Goal: Book appointment/travel/reservation

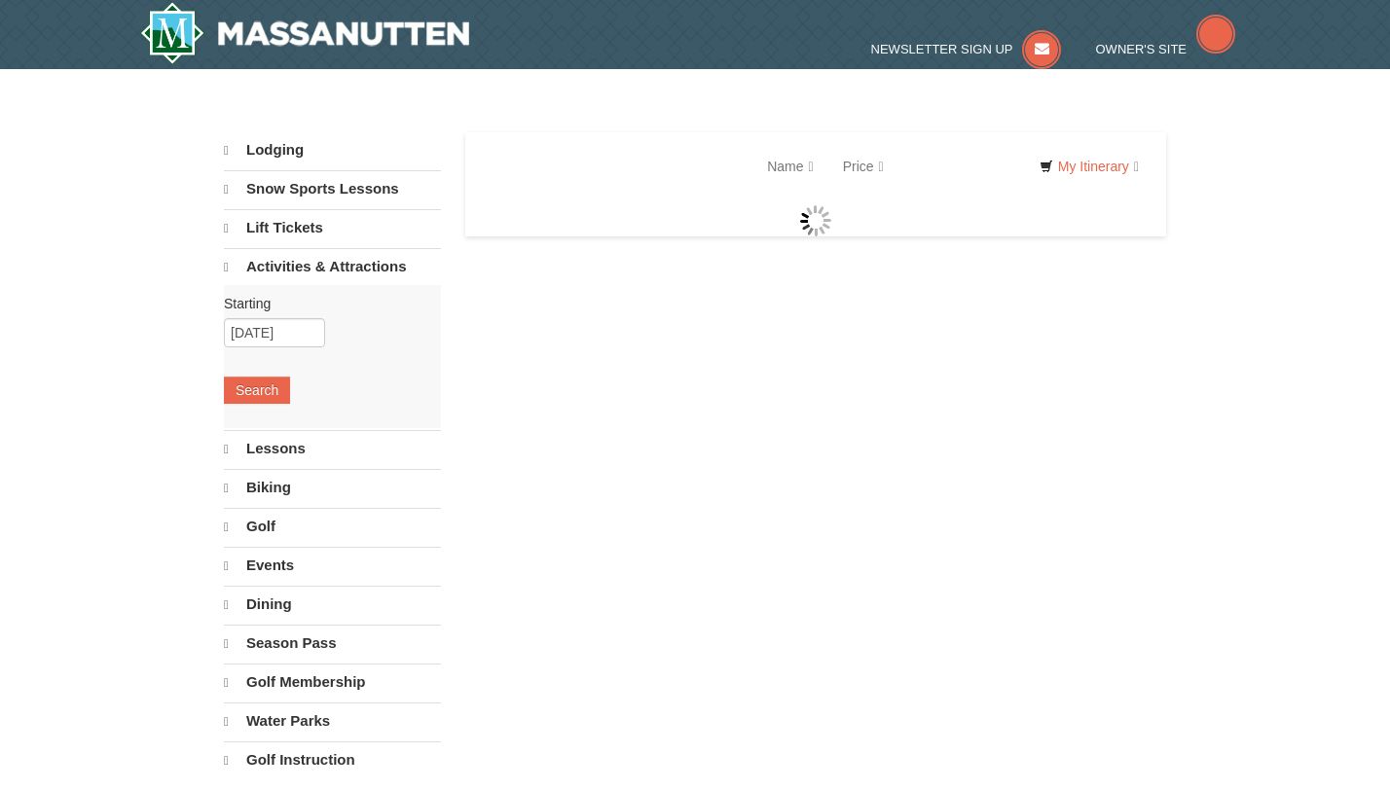
select select "10"
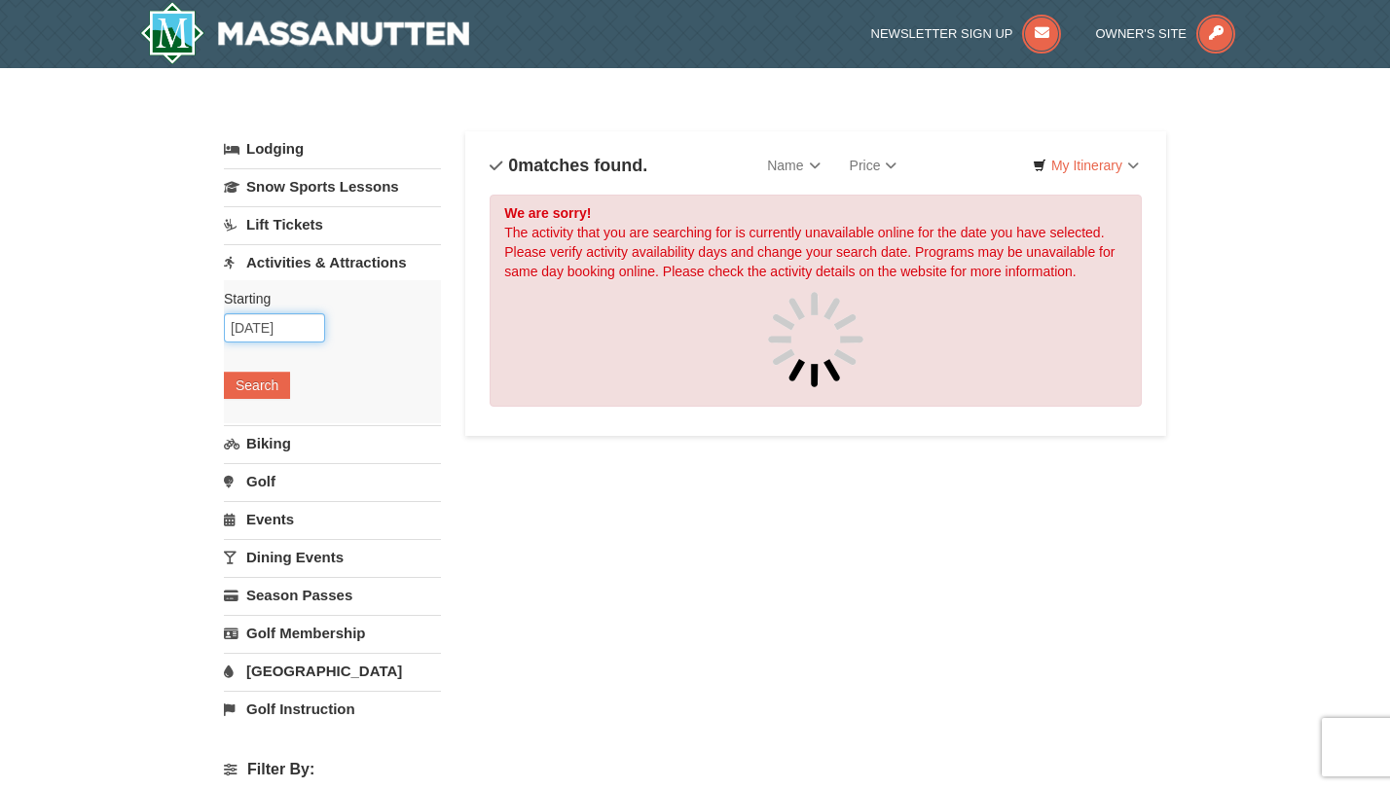
click at [297, 327] on input "[DATE]" at bounding box center [274, 327] width 101 height 29
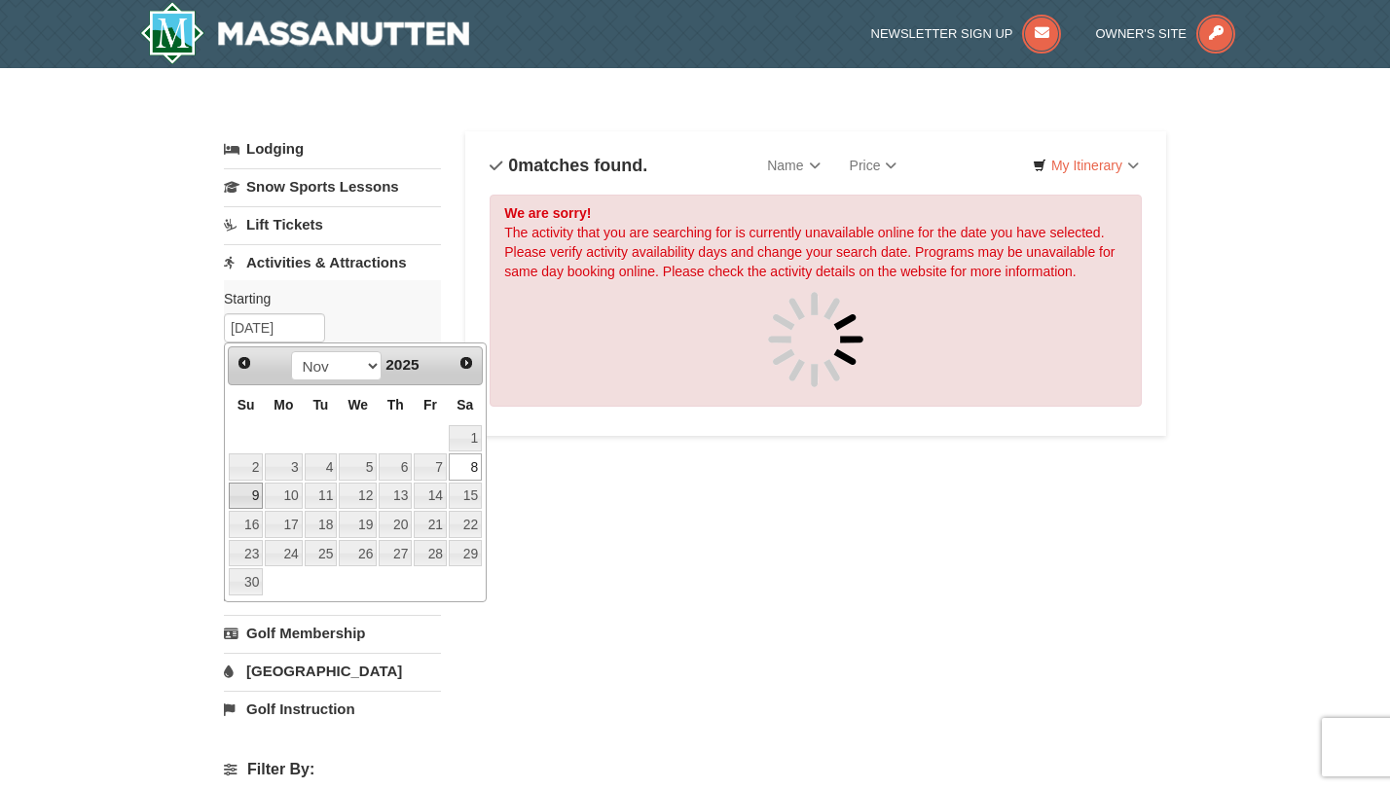
click at [258, 499] on link "9" at bounding box center [246, 496] width 34 height 27
type input "[DATE]"
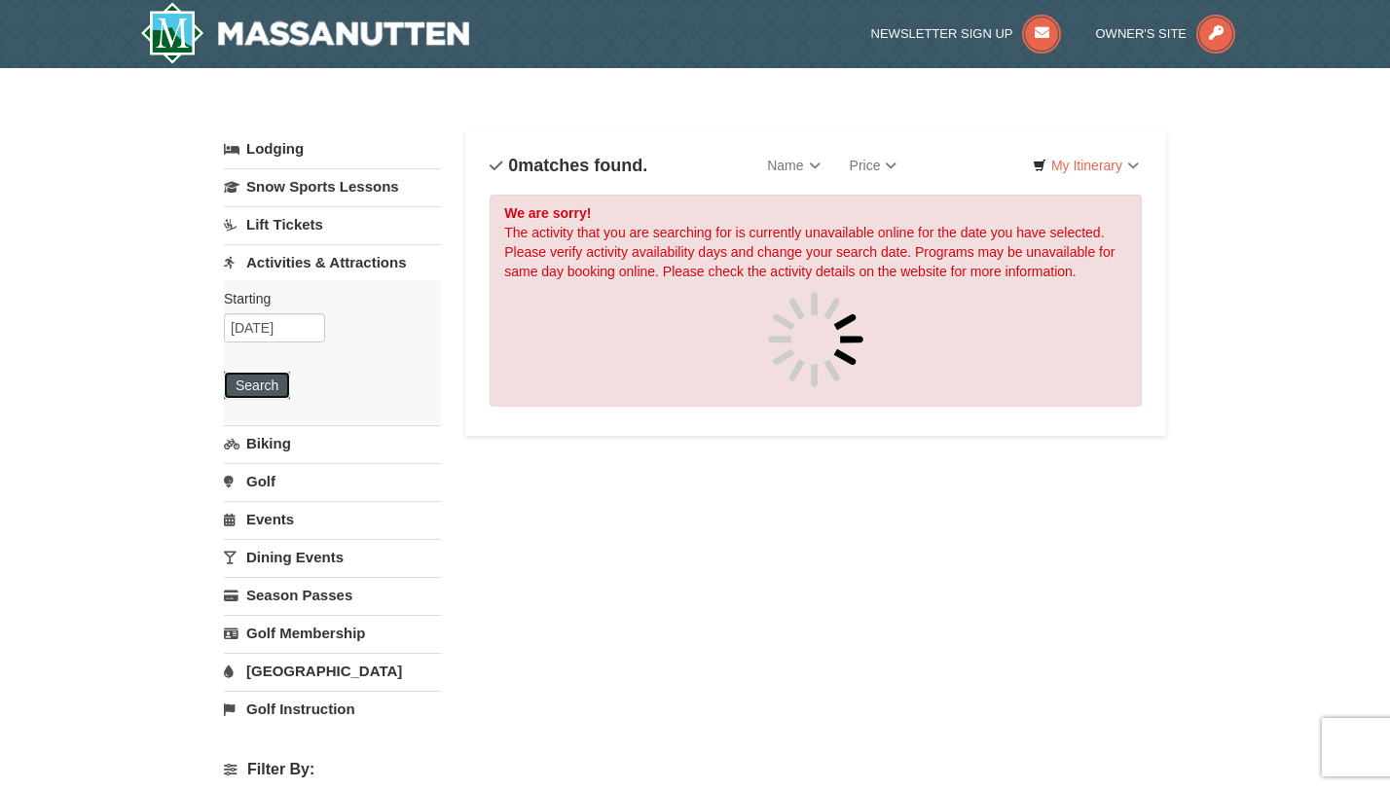
click at [263, 378] on button "Search" at bounding box center [257, 385] width 66 height 27
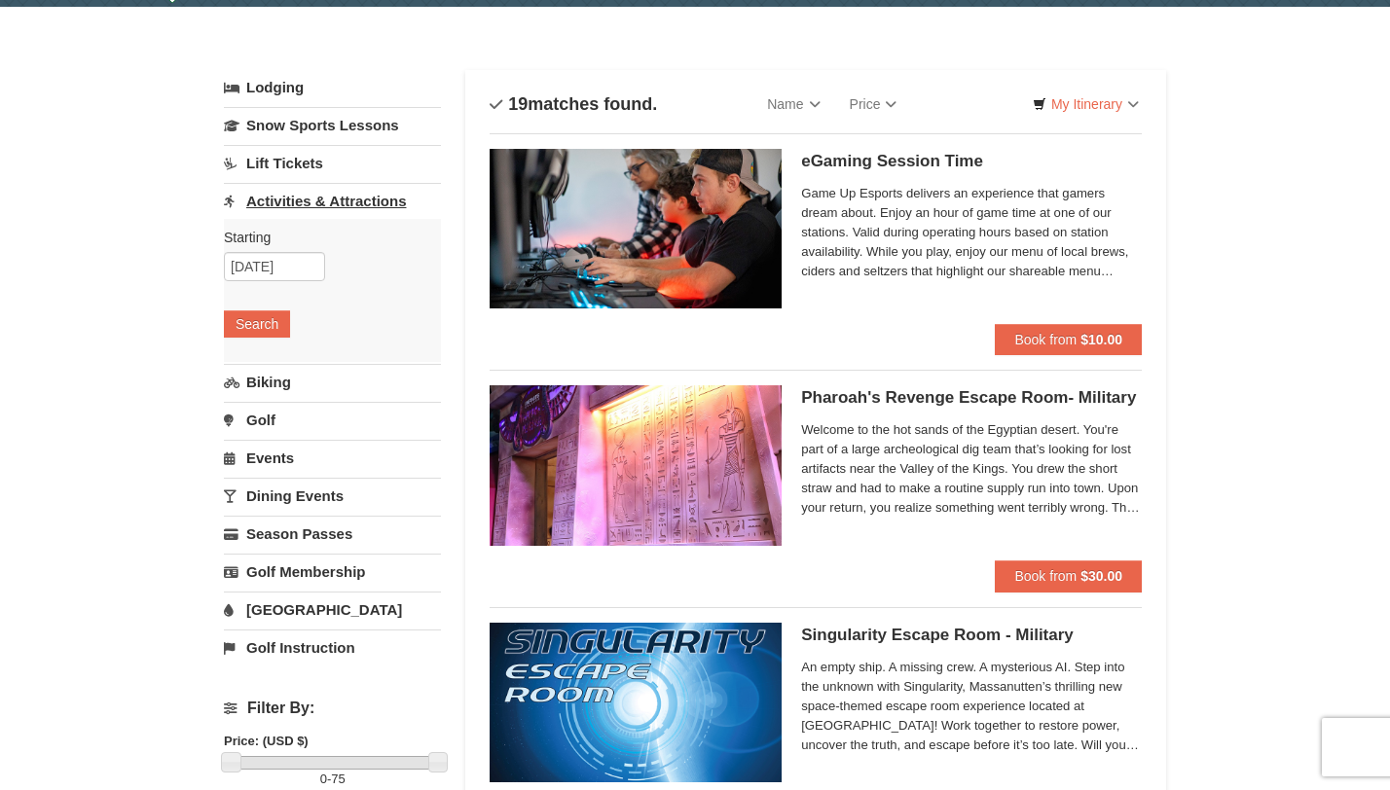
scroll to position [62, 0]
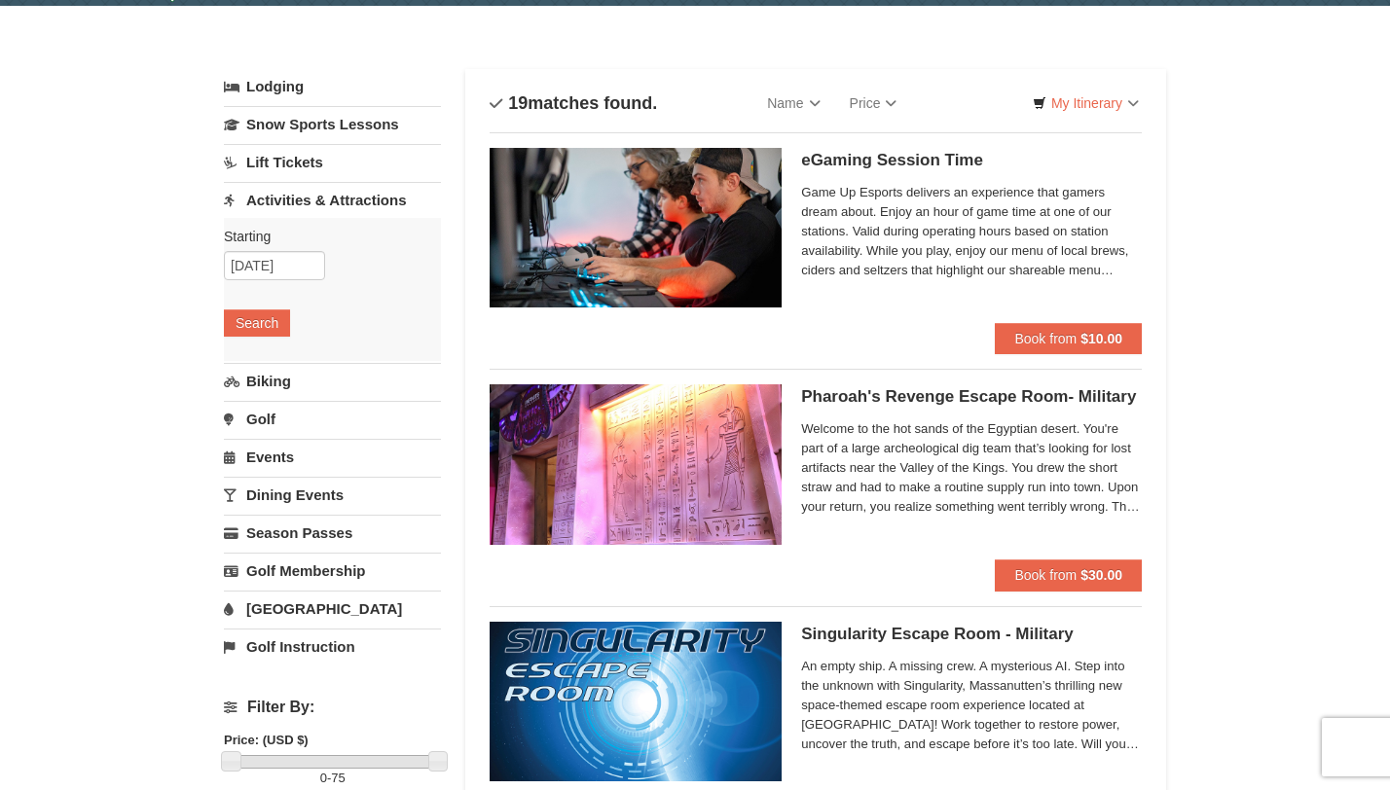
click at [303, 156] on link "Lift Tickets" at bounding box center [332, 162] width 217 height 36
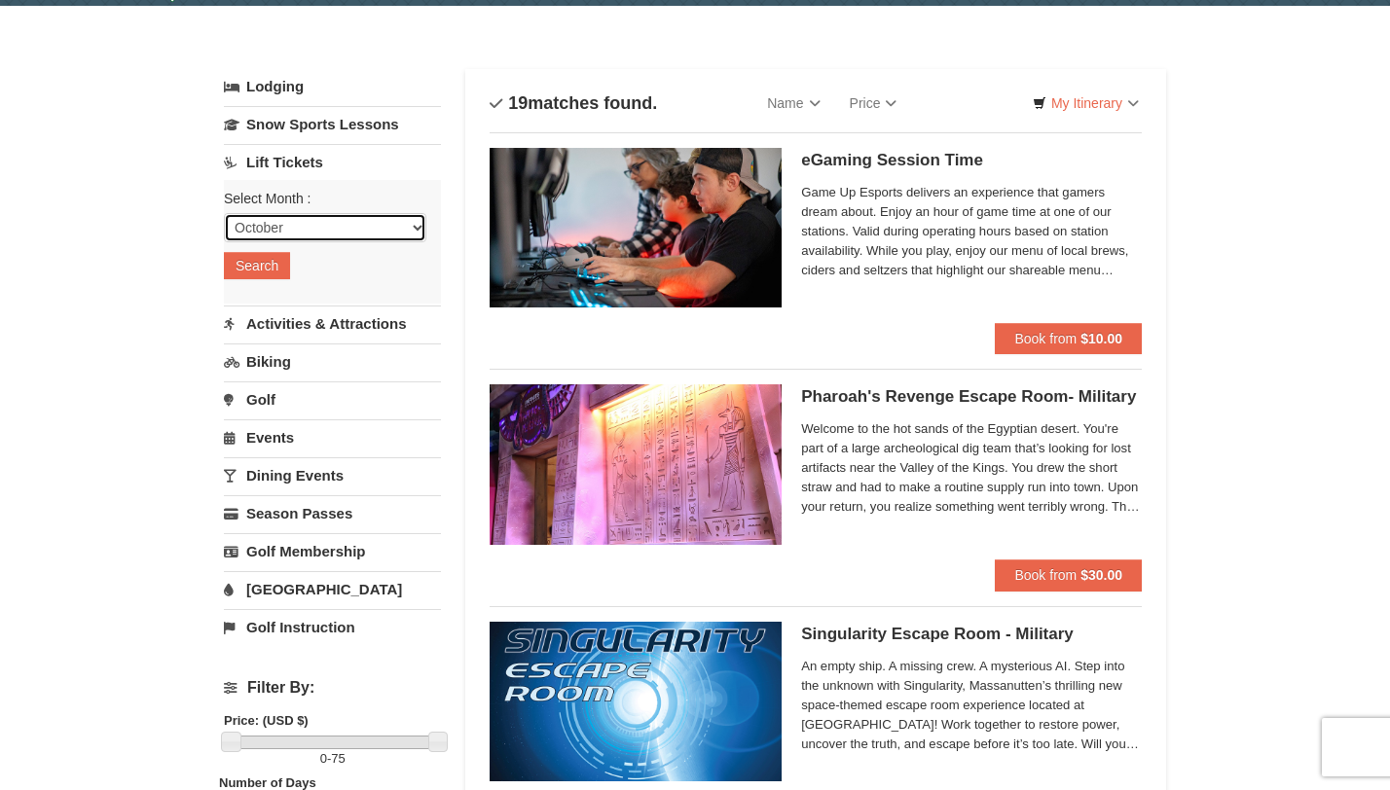
click at [291, 226] on select "October November December January February March April May June July August Sep…" at bounding box center [325, 227] width 202 height 29
select select "11"
click at [224, 213] on select "October November December January February March April May June July August Sep…" at bounding box center [325, 227] width 202 height 29
click at [273, 266] on button "Search" at bounding box center [257, 265] width 66 height 27
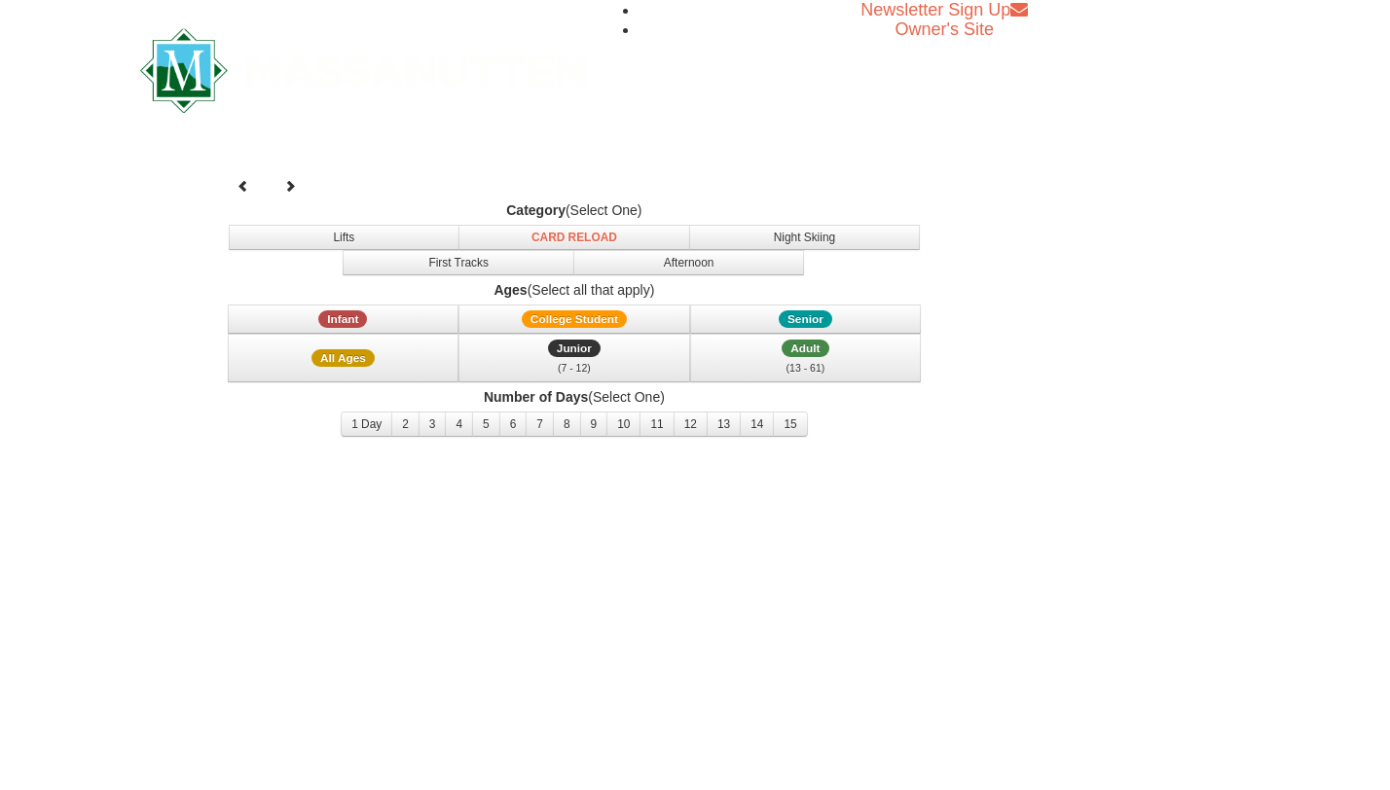
select select "11"
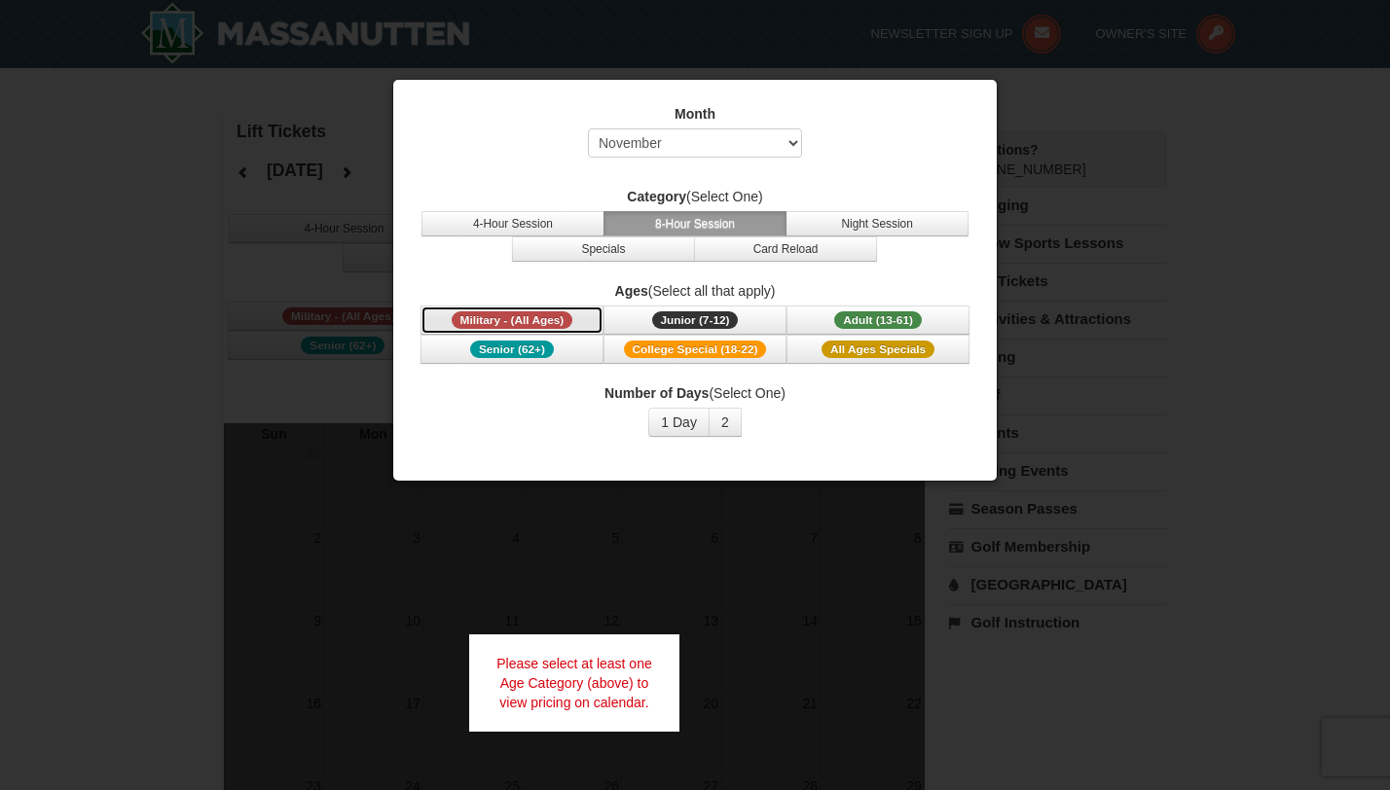
click at [528, 312] on span "Military - (All Ages)" at bounding box center [513, 320] width 122 height 18
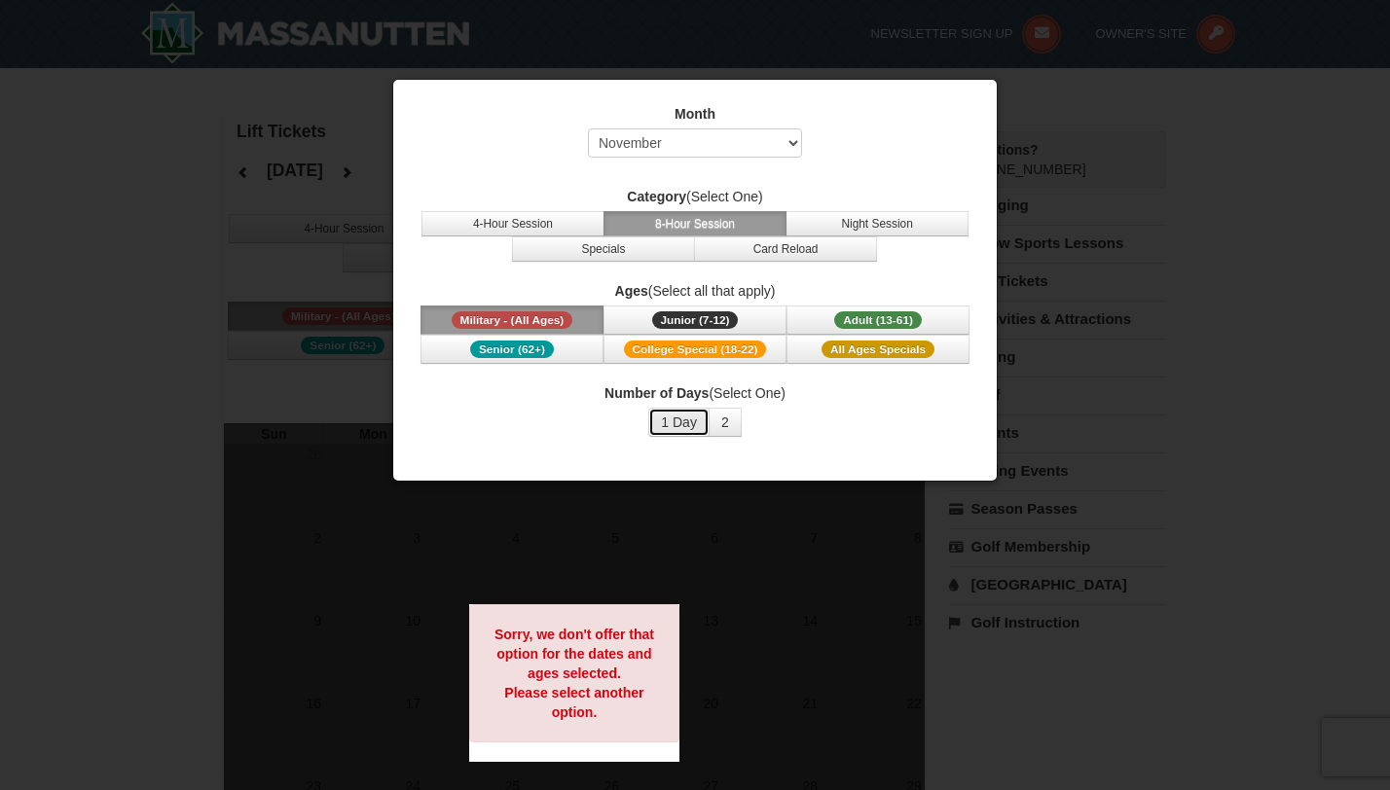
click at [677, 420] on button "1 Day" at bounding box center [678, 422] width 61 height 29
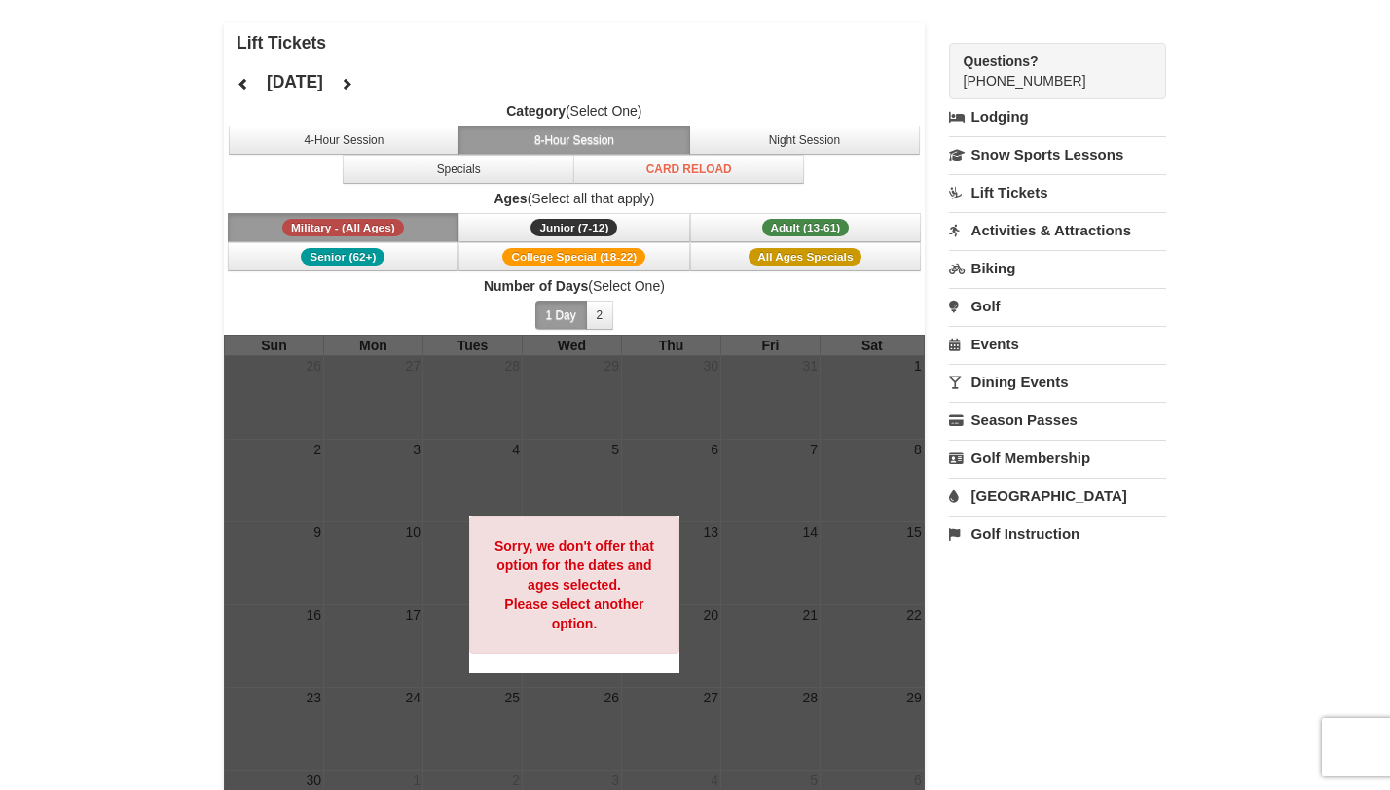
scroll to position [93, 0]
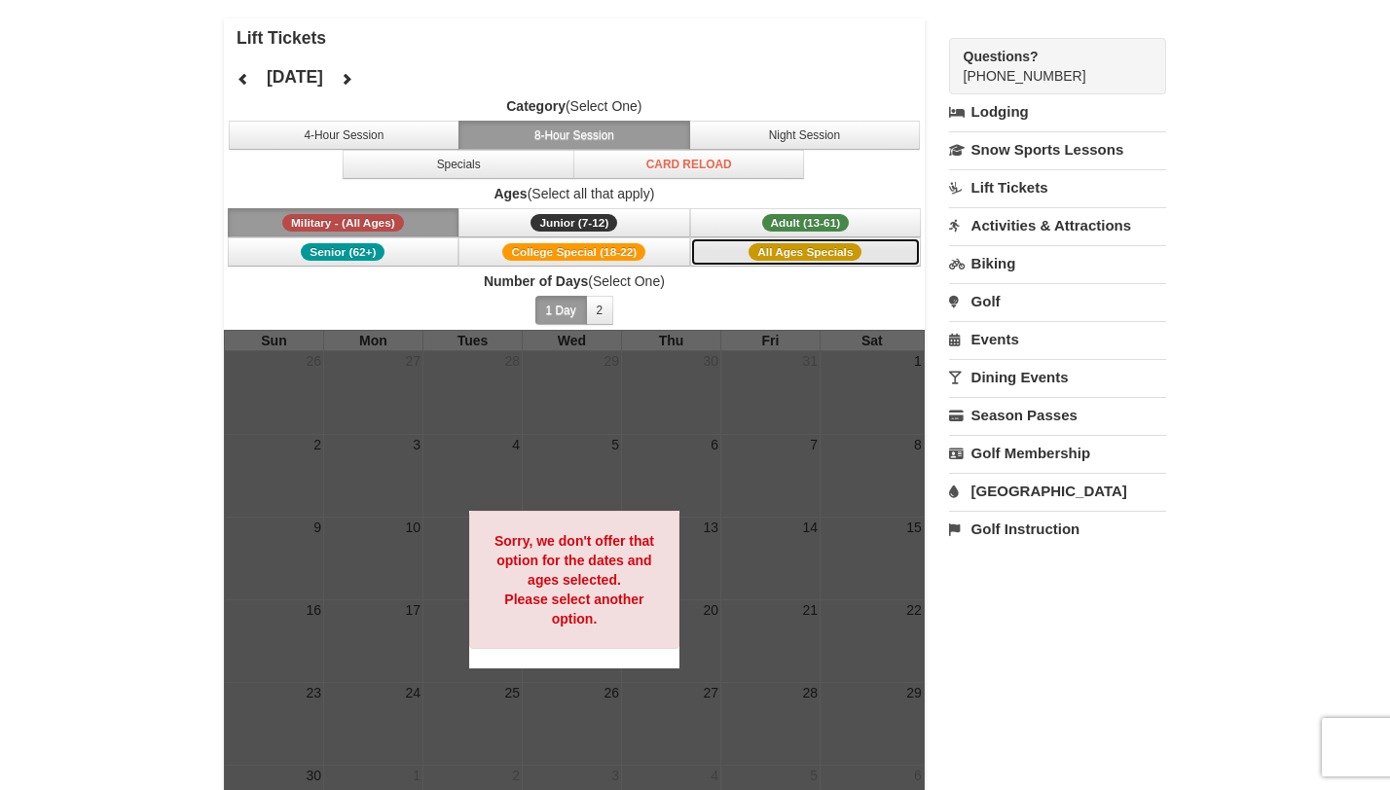
click at [852, 249] on span "All Ages Specials" at bounding box center [805, 252] width 113 height 18
click at [843, 223] on span "Adult (13-61)" at bounding box center [806, 223] width 88 height 18
click at [804, 258] on span "All Ages Specials" at bounding box center [805, 252] width 113 height 18
click at [392, 220] on span "Military - (All Ages)" at bounding box center [343, 223] width 122 height 18
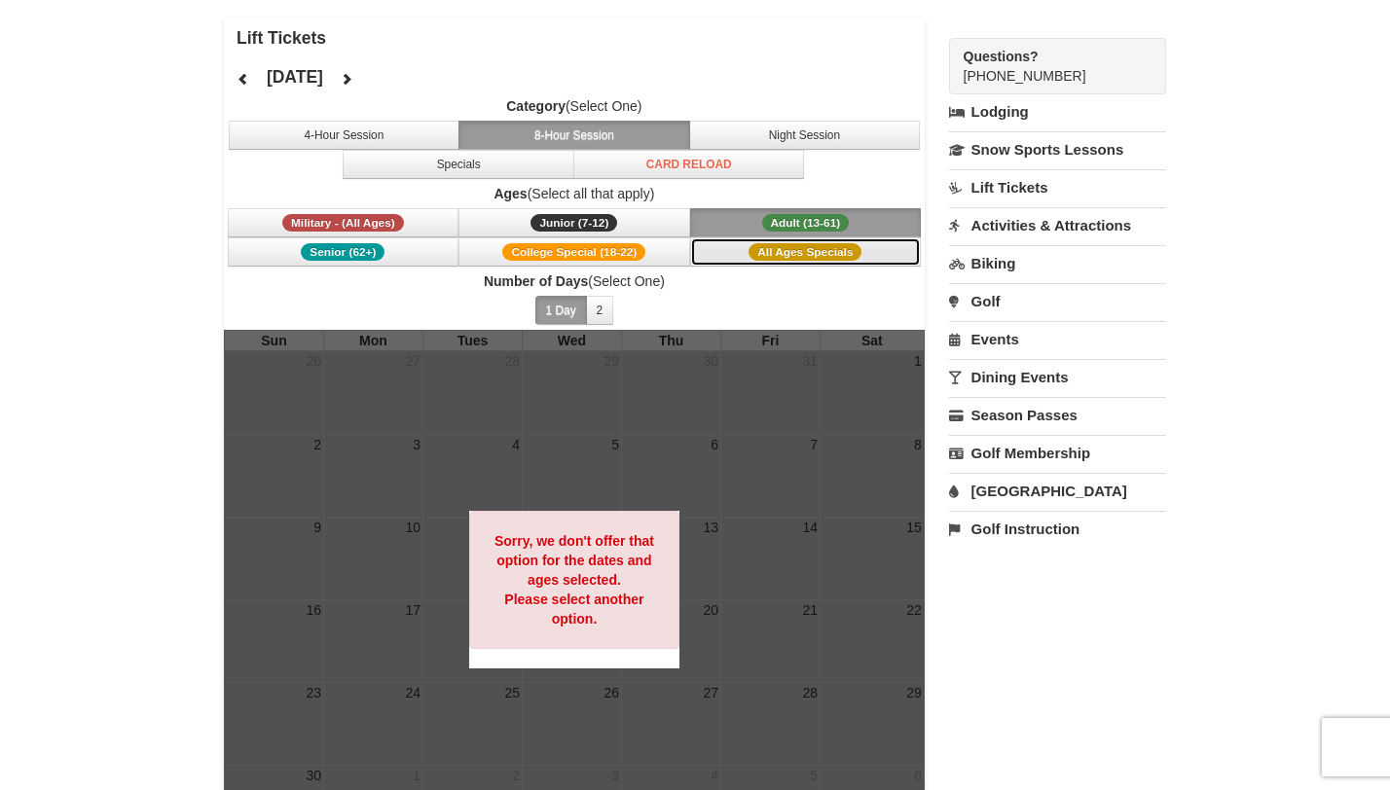
click at [842, 248] on span "All Ages Specials" at bounding box center [805, 252] width 113 height 18
click at [833, 219] on span "Adult (13-61)" at bounding box center [806, 223] width 88 height 18
click at [823, 258] on span "All Ages Specials" at bounding box center [805, 252] width 113 height 18
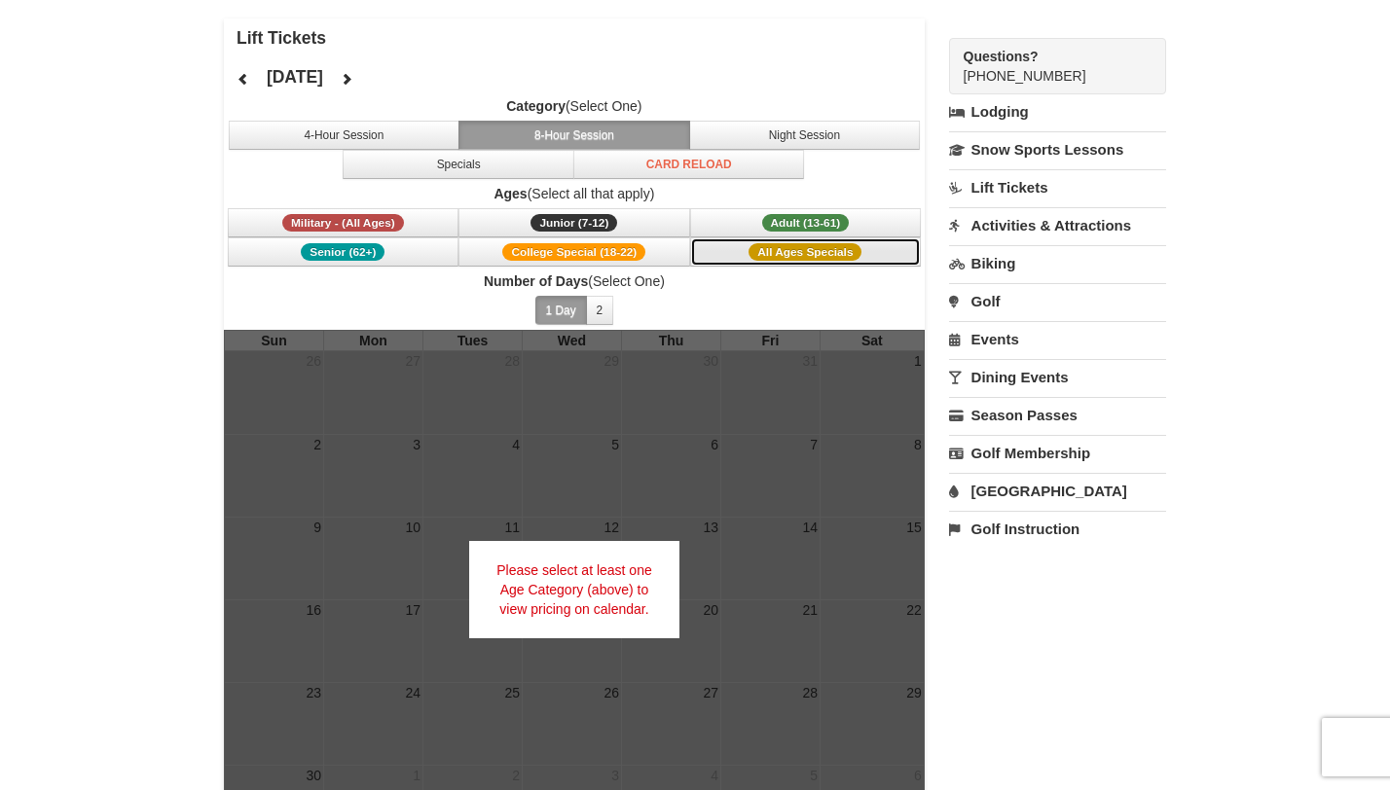
click at [823, 258] on span "All Ages Specials" at bounding box center [805, 252] width 113 height 18
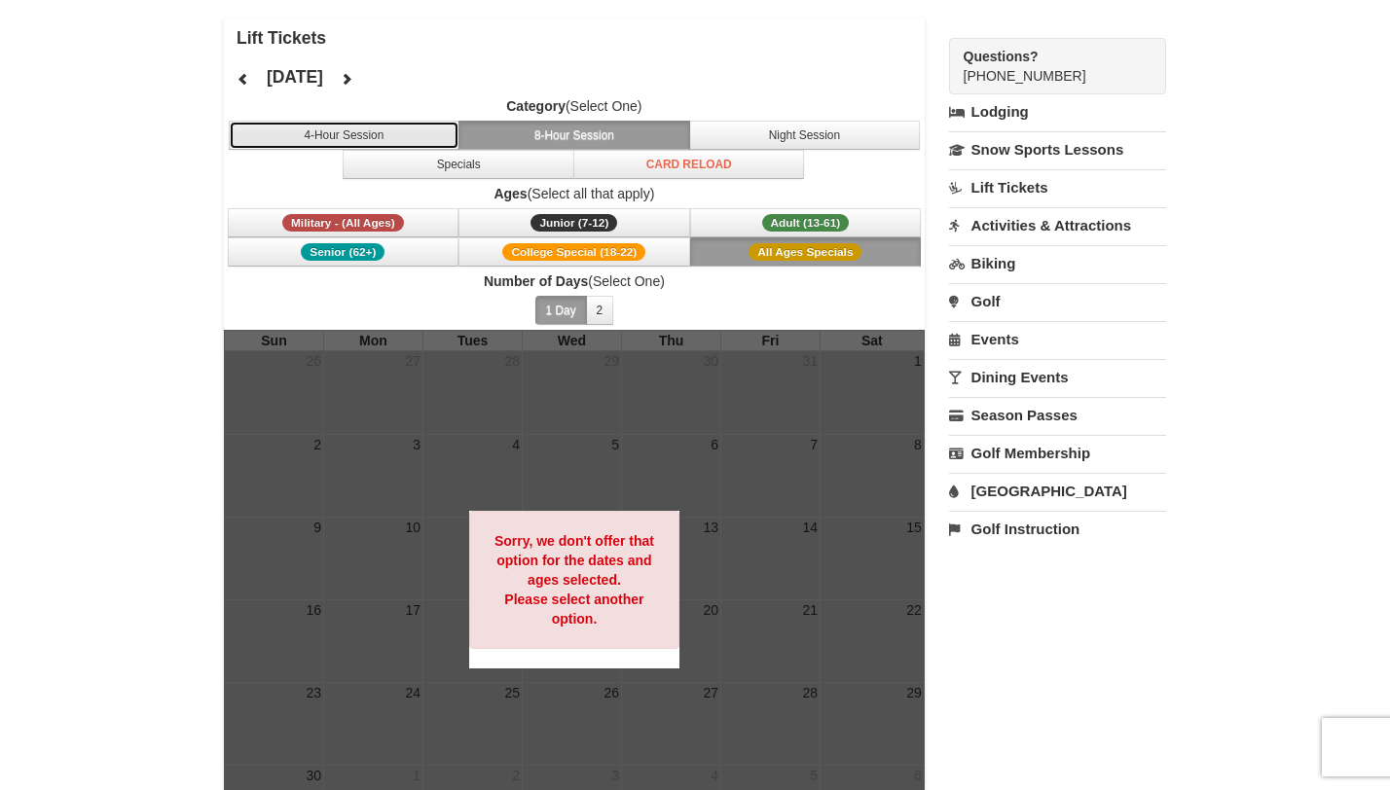
click at [384, 132] on button "4-Hour Session" at bounding box center [345, 135] width 232 height 29
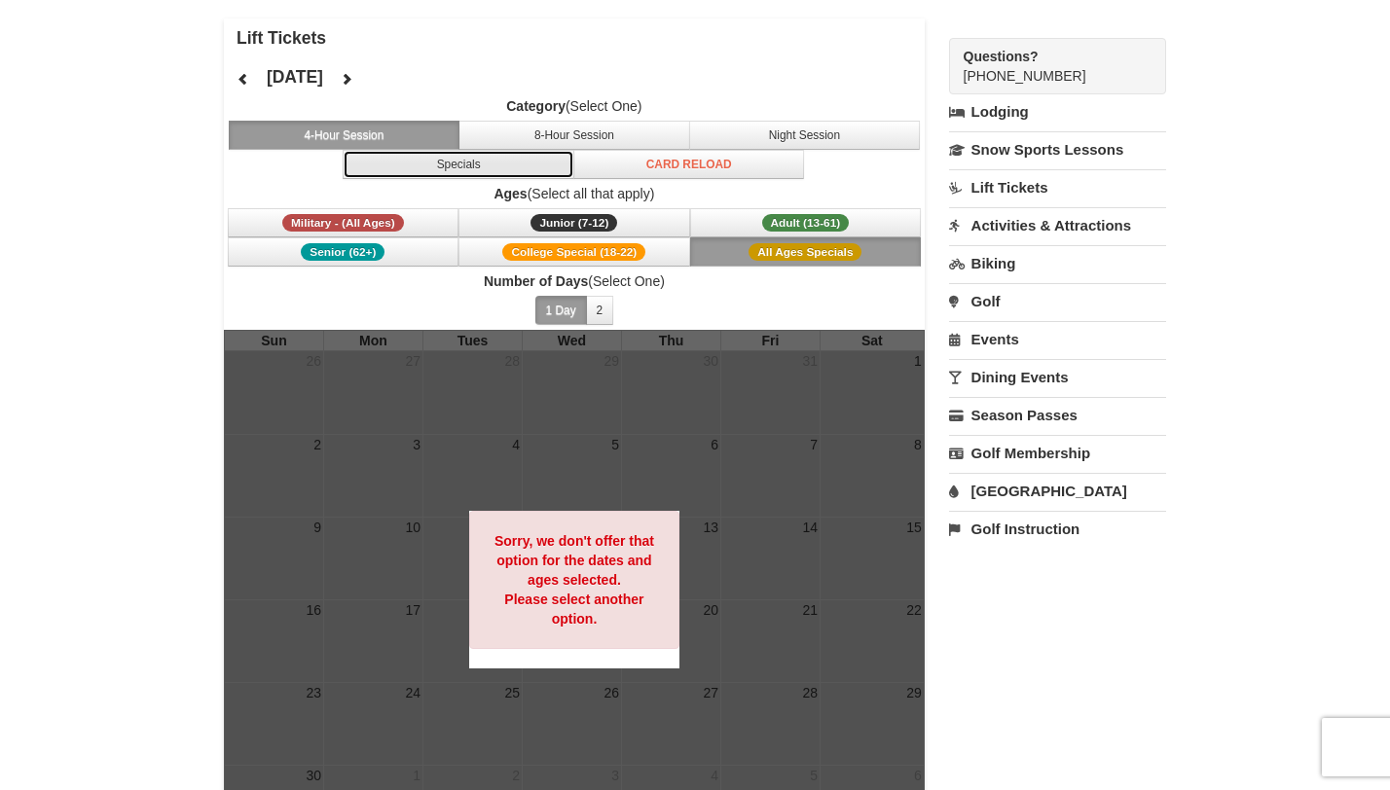
click at [406, 175] on button "Specials" at bounding box center [459, 164] width 232 height 29
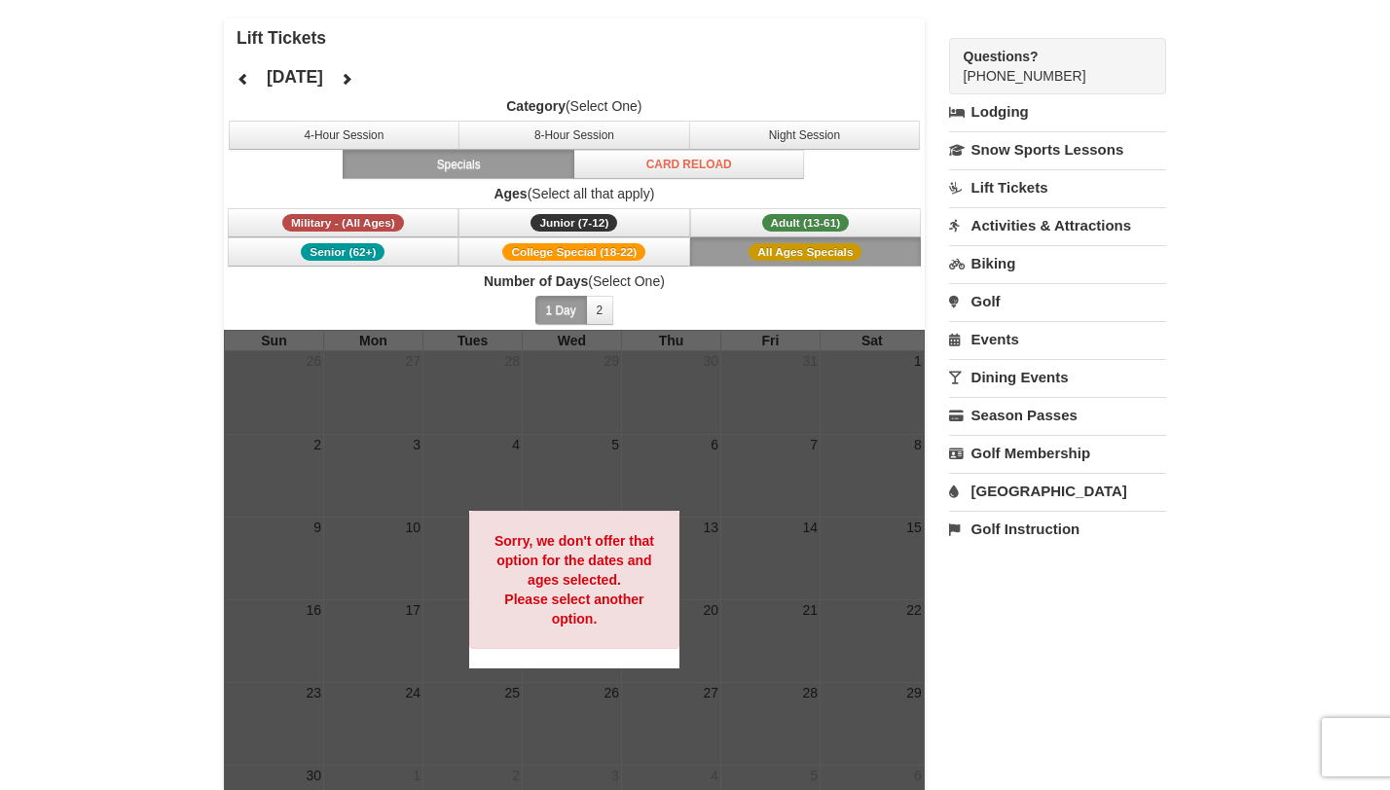
click at [1020, 189] on link "Lift Tickets" at bounding box center [1057, 187] width 217 height 36
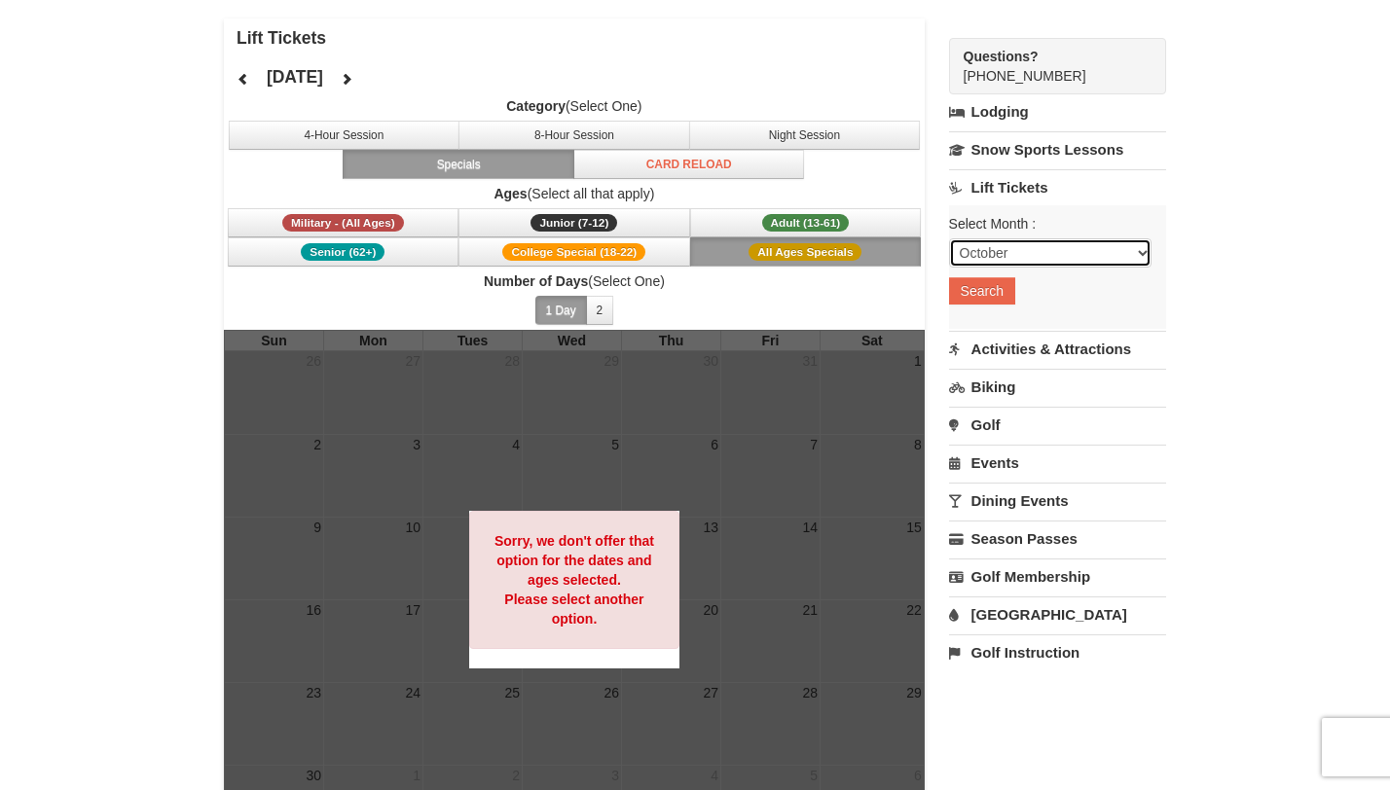
click at [1009, 250] on select "October November December January February March April May June July August Sep…" at bounding box center [1050, 252] width 202 height 29
select select "11"
click at [949, 238] on select "October November December January February March April May June July August Sep…" at bounding box center [1050, 252] width 202 height 29
click at [983, 299] on button "Search" at bounding box center [982, 290] width 66 height 27
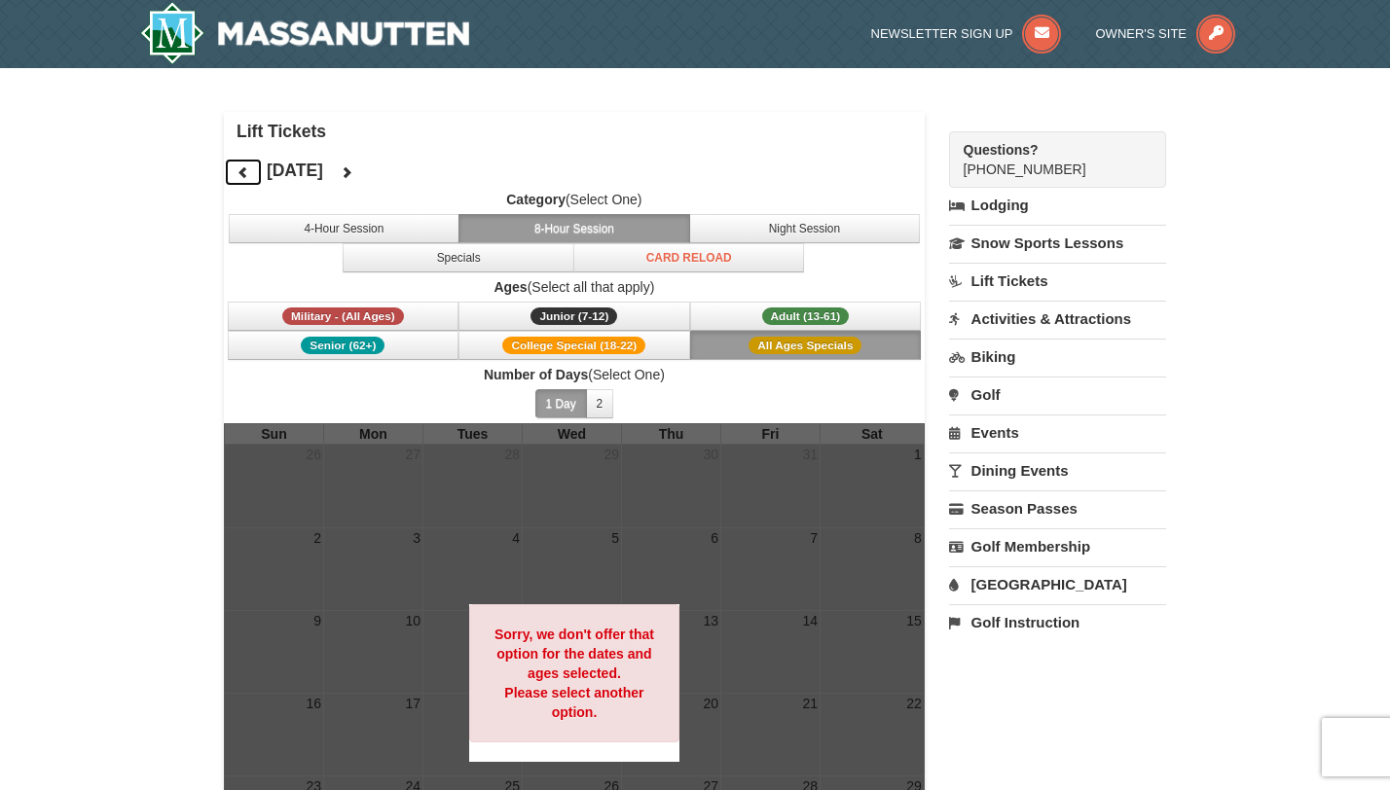
click at [241, 168] on icon at bounding box center [244, 172] width 14 height 14
click at [366, 170] on button at bounding box center [346, 172] width 39 height 29
click at [341, 214] on button "4-Hour Session" at bounding box center [345, 228] width 232 height 29
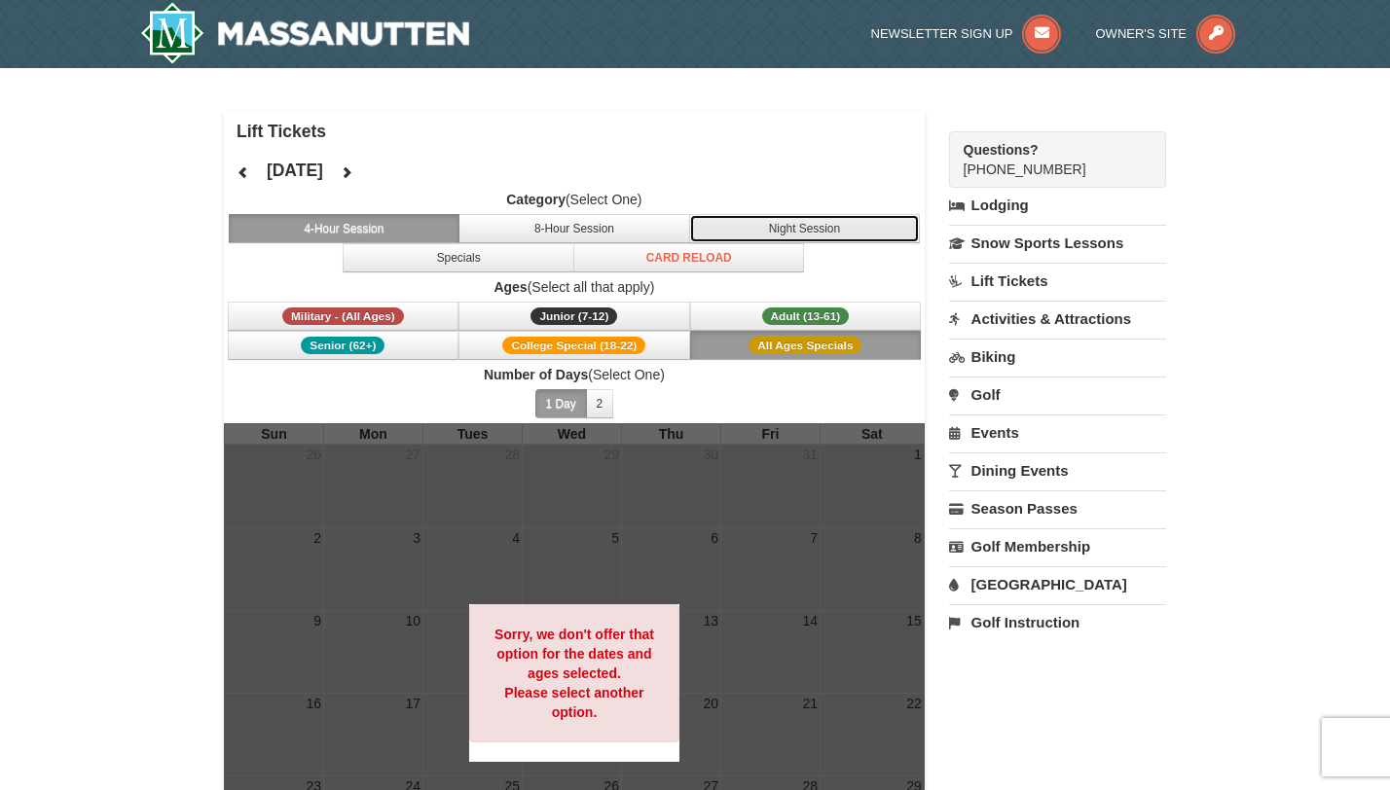
click at [826, 222] on button "Night Session" at bounding box center [805, 228] width 232 height 29
click at [421, 231] on button "4-Hour Session" at bounding box center [345, 228] width 232 height 29
click at [228, 180] on button at bounding box center [243, 172] width 39 height 29
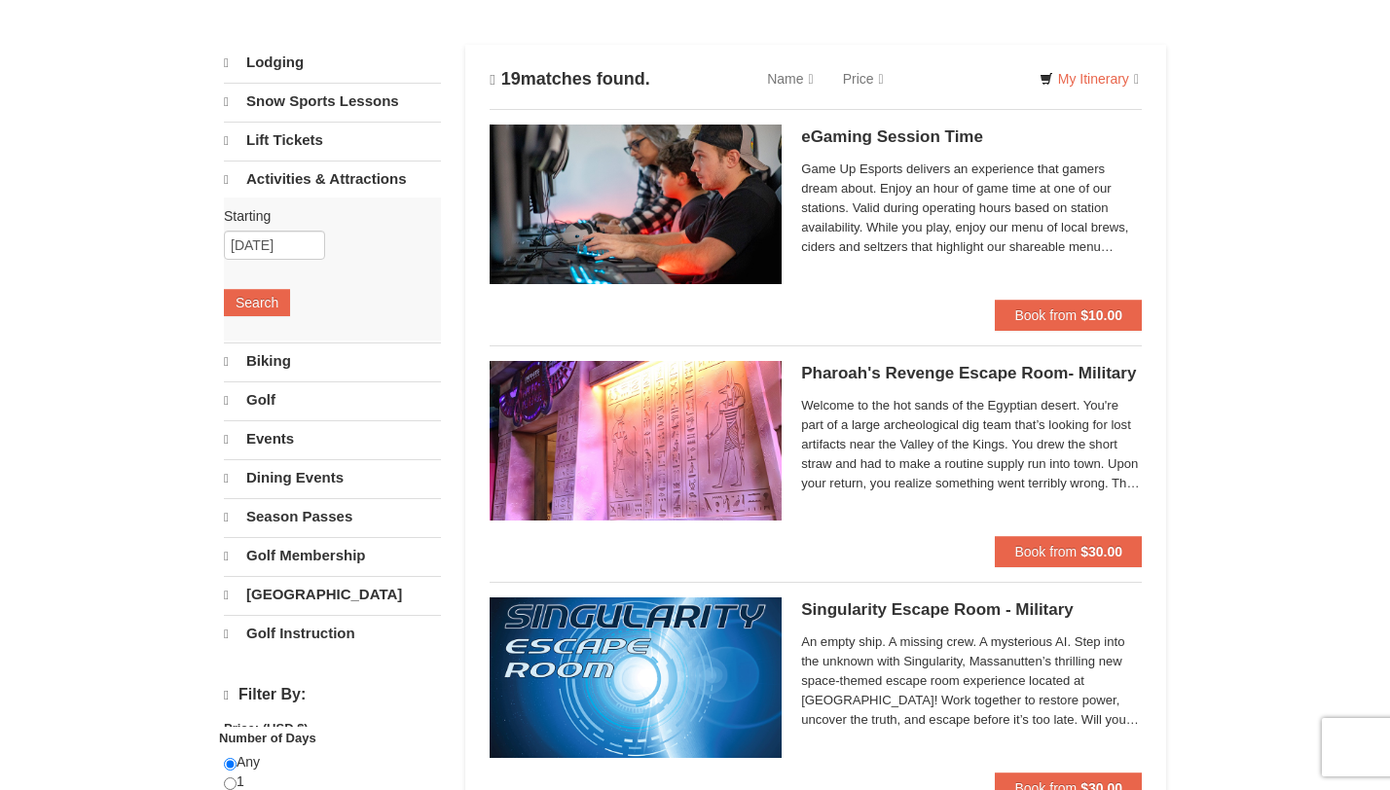
scroll to position [88, 0]
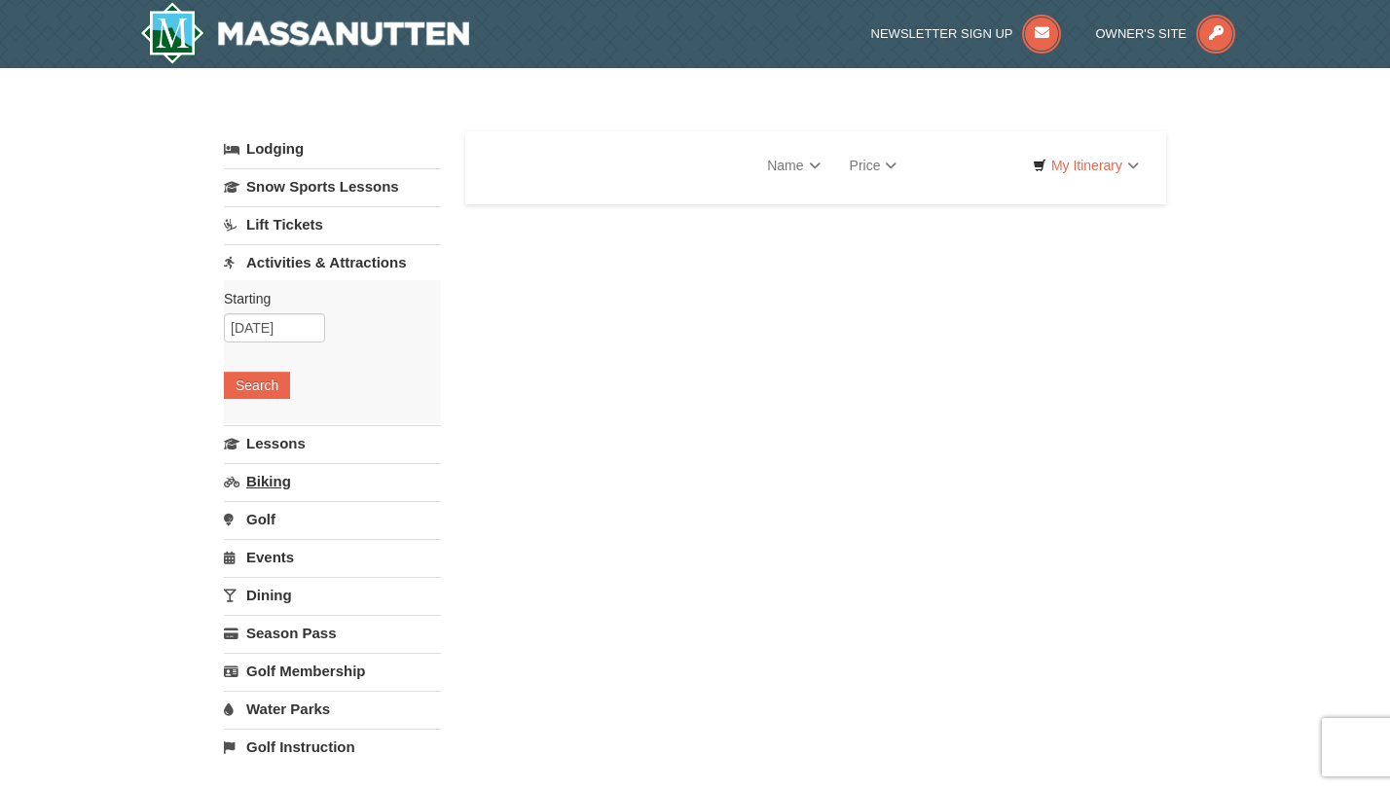
select select "10"
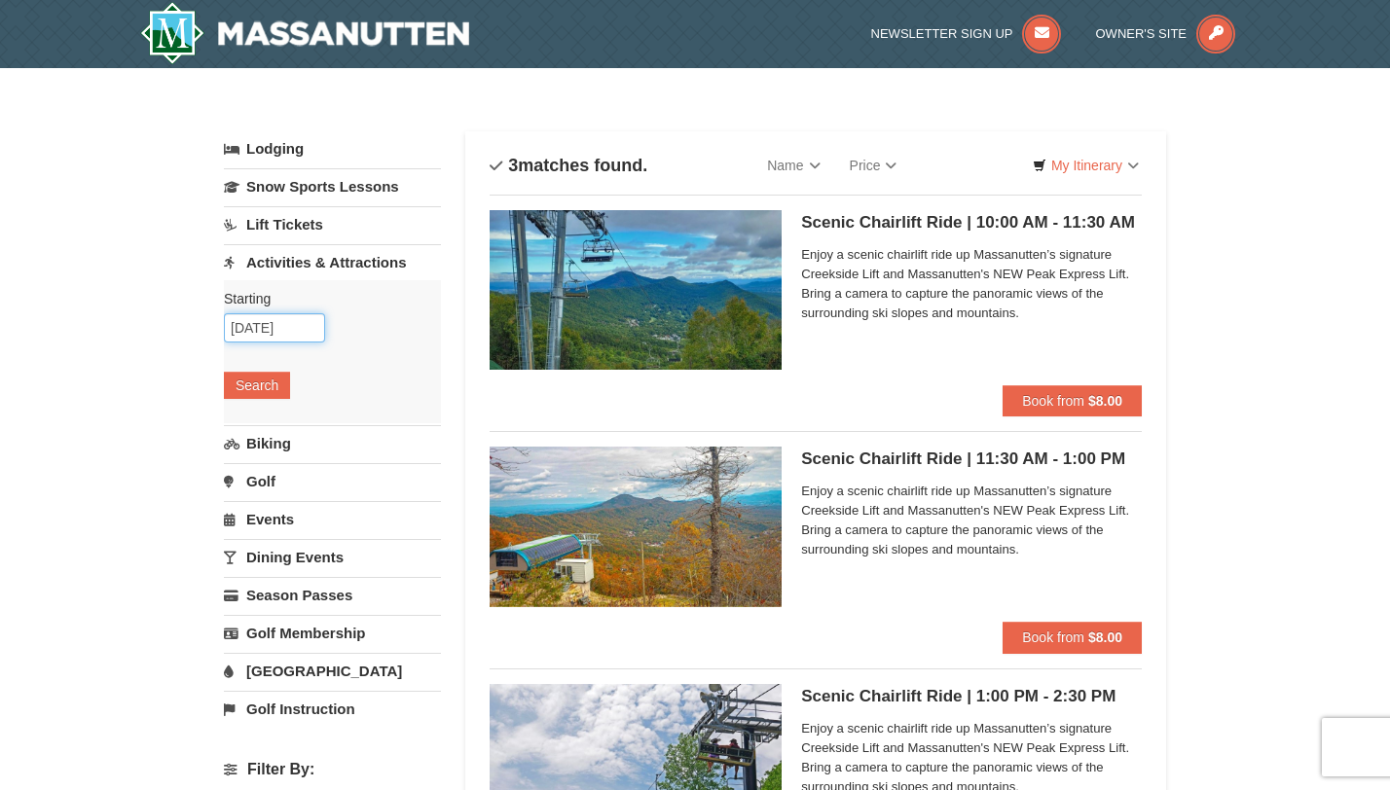
click at [296, 321] on input "[DATE]" at bounding box center [274, 327] width 101 height 29
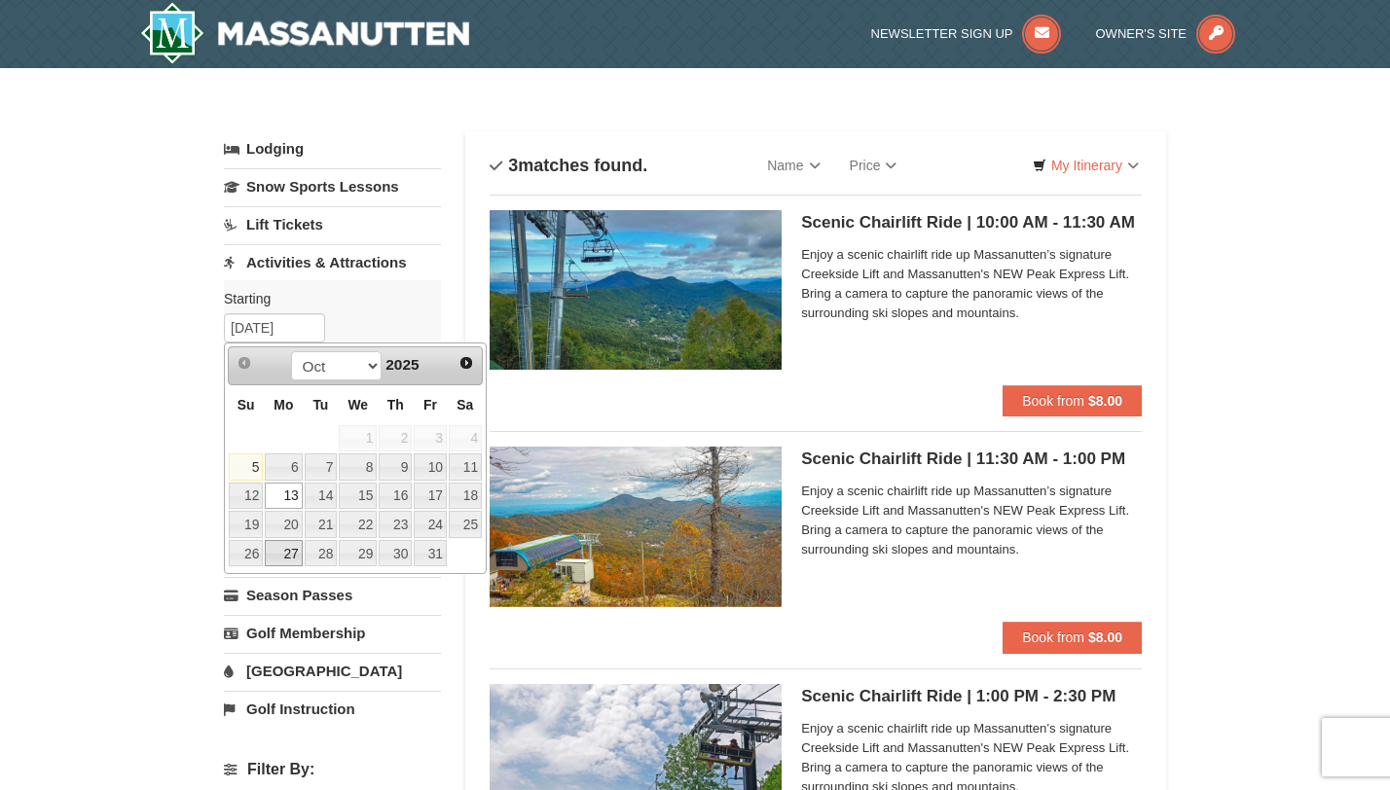
click at [291, 550] on link "27" at bounding box center [283, 553] width 37 height 27
type input "[DATE]"
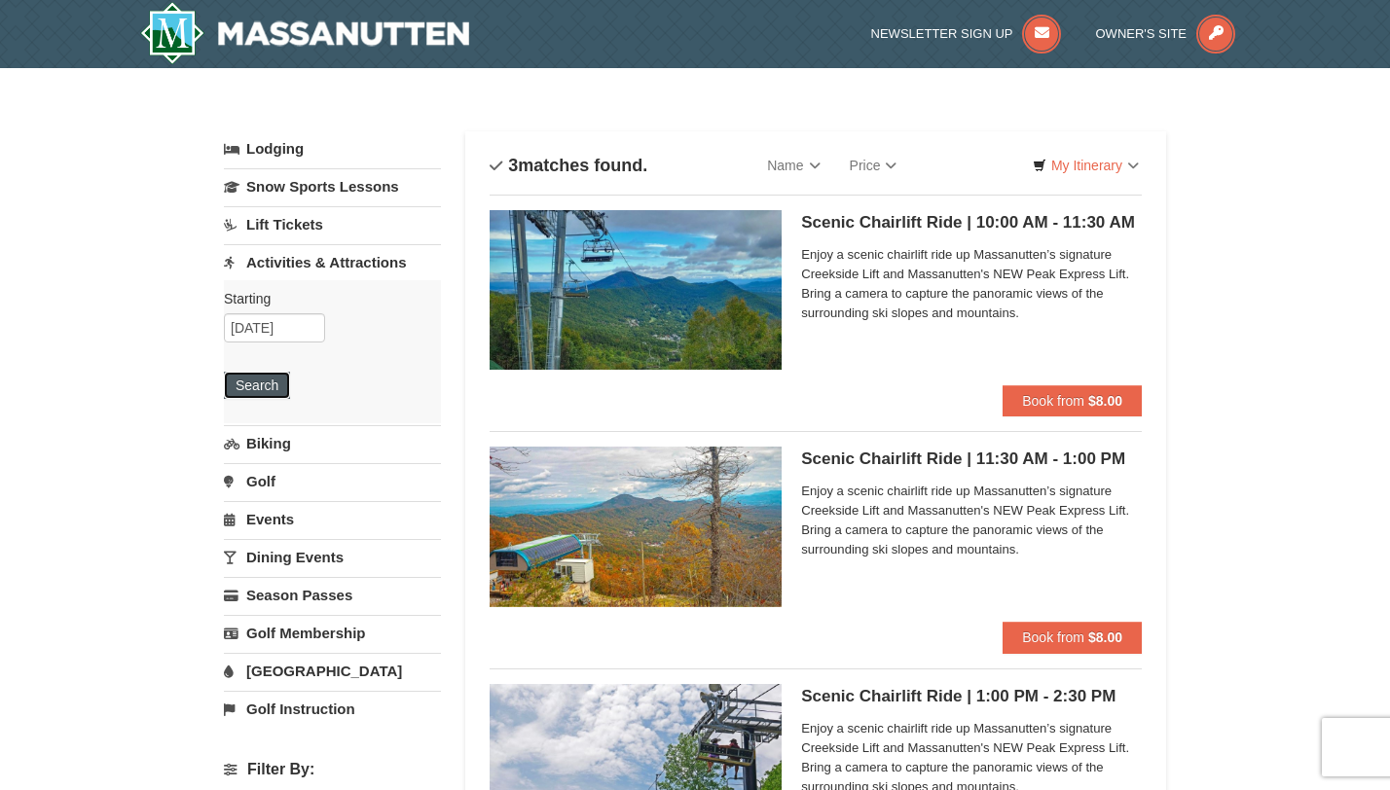
click at [266, 396] on button "Search" at bounding box center [257, 385] width 66 height 27
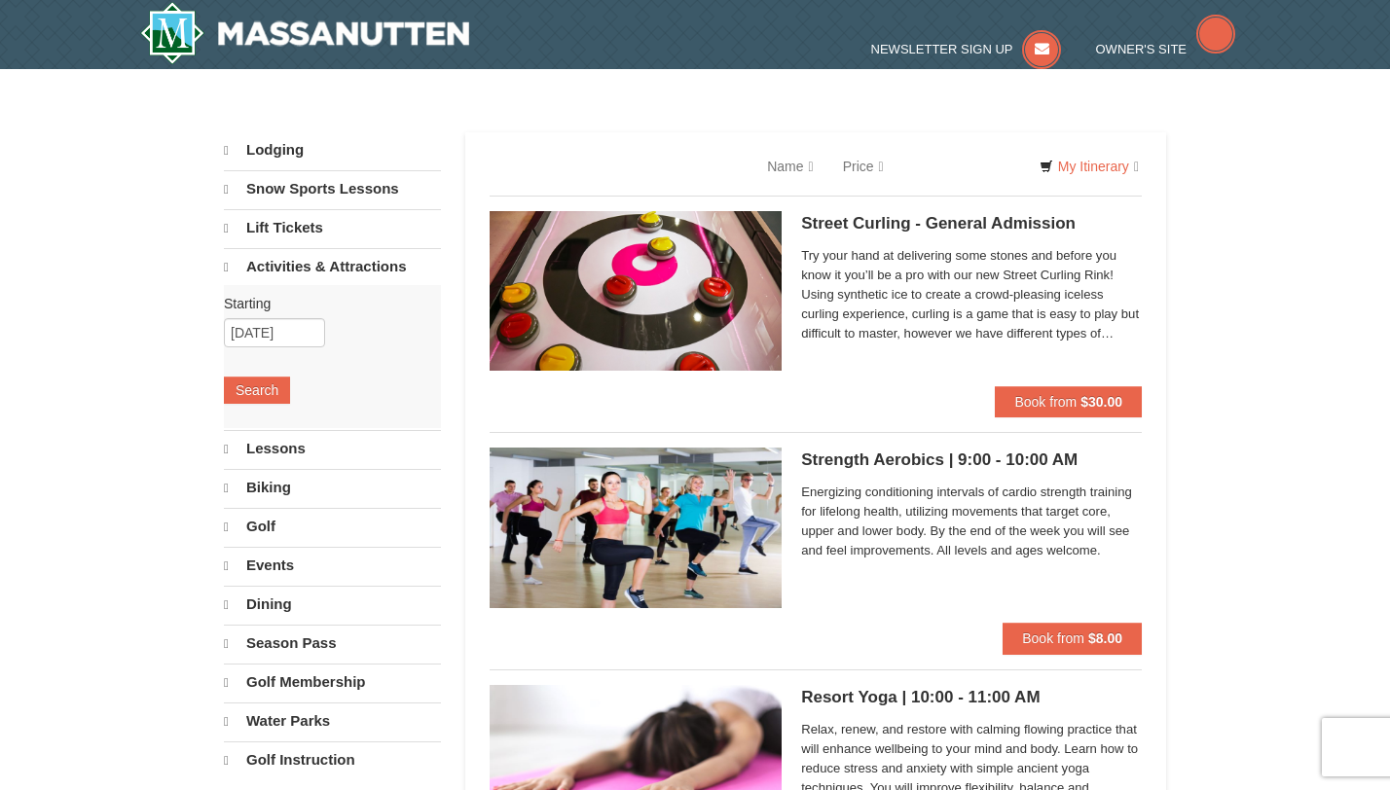
select select "10"
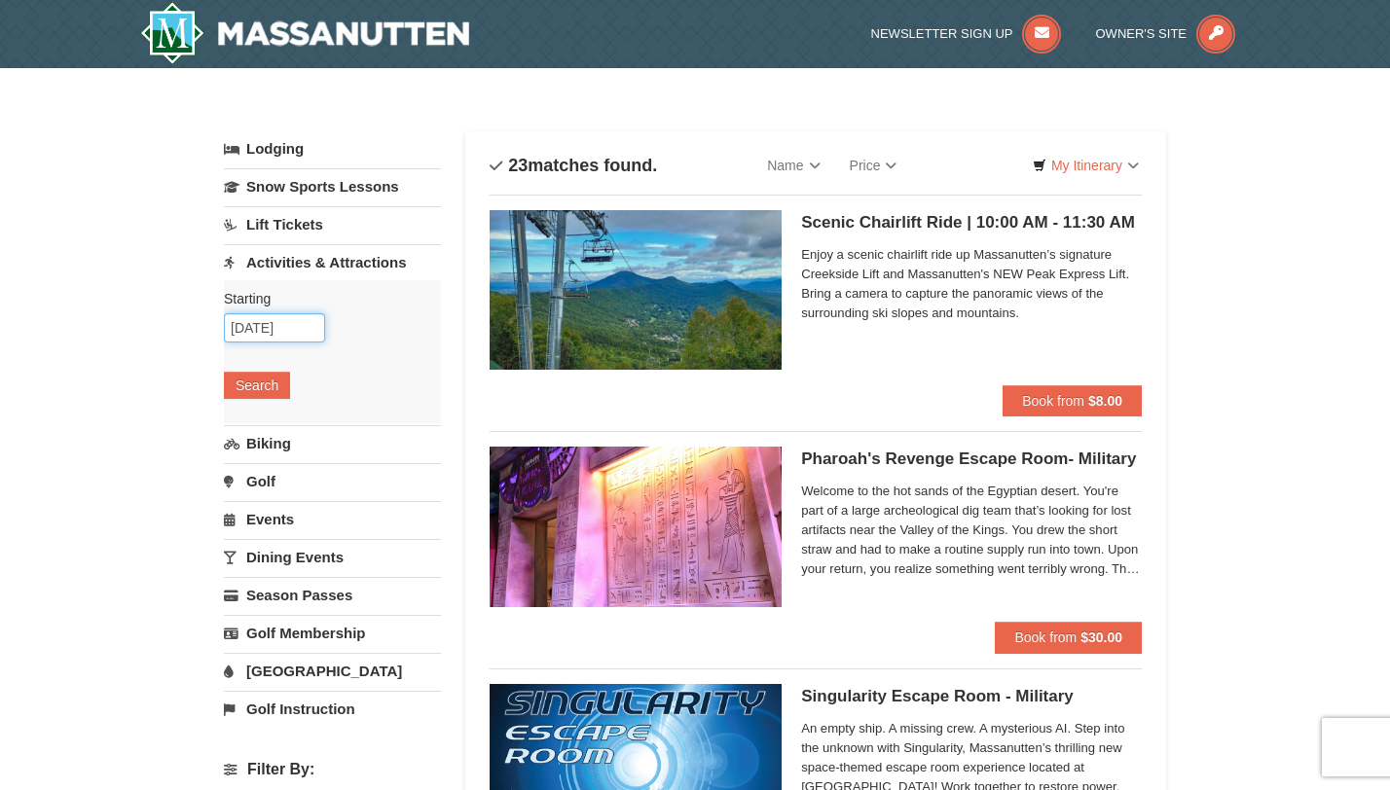
click at [278, 332] on input "[DATE]" at bounding box center [274, 327] width 101 height 29
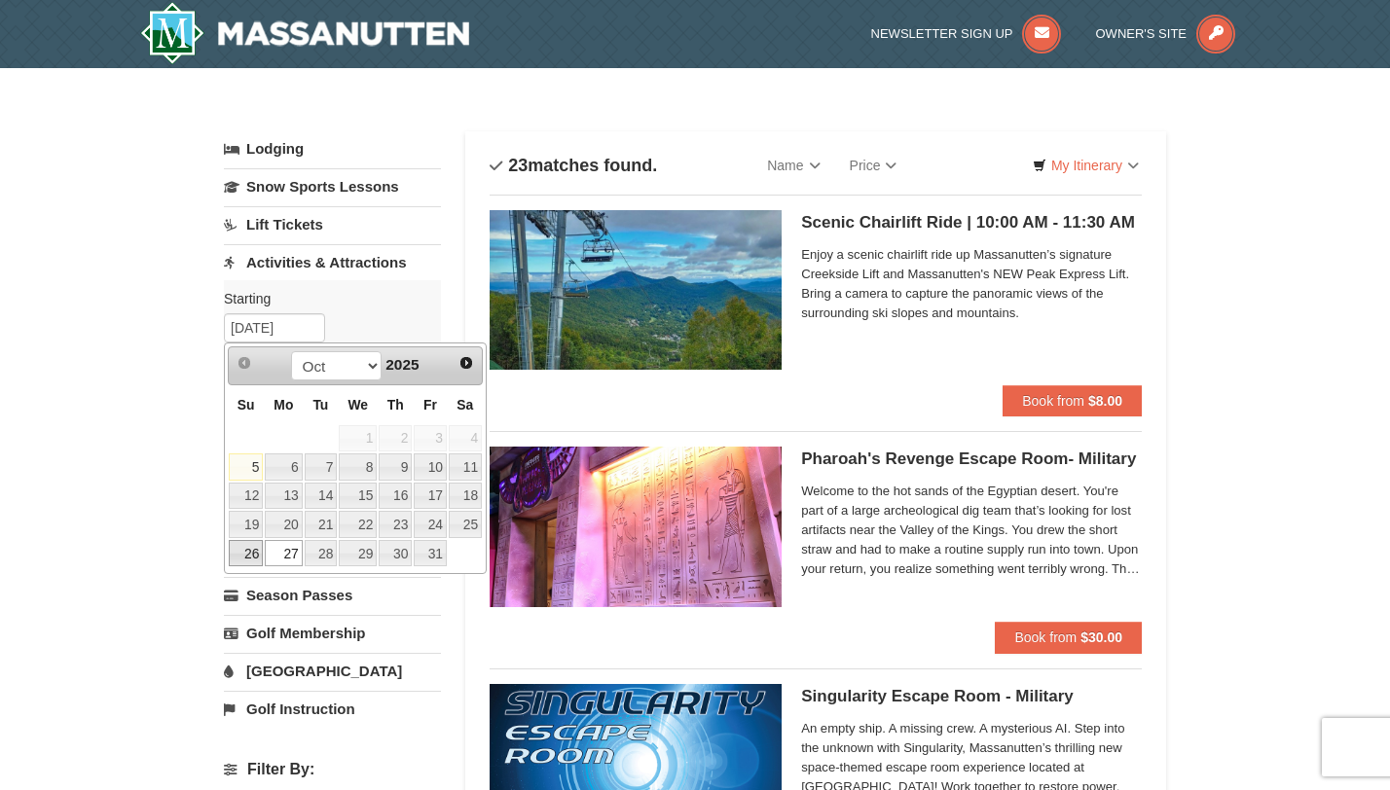
click at [250, 555] on link "26" at bounding box center [246, 553] width 34 height 27
type input "10/26/2025"
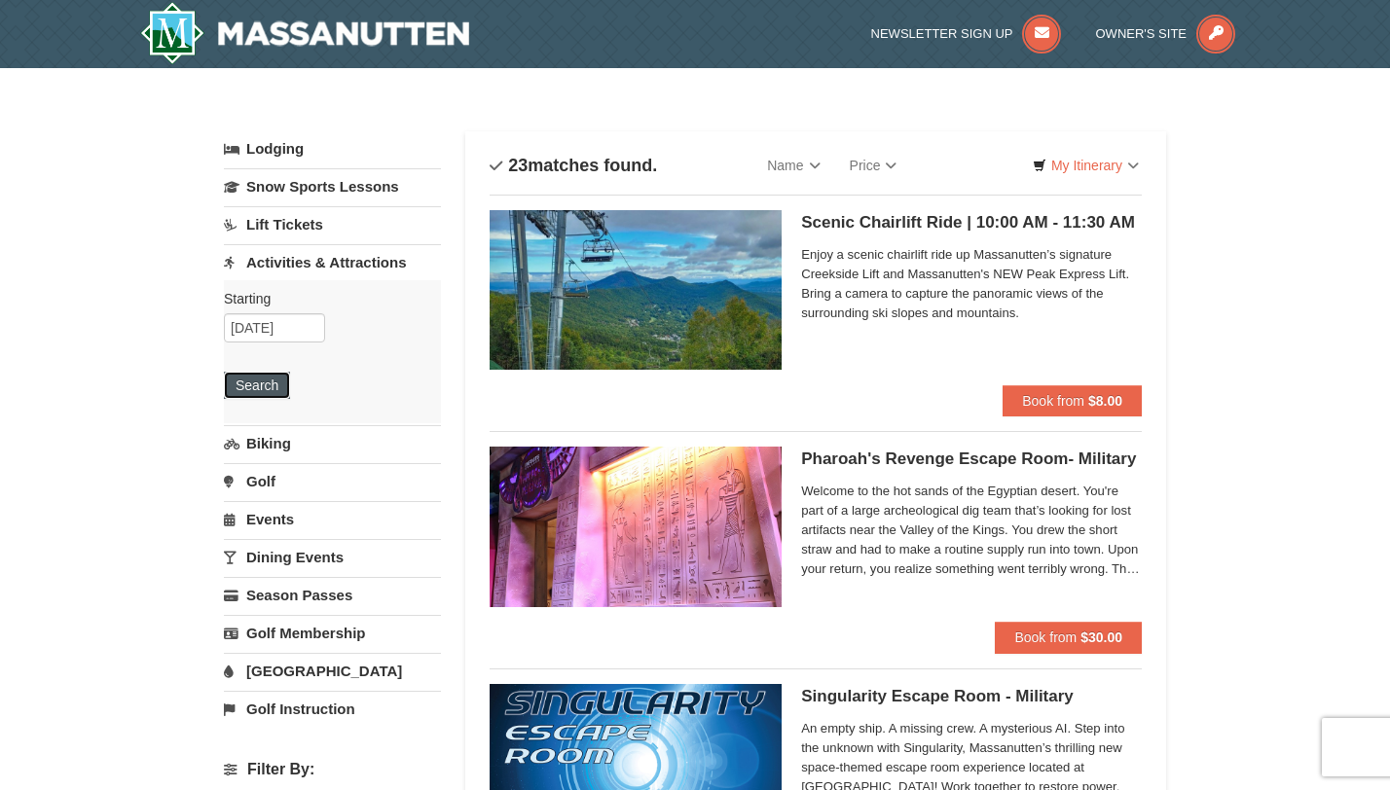
click at [269, 384] on button "Search" at bounding box center [257, 385] width 66 height 27
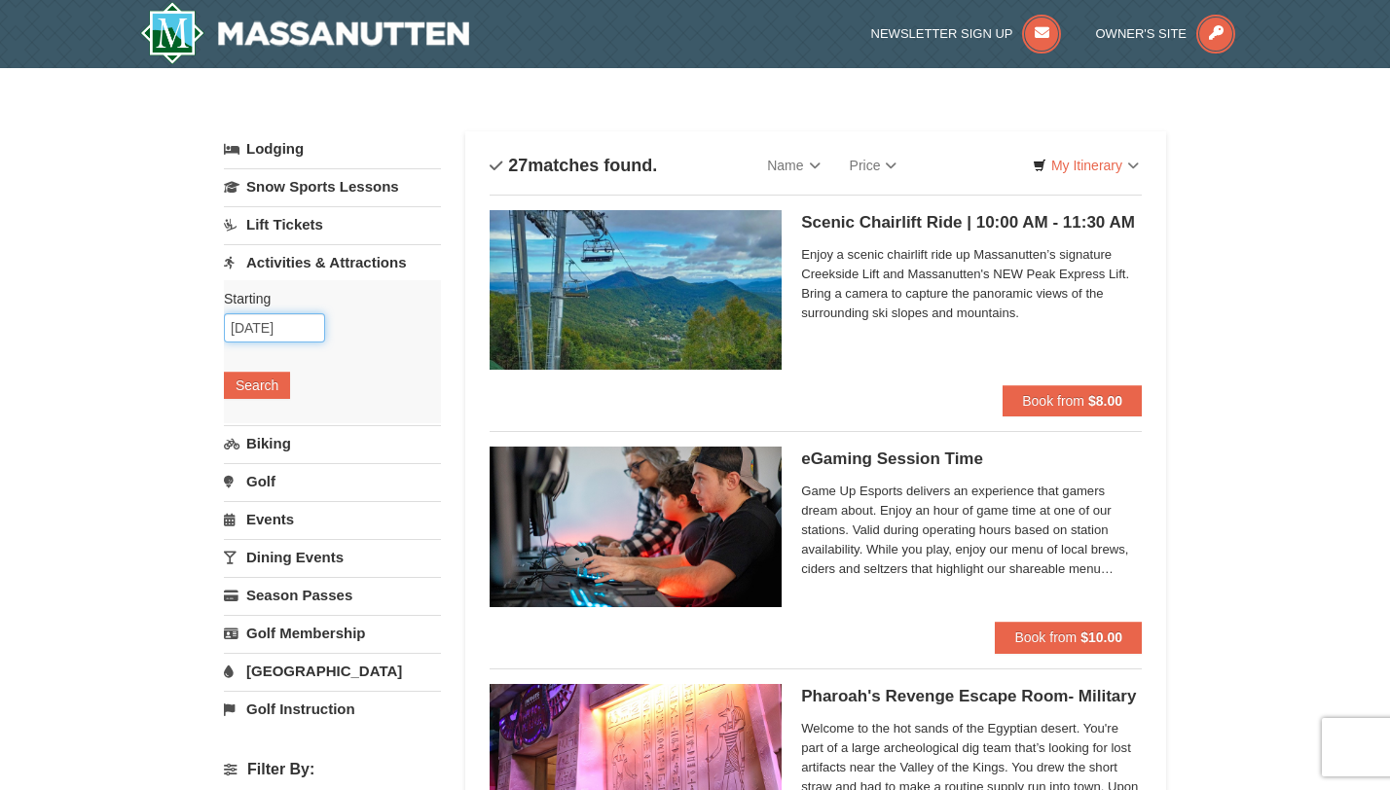
click at [280, 322] on input "10/26/2025" at bounding box center [274, 327] width 101 height 29
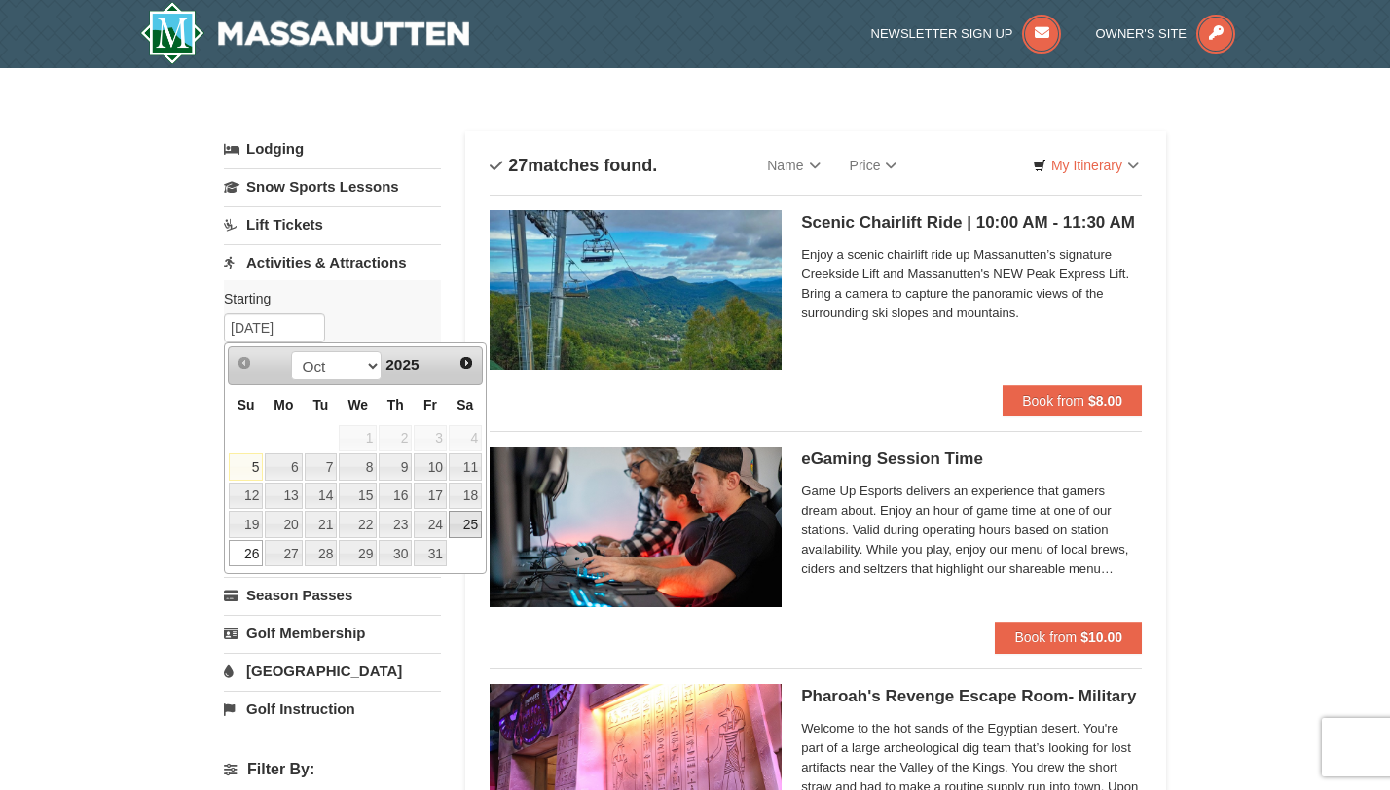
click at [471, 530] on link "25" at bounding box center [465, 524] width 33 height 27
type input "[DATE]"
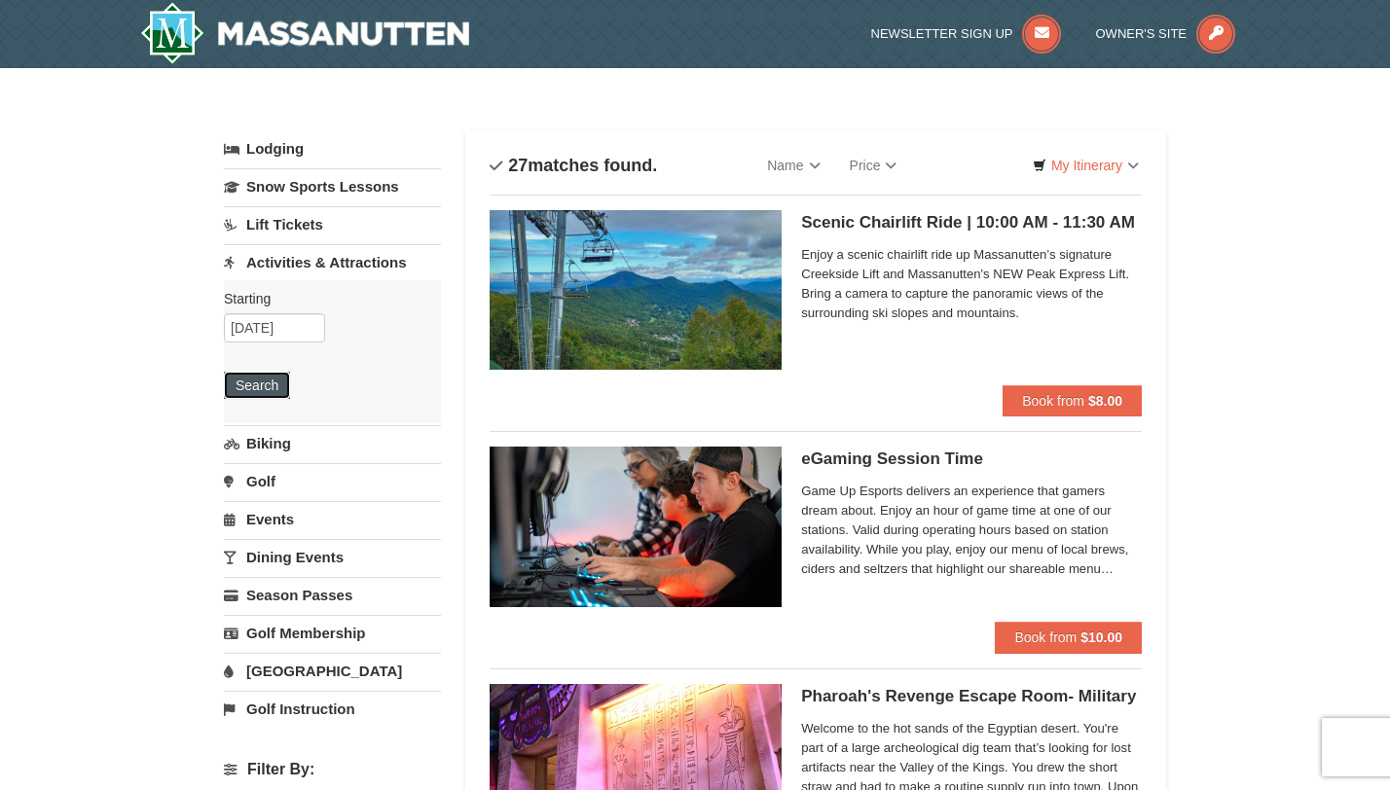
click at [254, 389] on button "Search" at bounding box center [257, 385] width 66 height 27
click at [295, 331] on input "[DATE]" at bounding box center [274, 327] width 101 height 29
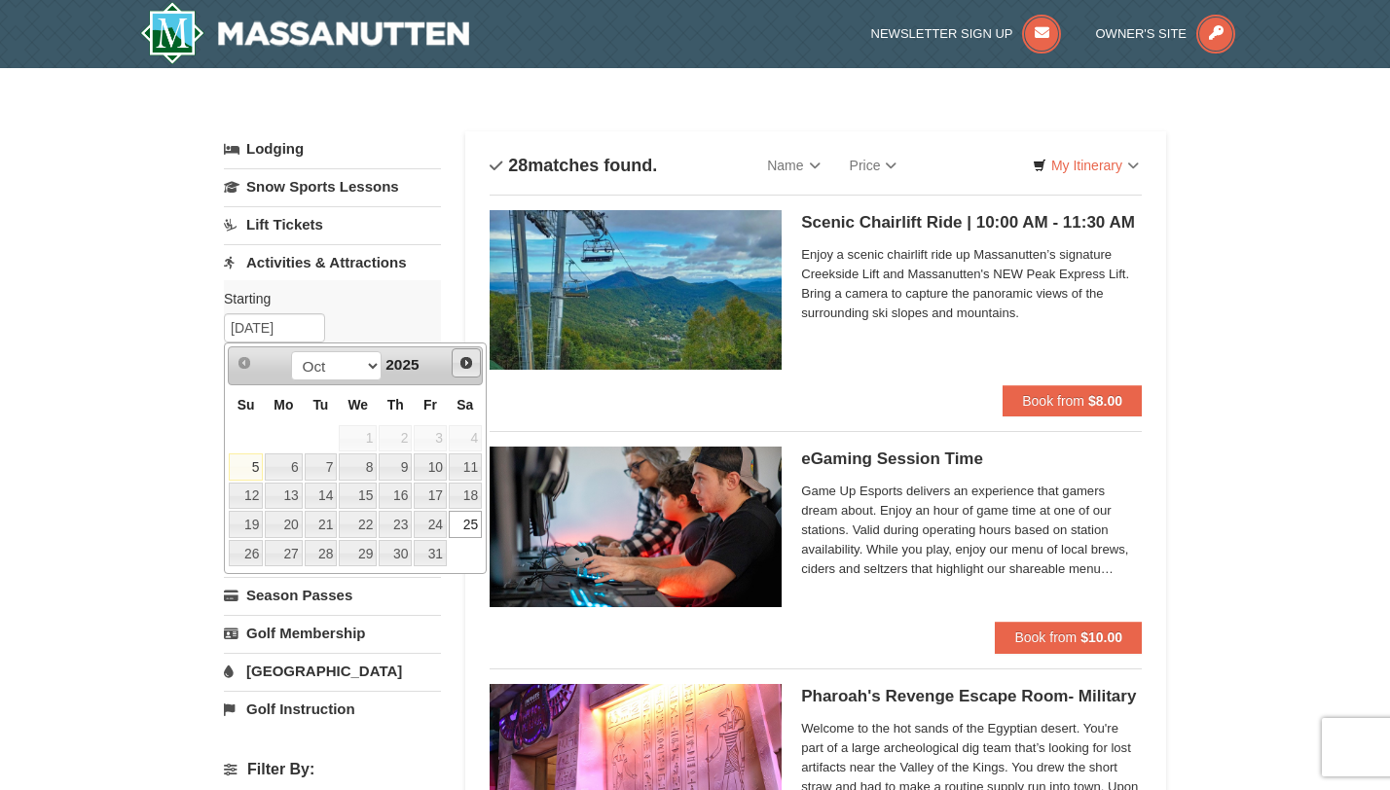
click at [467, 367] on span "Next" at bounding box center [466, 363] width 16 height 16
click at [460, 436] on link "1" at bounding box center [465, 438] width 33 height 27
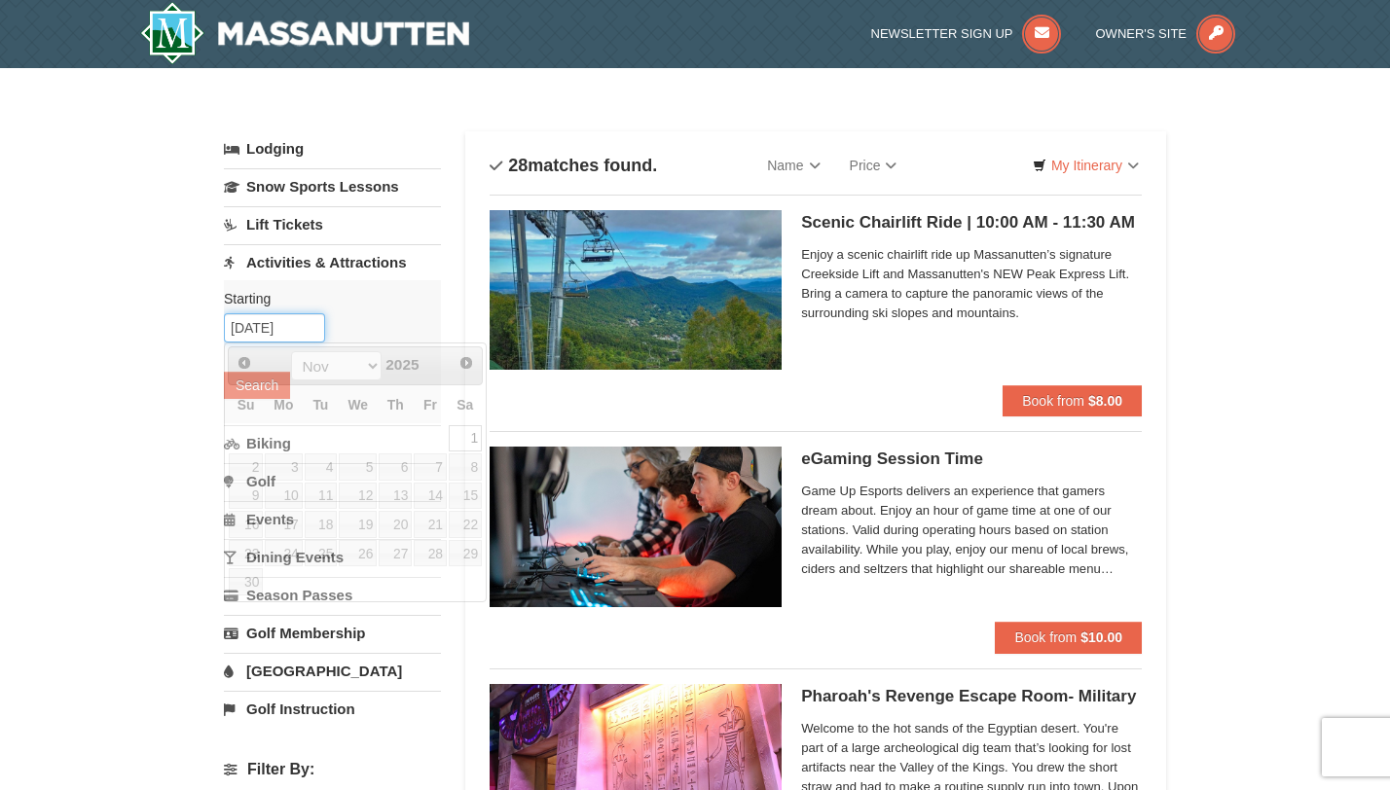
click at [281, 332] on input "11/01/2025" at bounding box center [274, 327] width 101 height 29
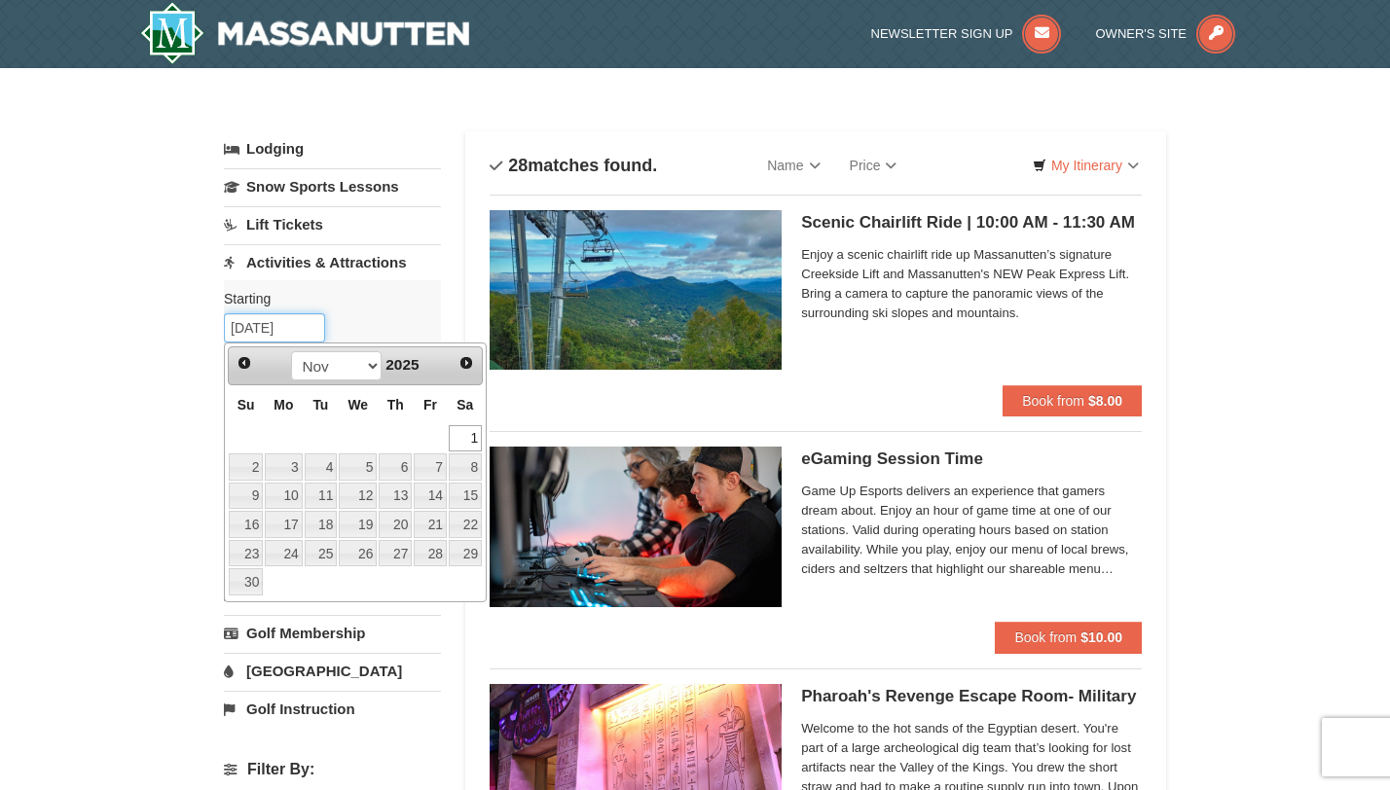
click at [281, 332] on input "11/01/2025" at bounding box center [274, 327] width 101 height 29
click at [242, 465] on link "2" at bounding box center [246, 467] width 34 height 27
type input "[DATE]"
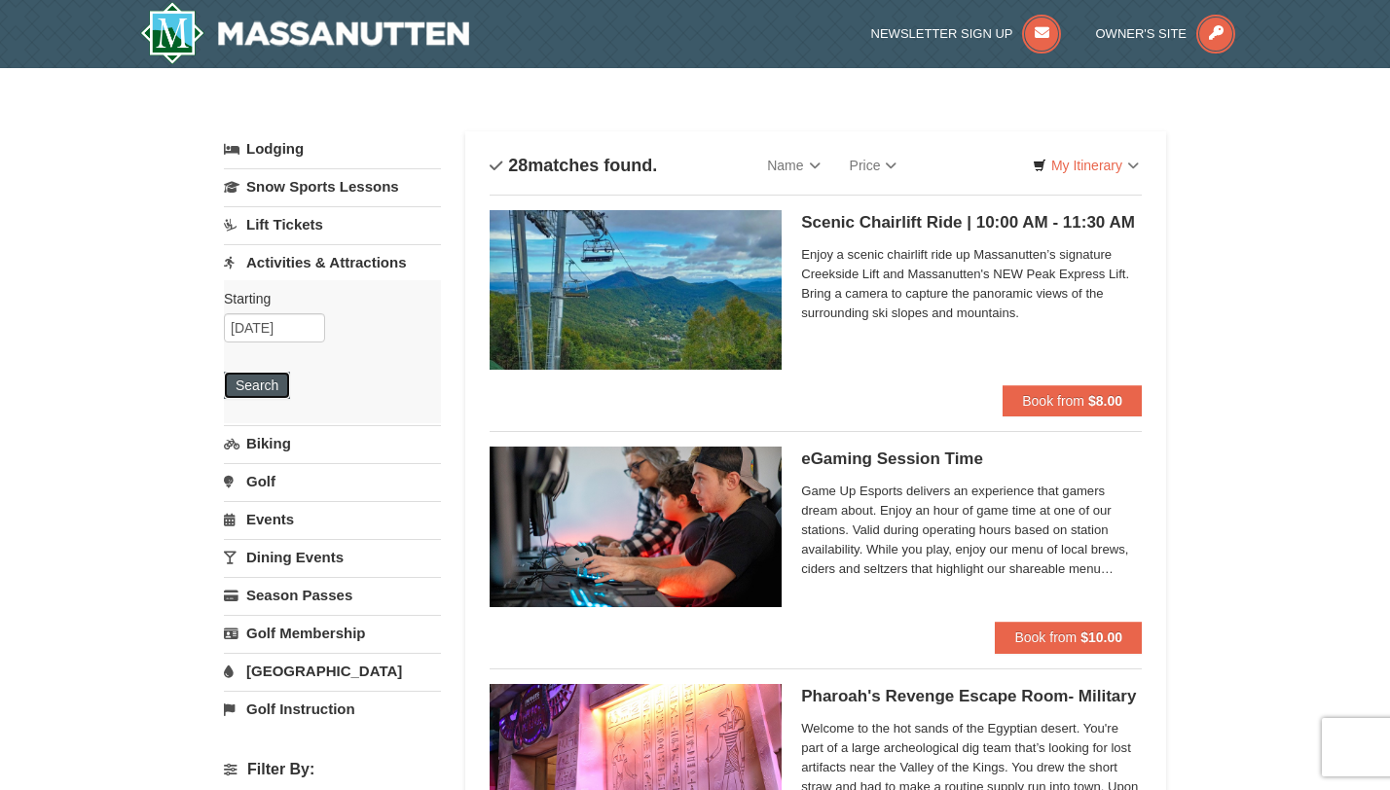
click at [268, 389] on button "Search" at bounding box center [257, 385] width 66 height 27
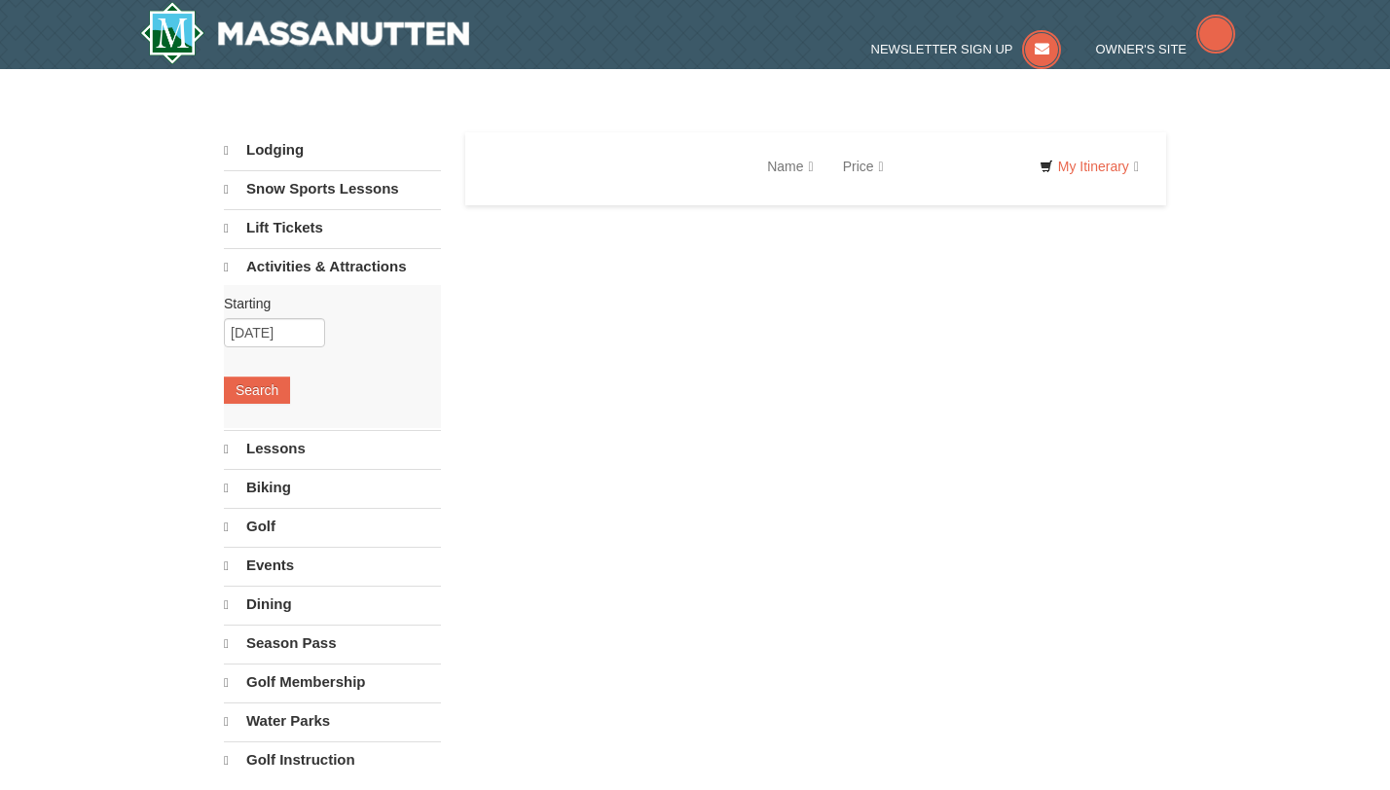
select select "10"
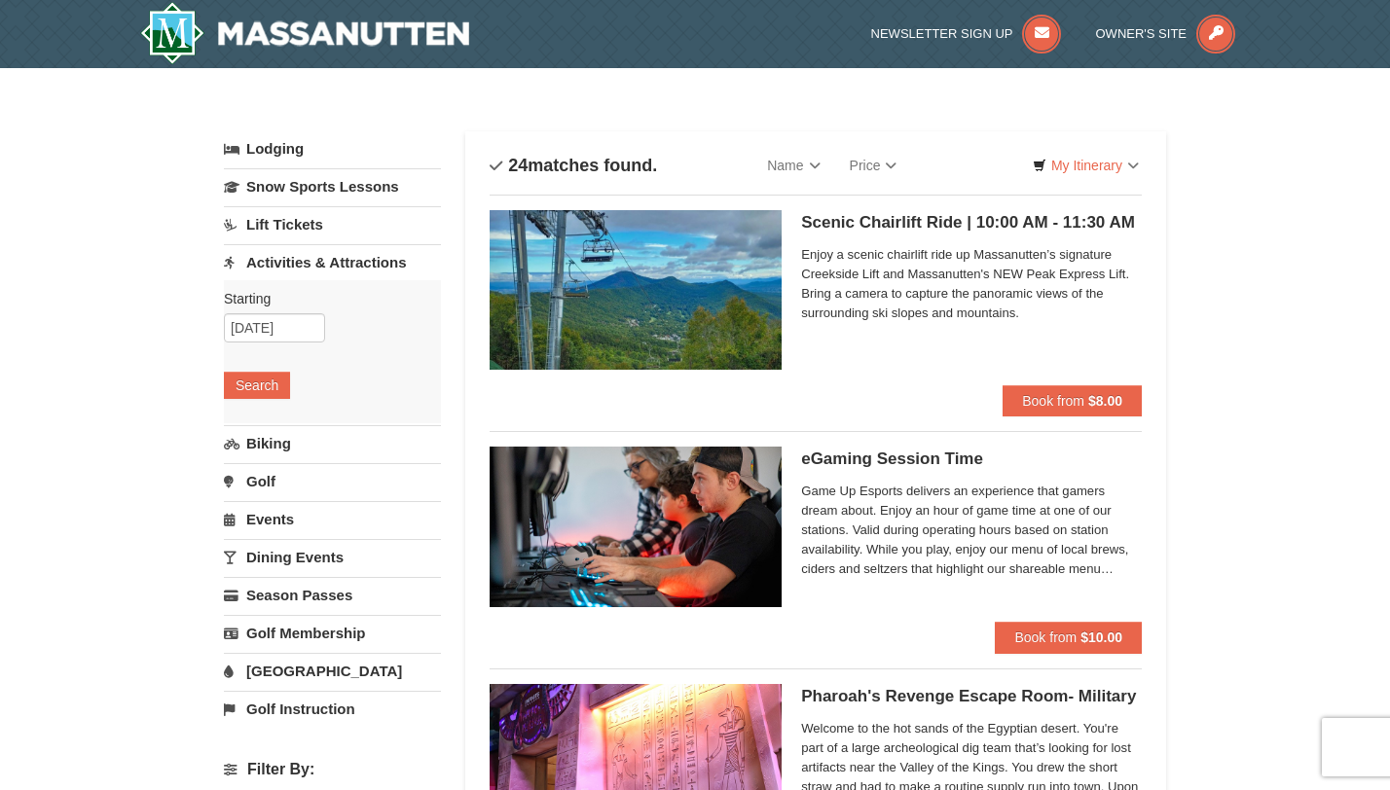
click at [931, 221] on h5 "Scenic Chairlift Ride | 10:00 AM - 11:30 AM Massanutten Scenic Chairlift Rides" at bounding box center [971, 222] width 341 height 19
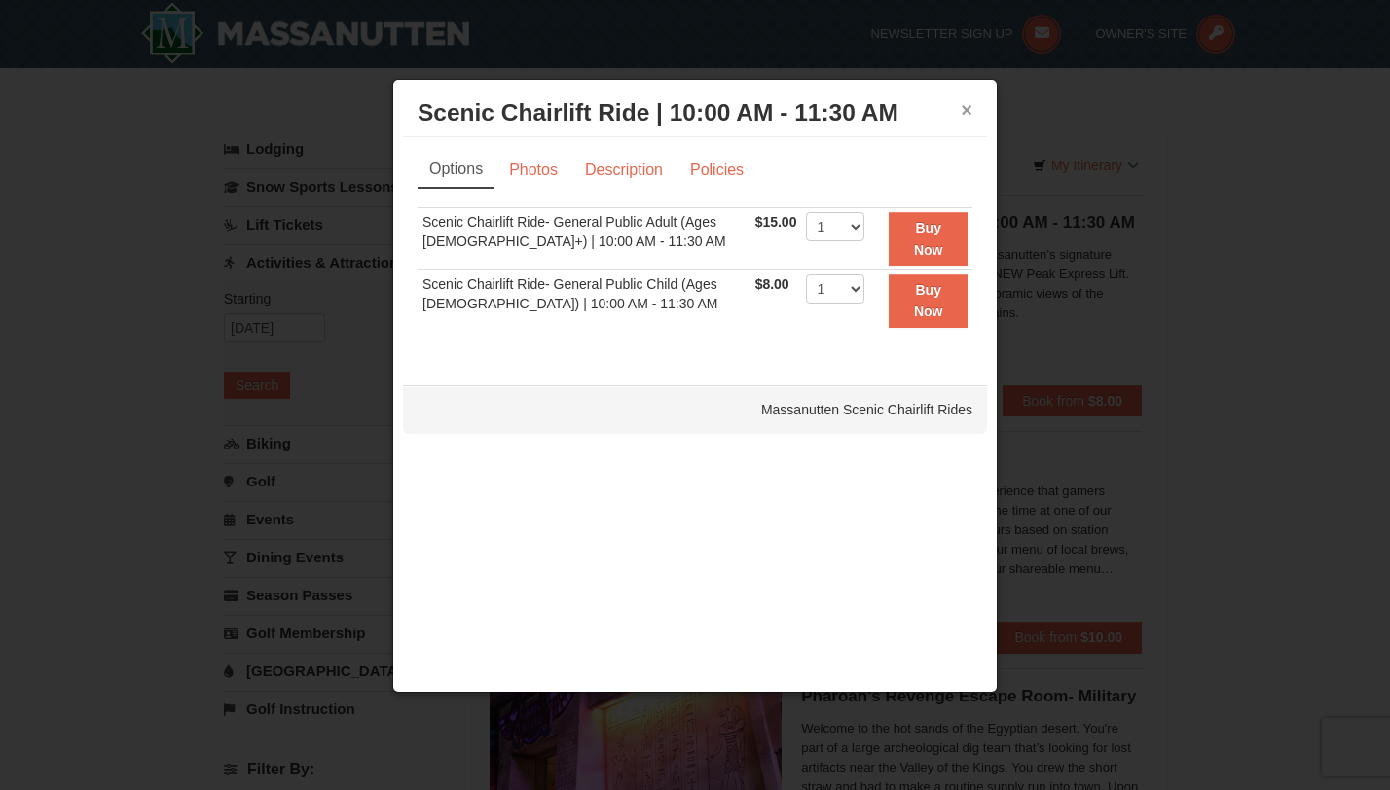
click at [965, 108] on button "×" at bounding box center [967, 109] width 12 height 19
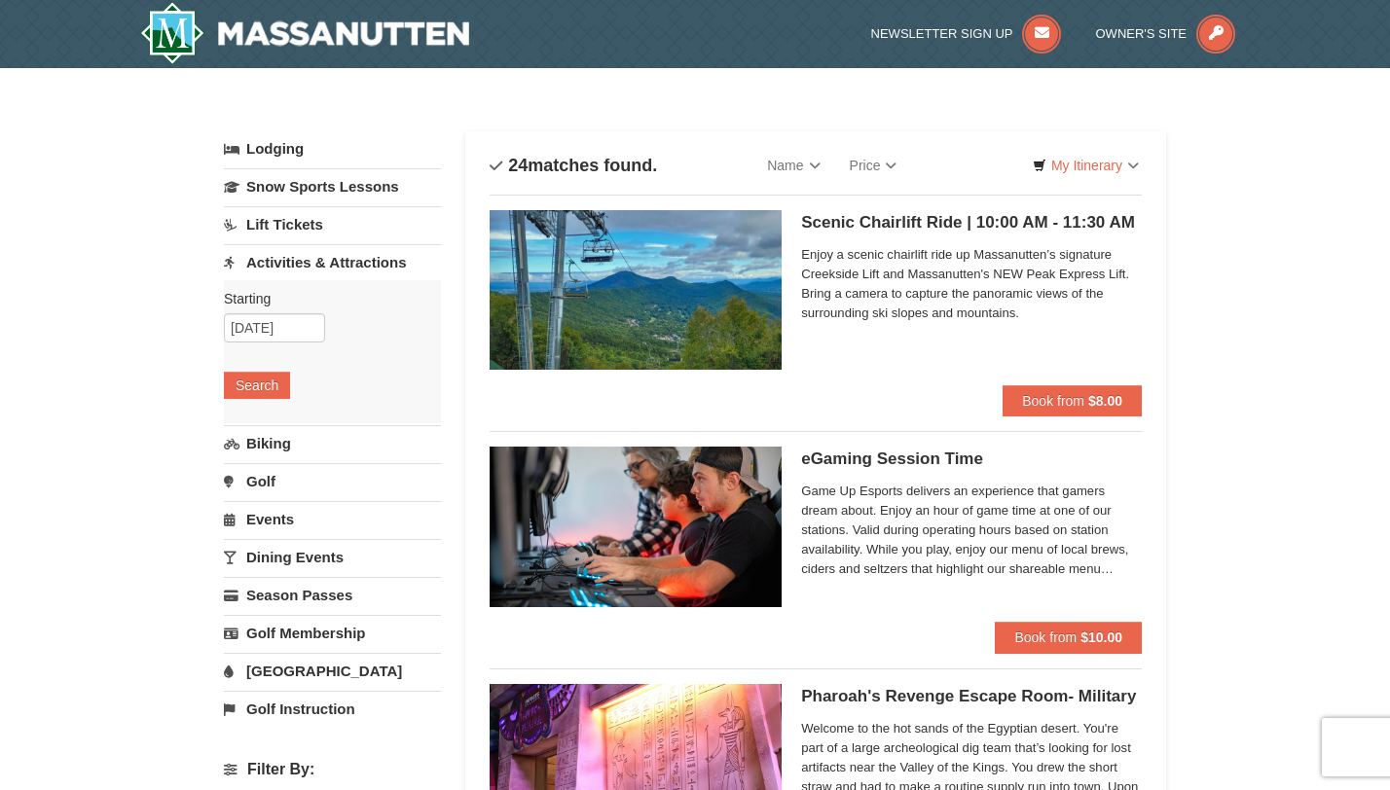
click at [713, 324] on img at bounding box center [636, 290] width 292 height 160
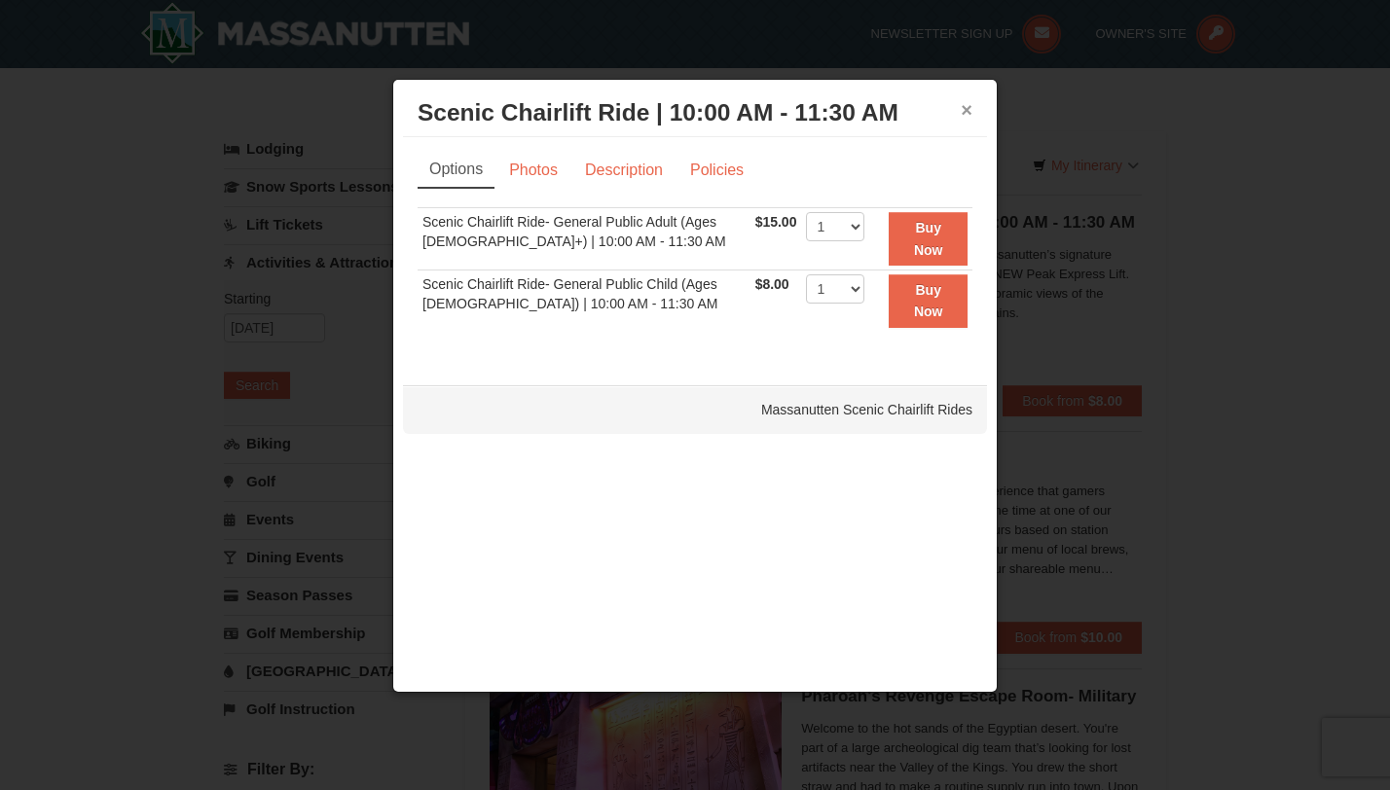
click at [964, 111] on button "×" at bounding box center [967, 109] width 12 height 19
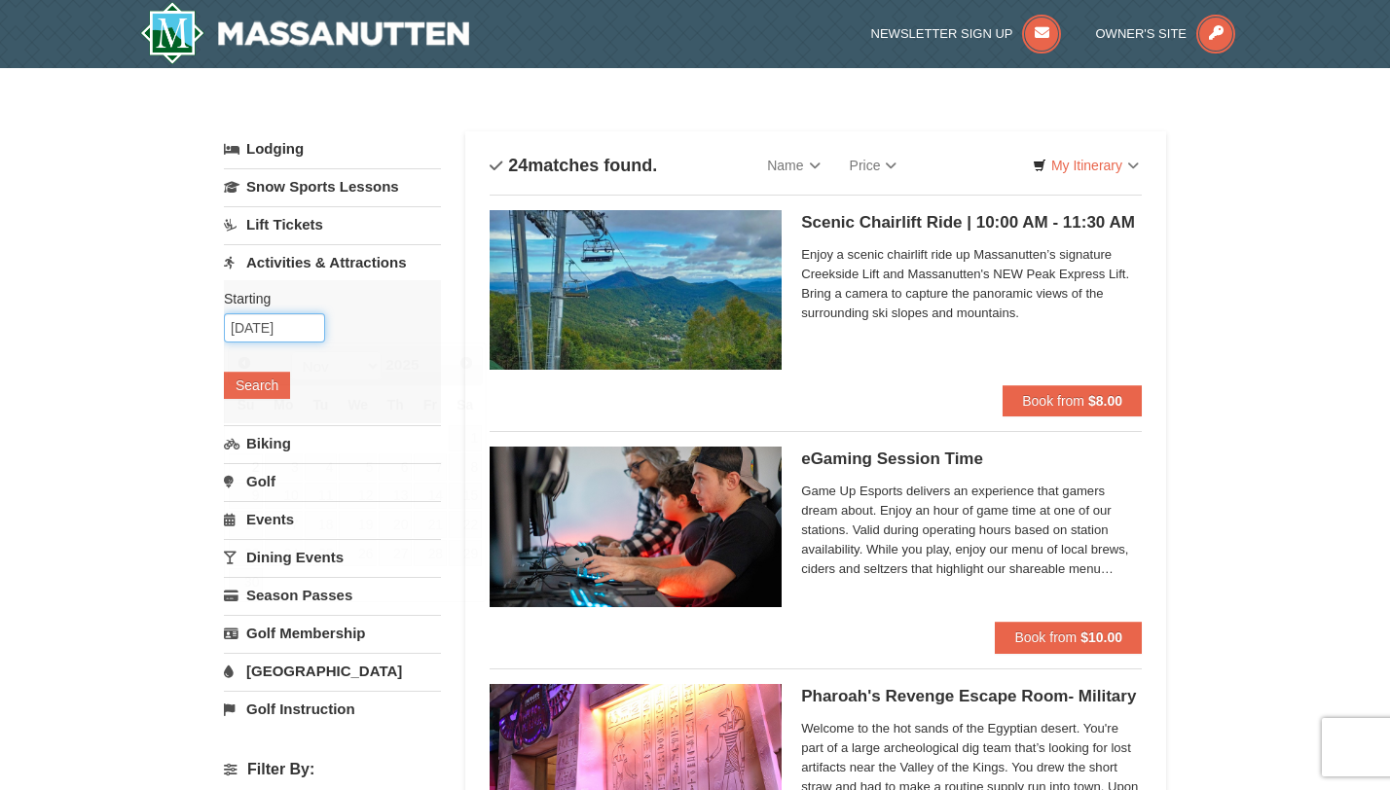
click at [300, 328] on input "11/02/2025" at bounding box center [274, 327] width 101 height 29
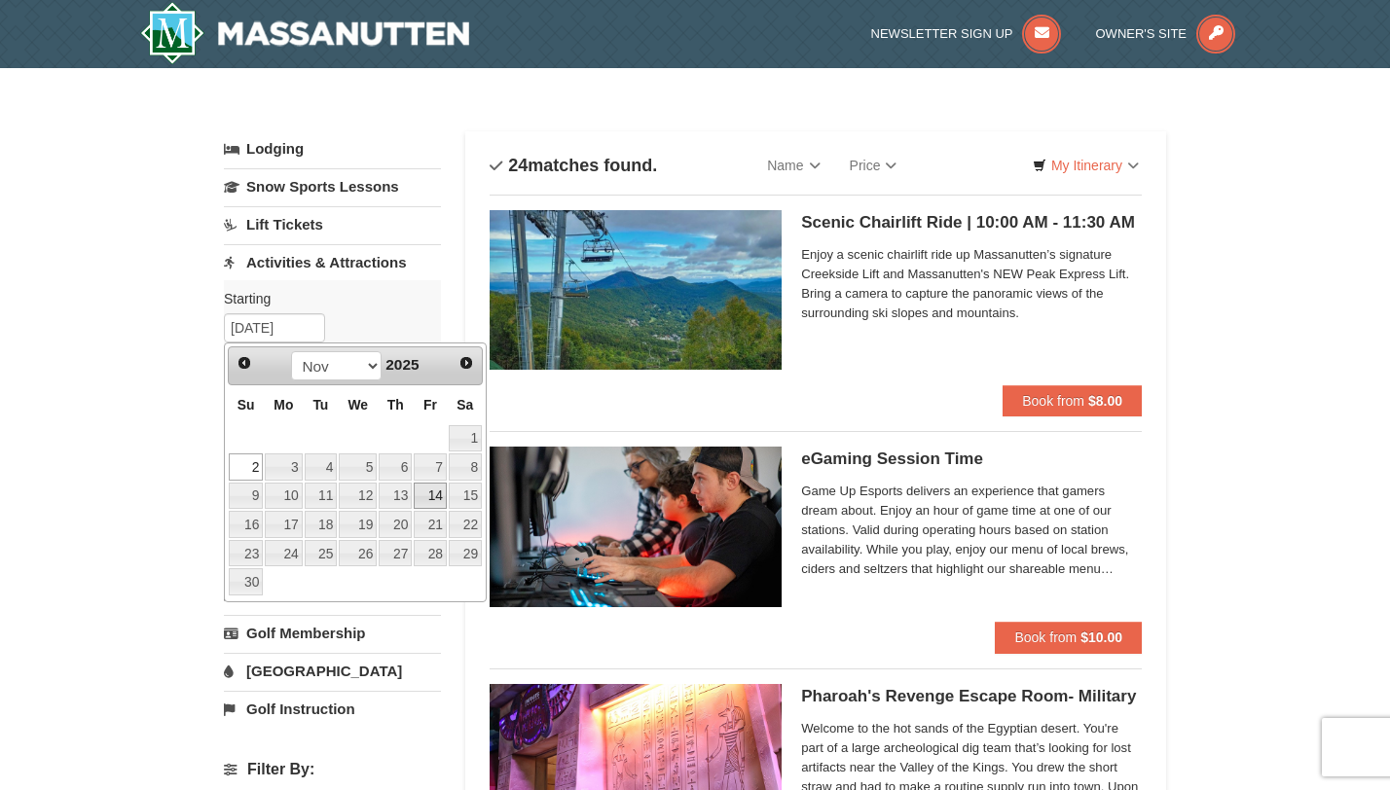
click at [433, 497] on link "14" at bounding box center [430, 496] width 33 height 27
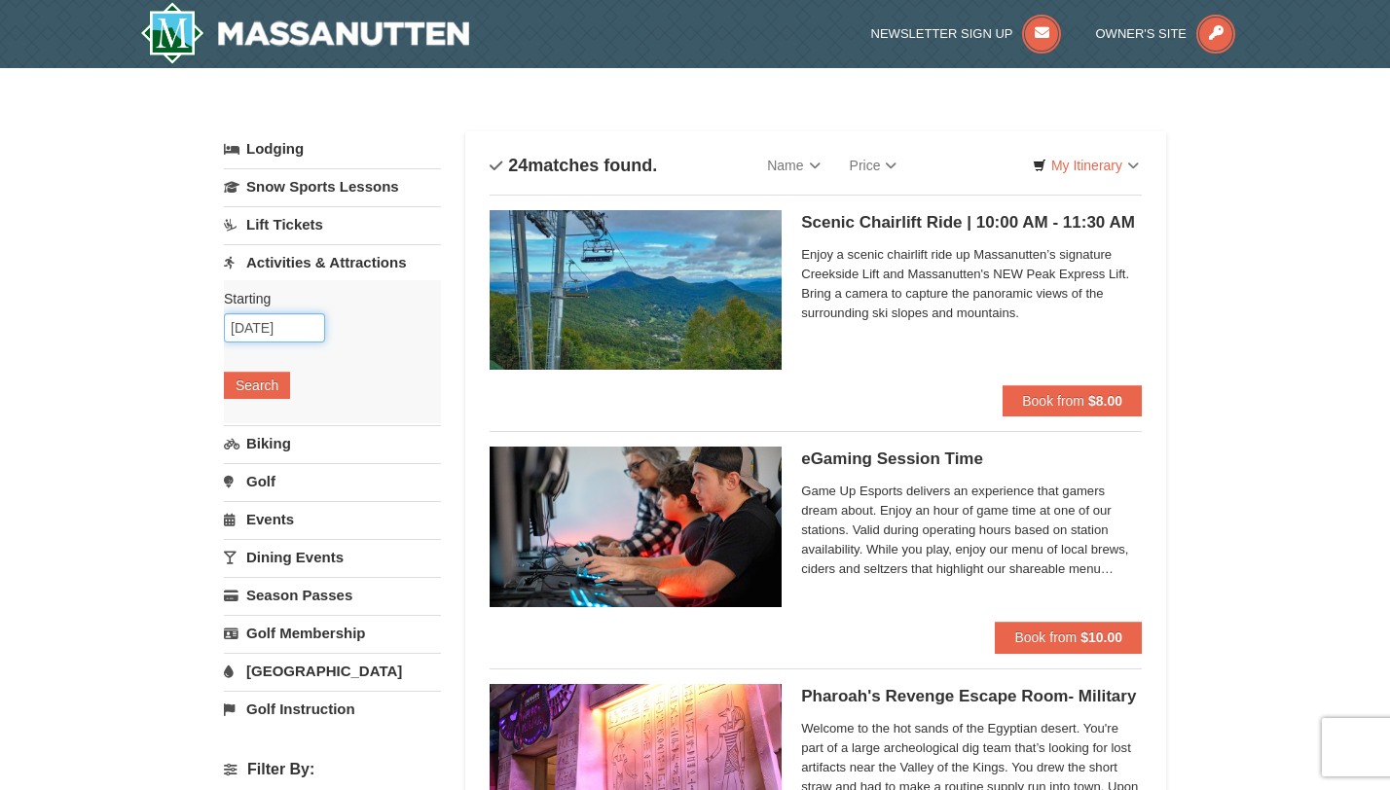
click at [291, 331] on input "11/14/2025" at bounding box center [274, 327] width 101 height 29
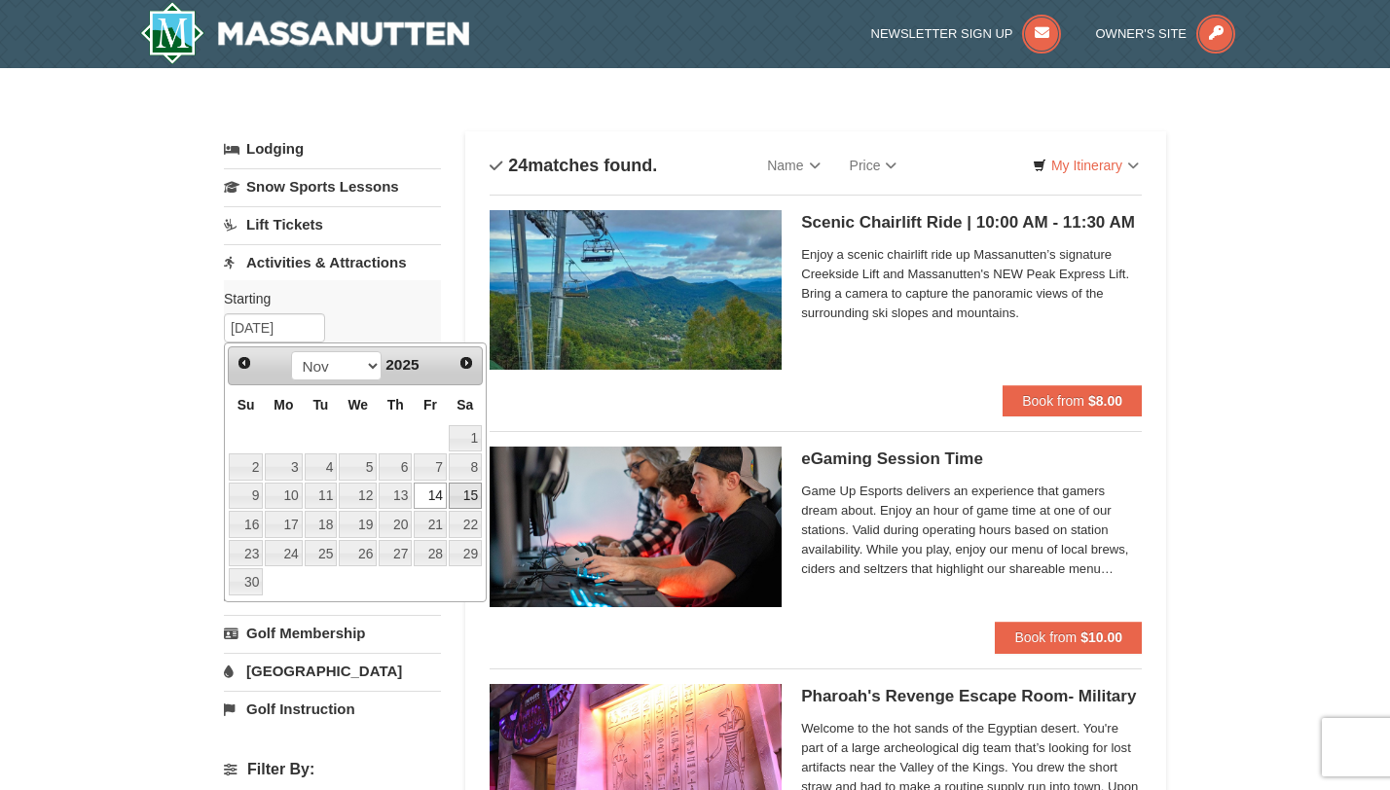
click at [456, 487] on link "15" at bounding box center [465, 496] width 33 height 27
type input "[DATE]"
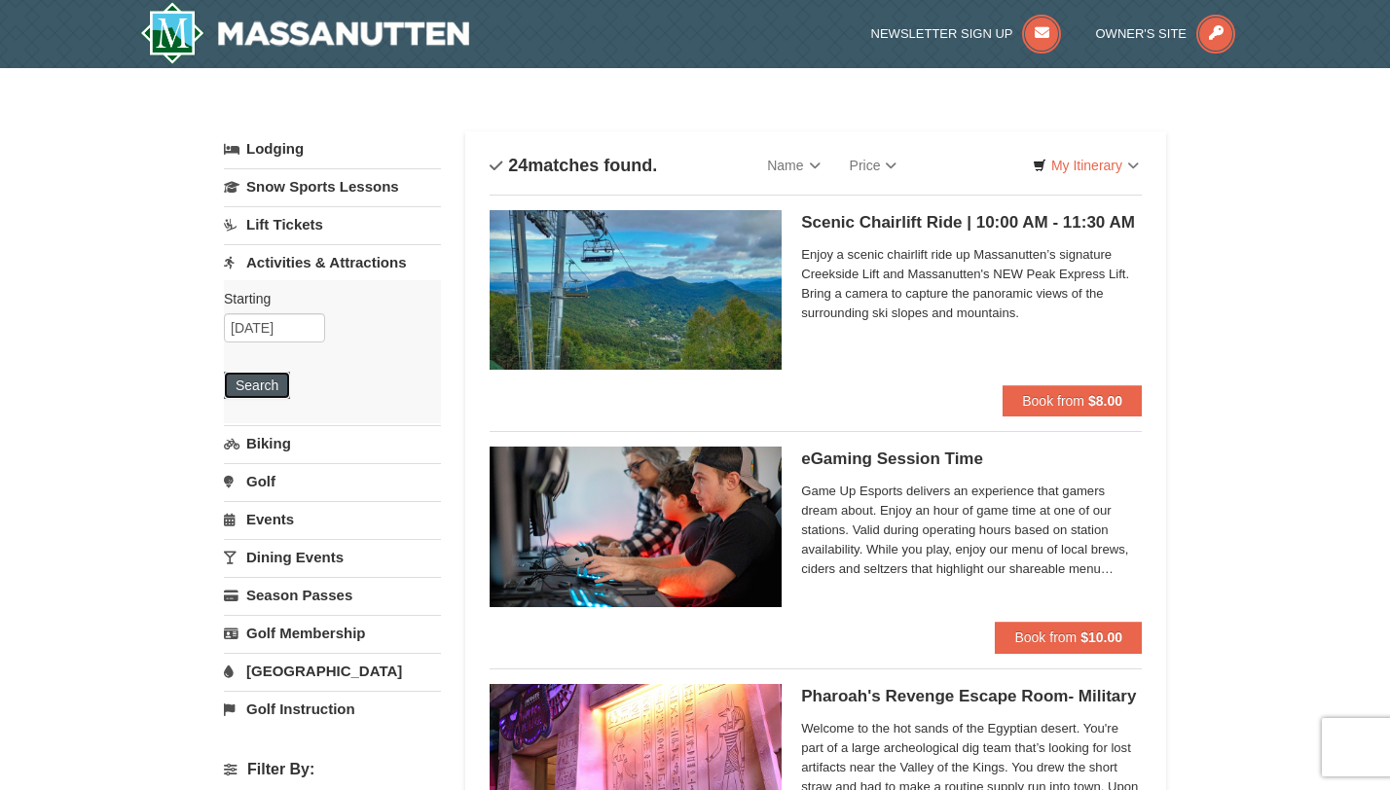
click at [268, 374] on button "Search" at bounding box center [257, 385] width 66 height 27
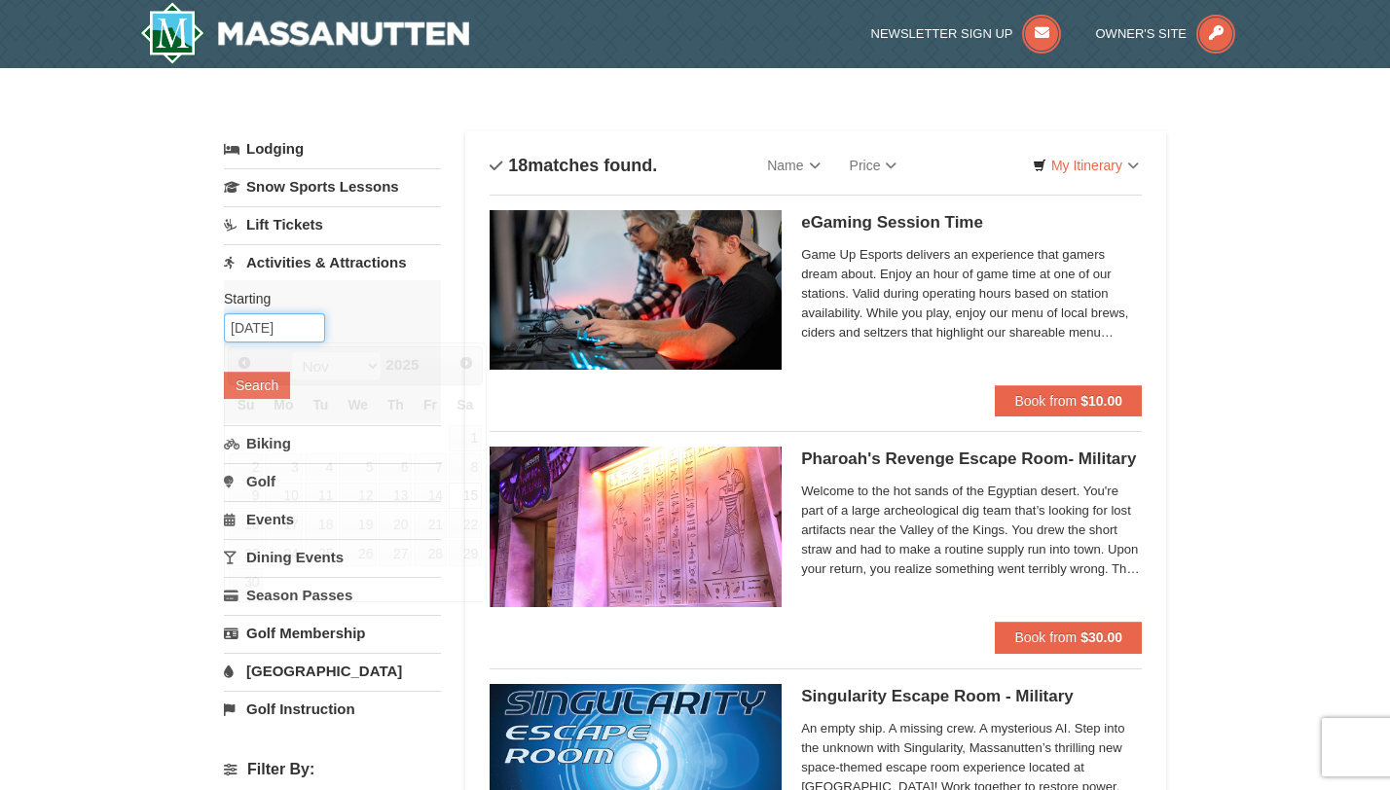
click at [277, 328] on input "[DATE]" at bounding box center [274, 327] width 101 height 29
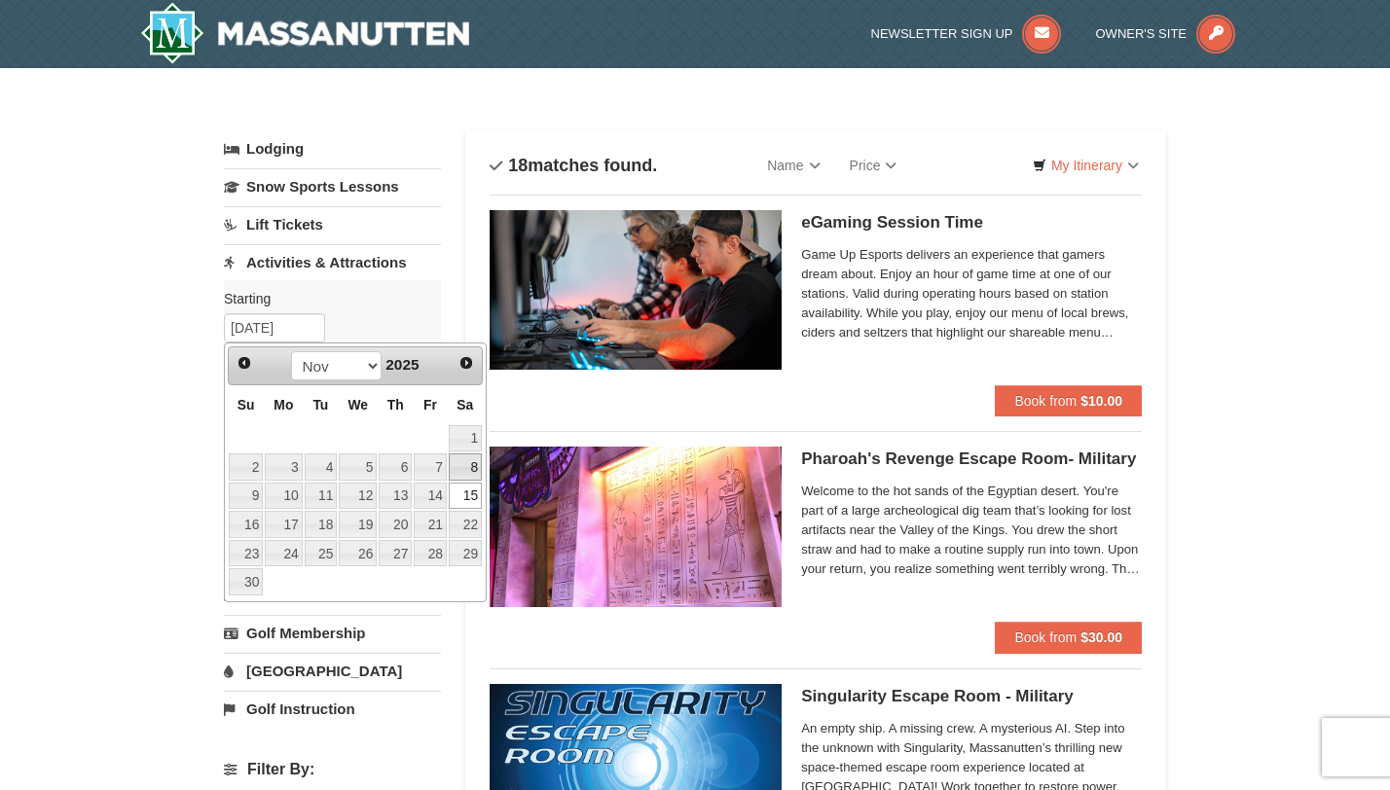
click at [475, 459] on link "8" at bounding box center [465, 467] width 33 height 27
type input "[DATE]"
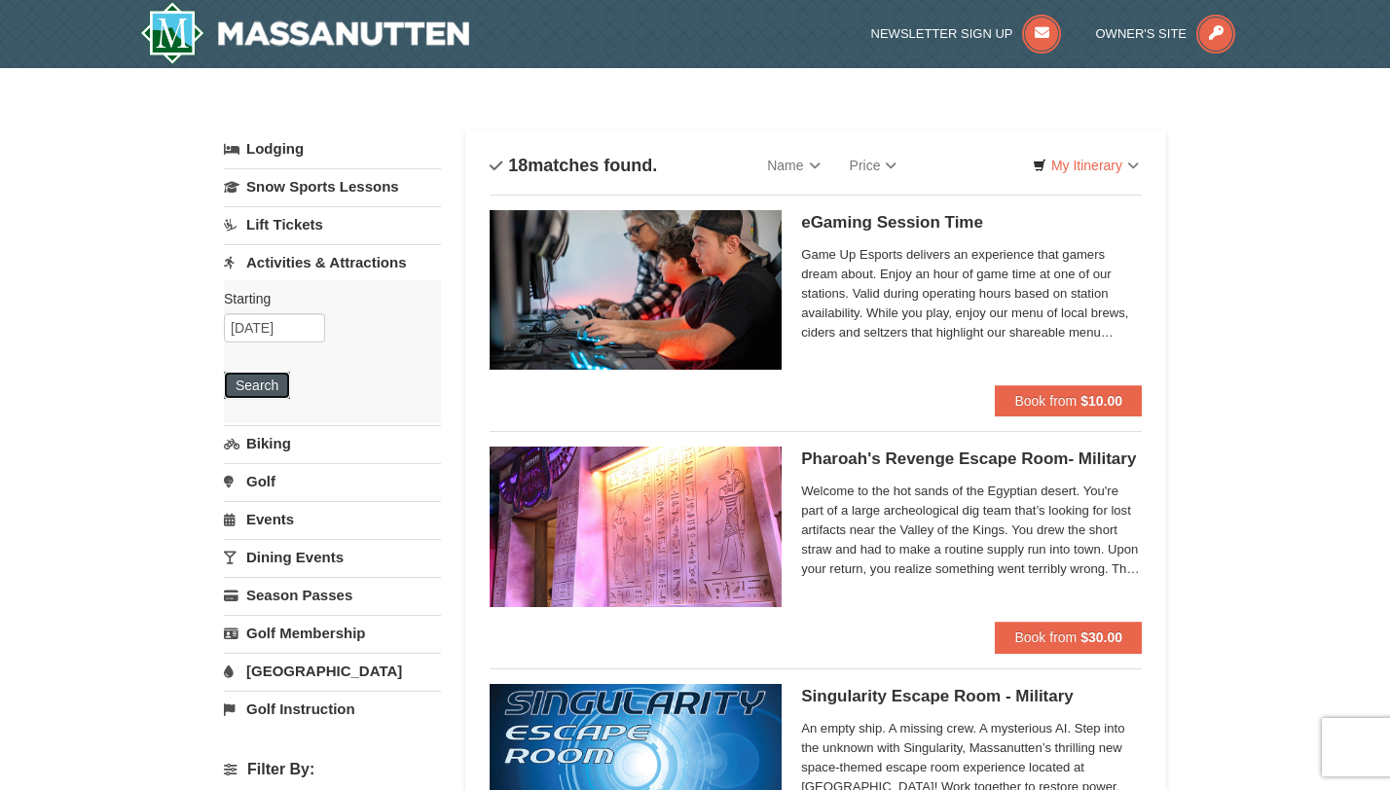
click at [269, 379] on button "Search" at bounding box center [257, 385] width 66 height 27
click at [295, 335] on input "11/08/2025" at bounding box center [274, 327] width 101 height 29
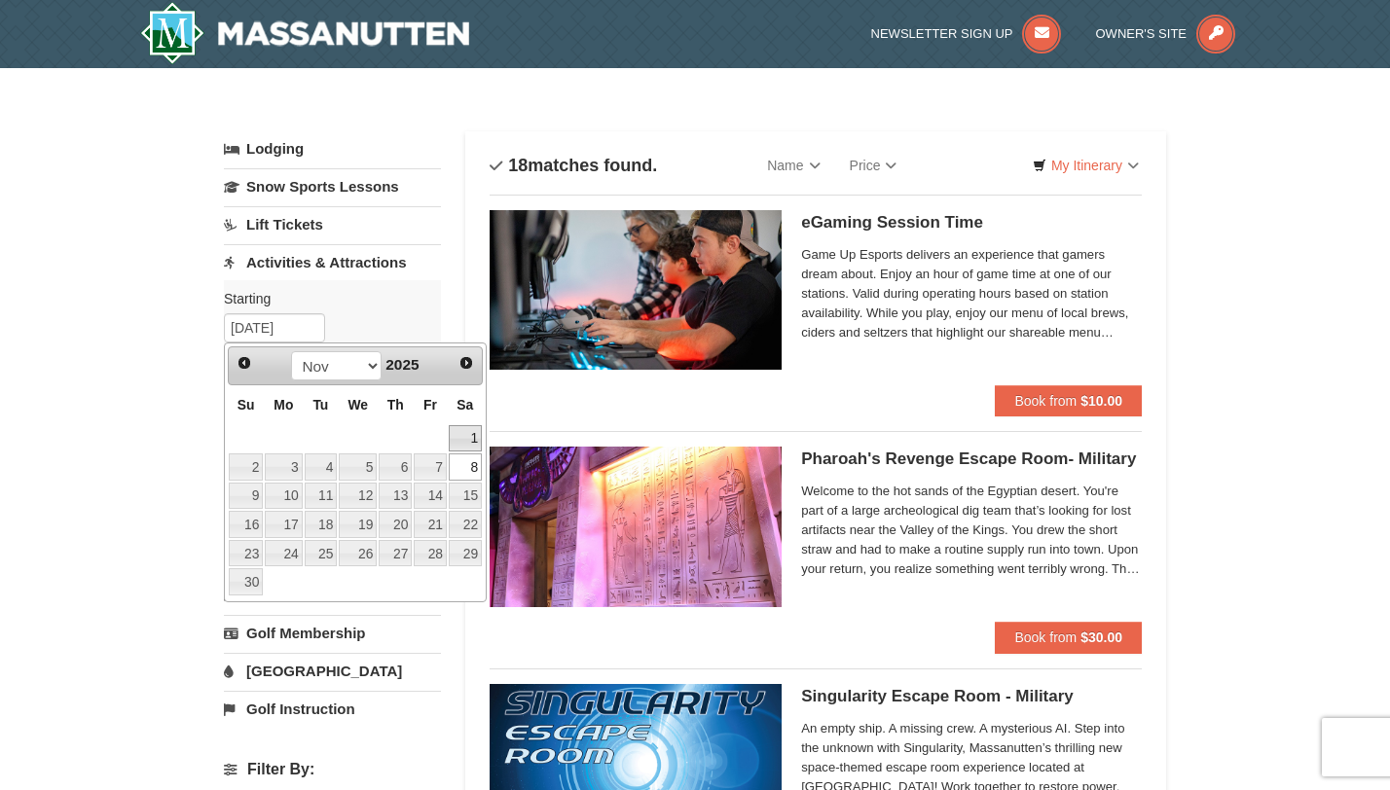
click at [471, 445] on link "1" at bounding box center [465, 438] width 33 height 27
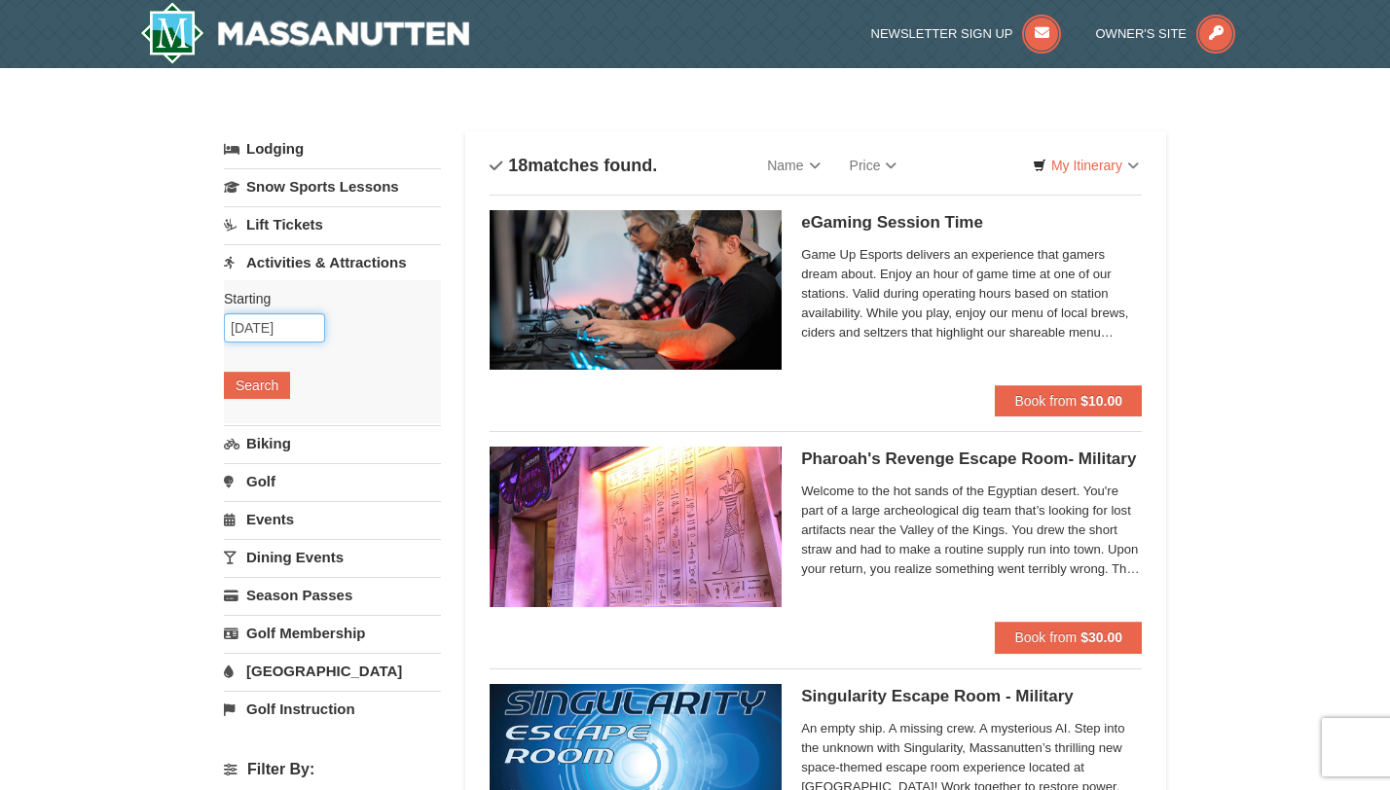
click at [281, 323] on input "11/01/2025" at bounding box center [274, 327] width 101 height 29
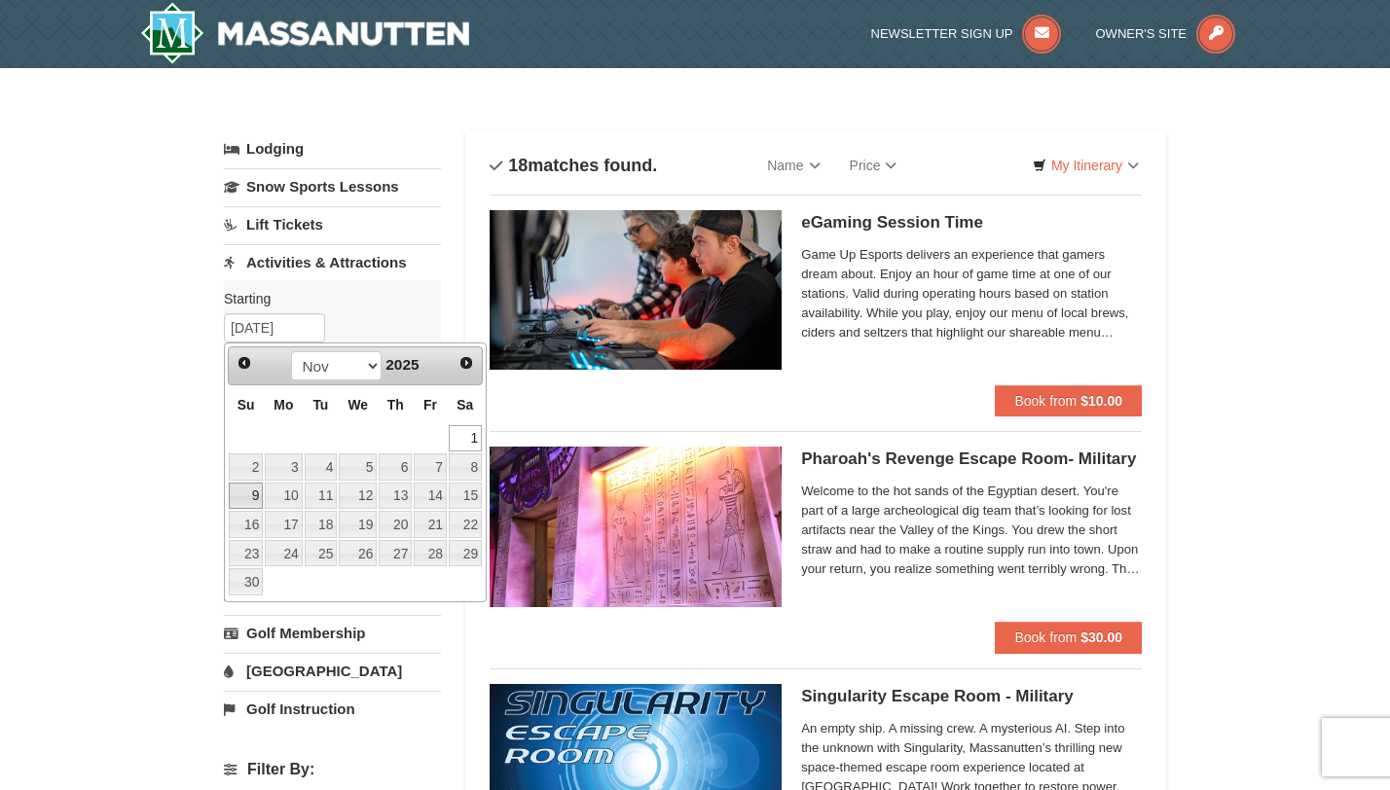
click at [252, 494] on link "9" at bounding box center [246, 496] width 34 height 27
type input "11/09/2025"
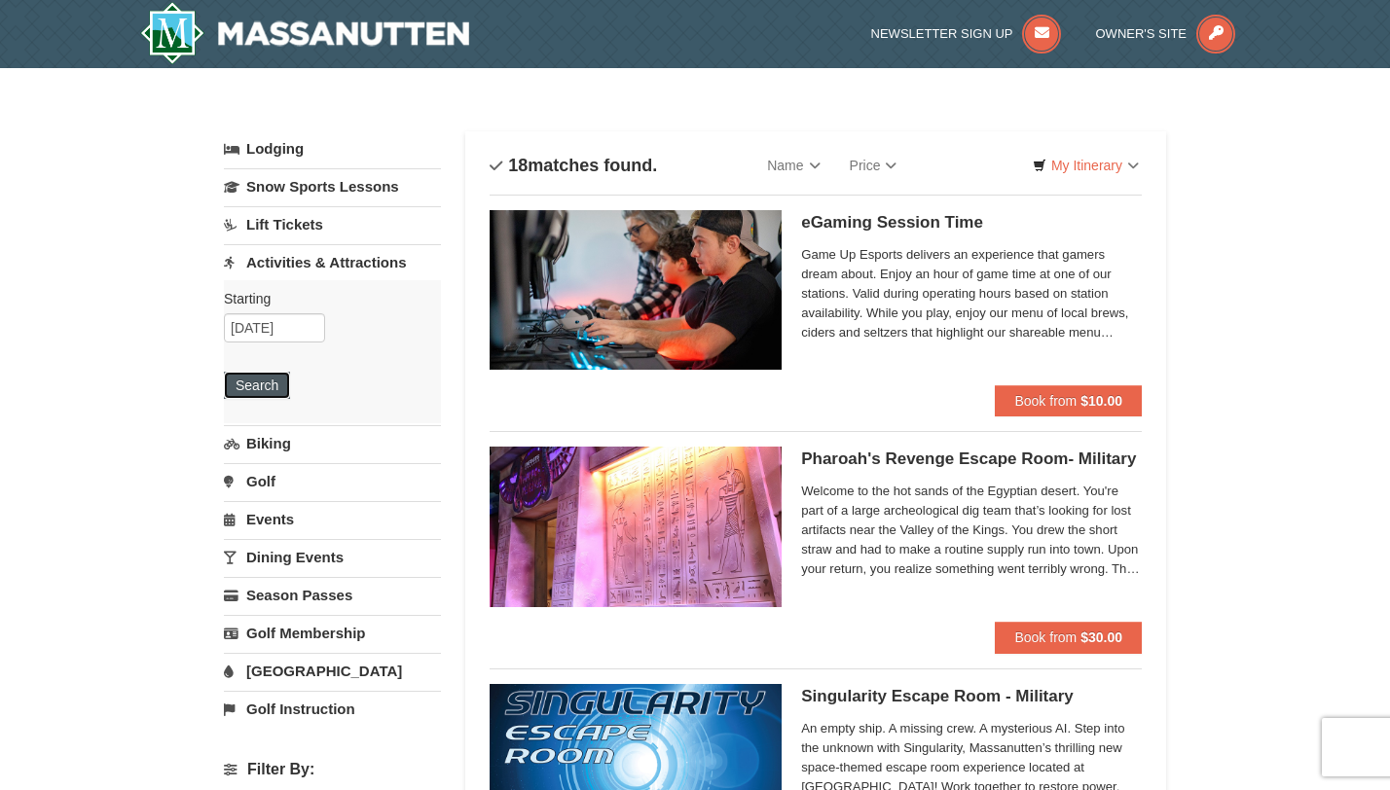
click at [250, 382] on button "Search" at bounding box center [257, 385] width 66 height 27
click at [263, 330] on input "[DATE]" at bounding box center [274, 327] width 101 height 29
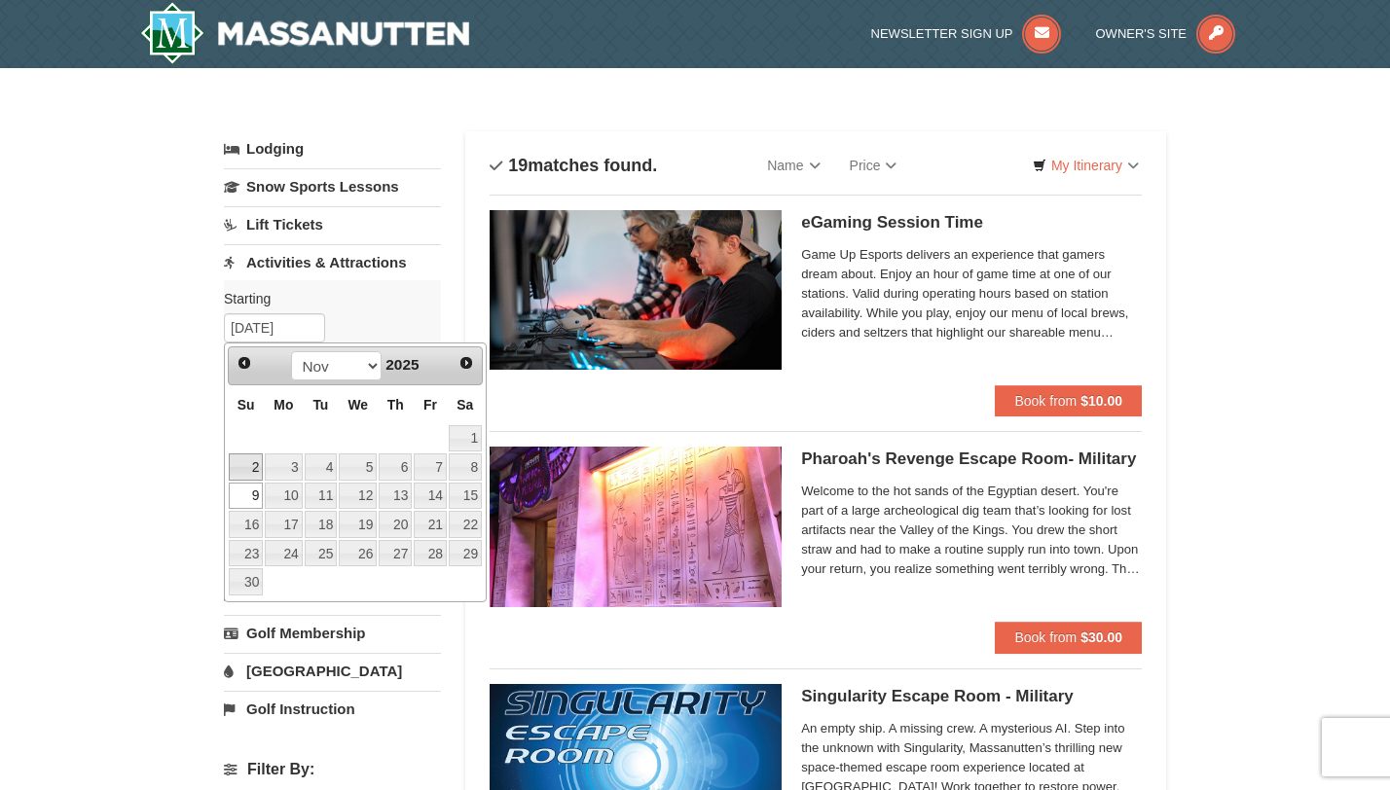
click at [249, 475] on link "2" at bounding box center [246, 467] width 34 height 27
type input "11/02/2025"
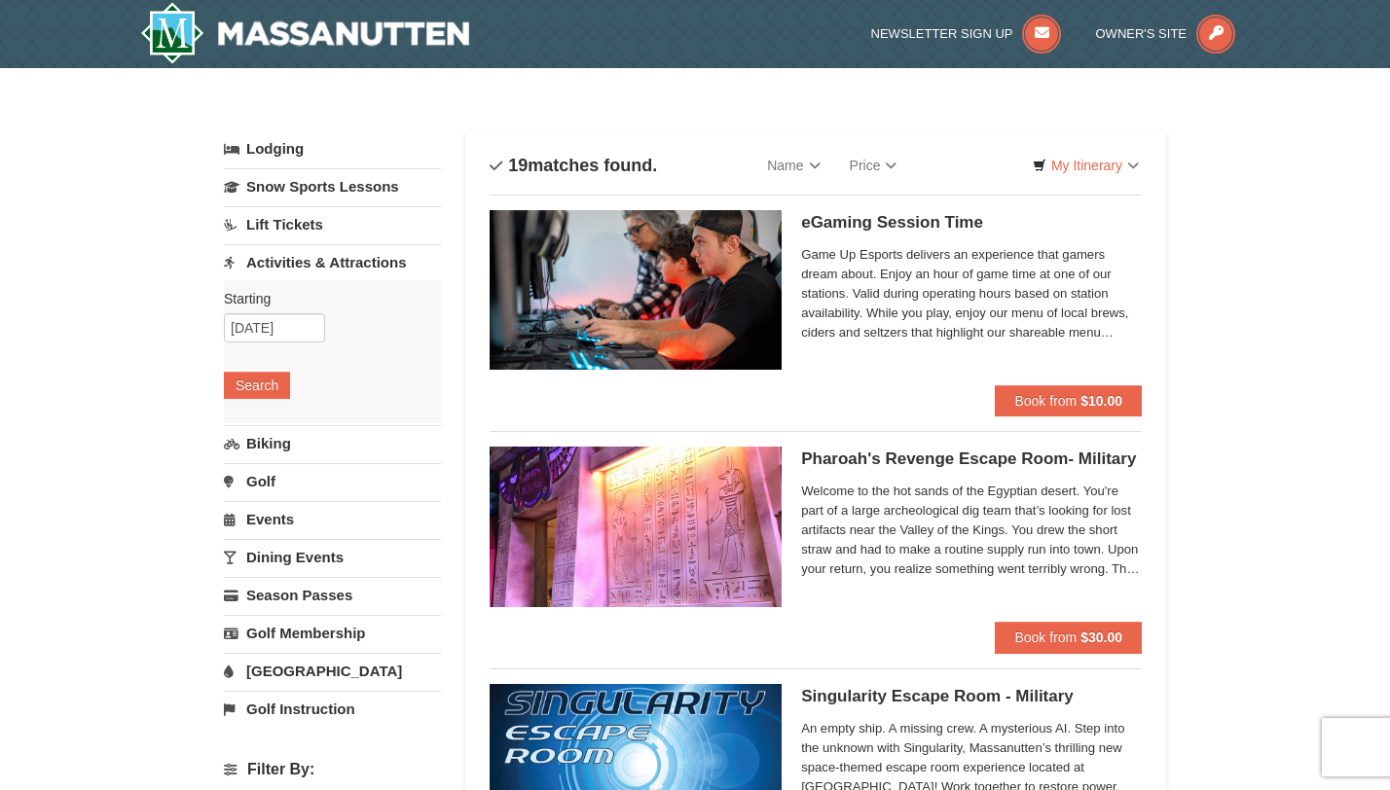
click at [260, 405] on div "Starting Please format dates MM/DD/YYYY Please format dates MM/DD/YYYY 11/02/20…" at bounding box center [332, 351] width 217 height 143
click at [260, 390] on button "Search" at bounding box center [257, 385] width 66 height 27
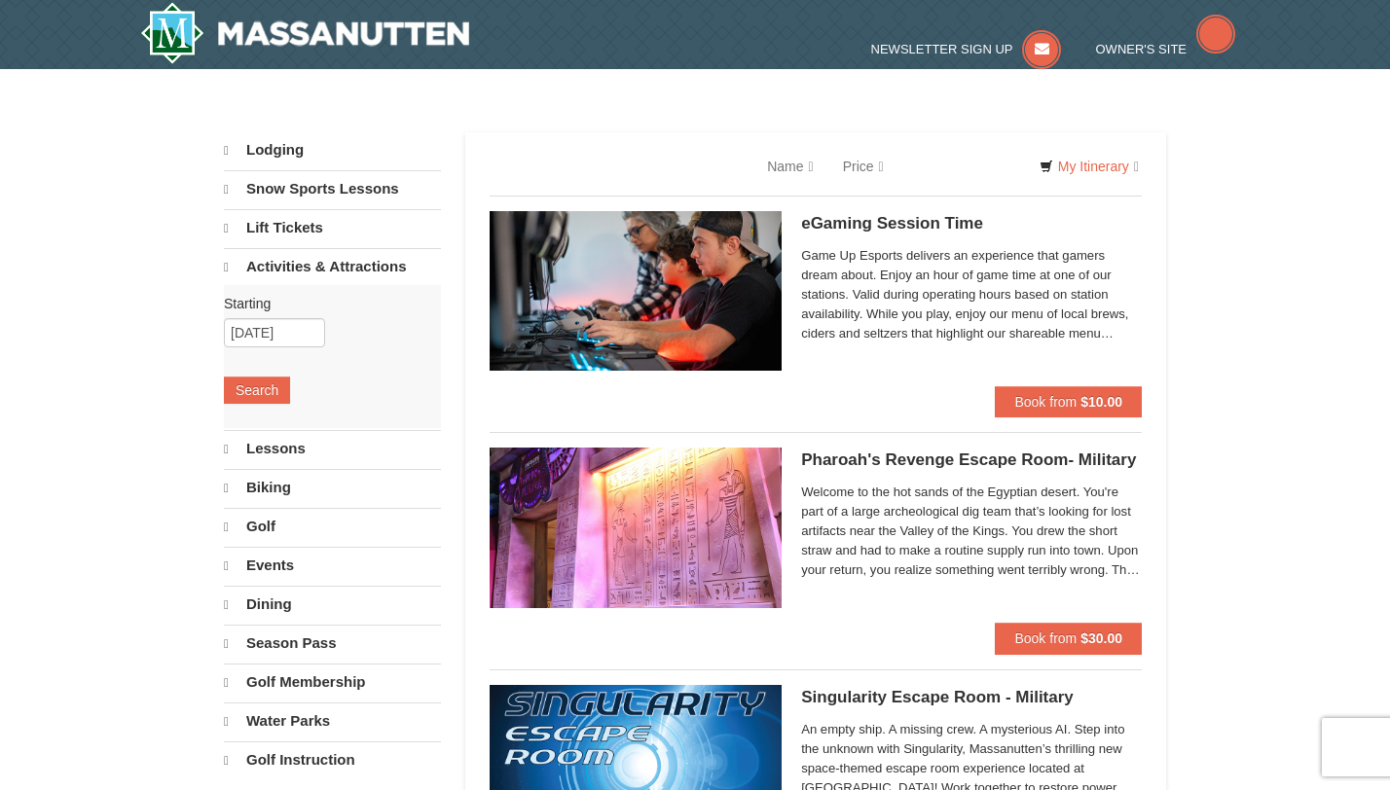
select select "10"
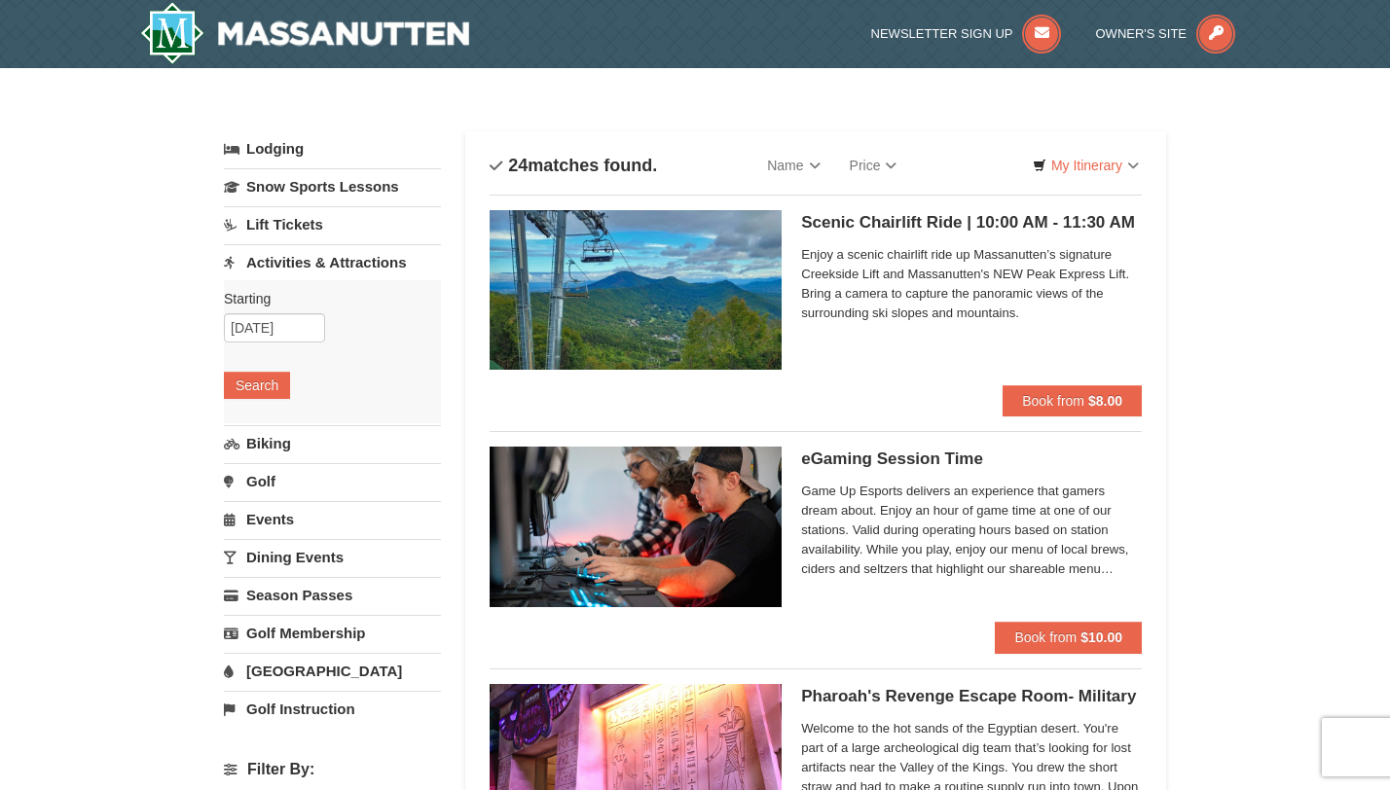
click at [850, 227] on h5 "Scenic Chairlift Ride | 10:00 AM - 11:30 AM Massanutten Scenic Chairlift Rides" at bounding box center [971, 222] width 341 height 19
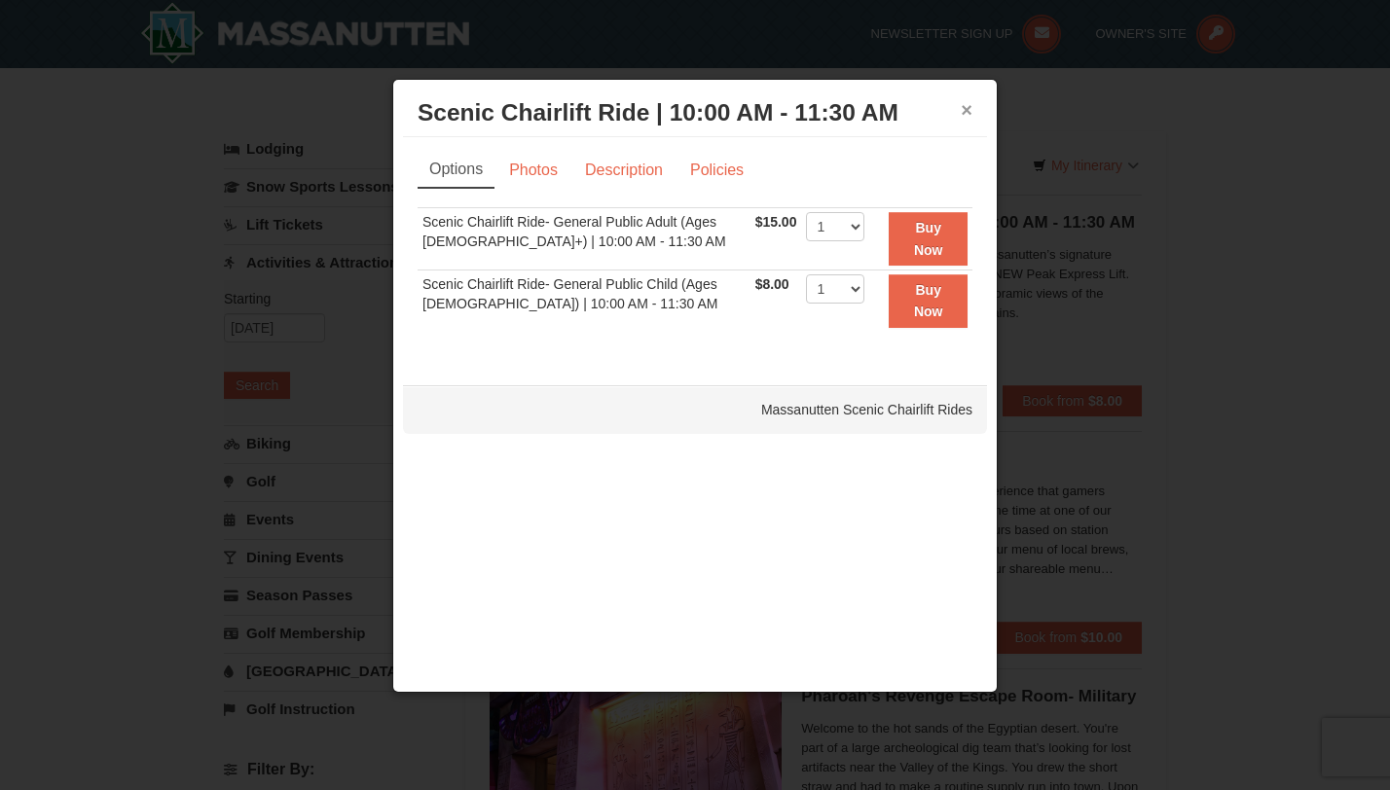
click at [970, 110] on button "×" at bounding box center [967, 109] width 12 height 19
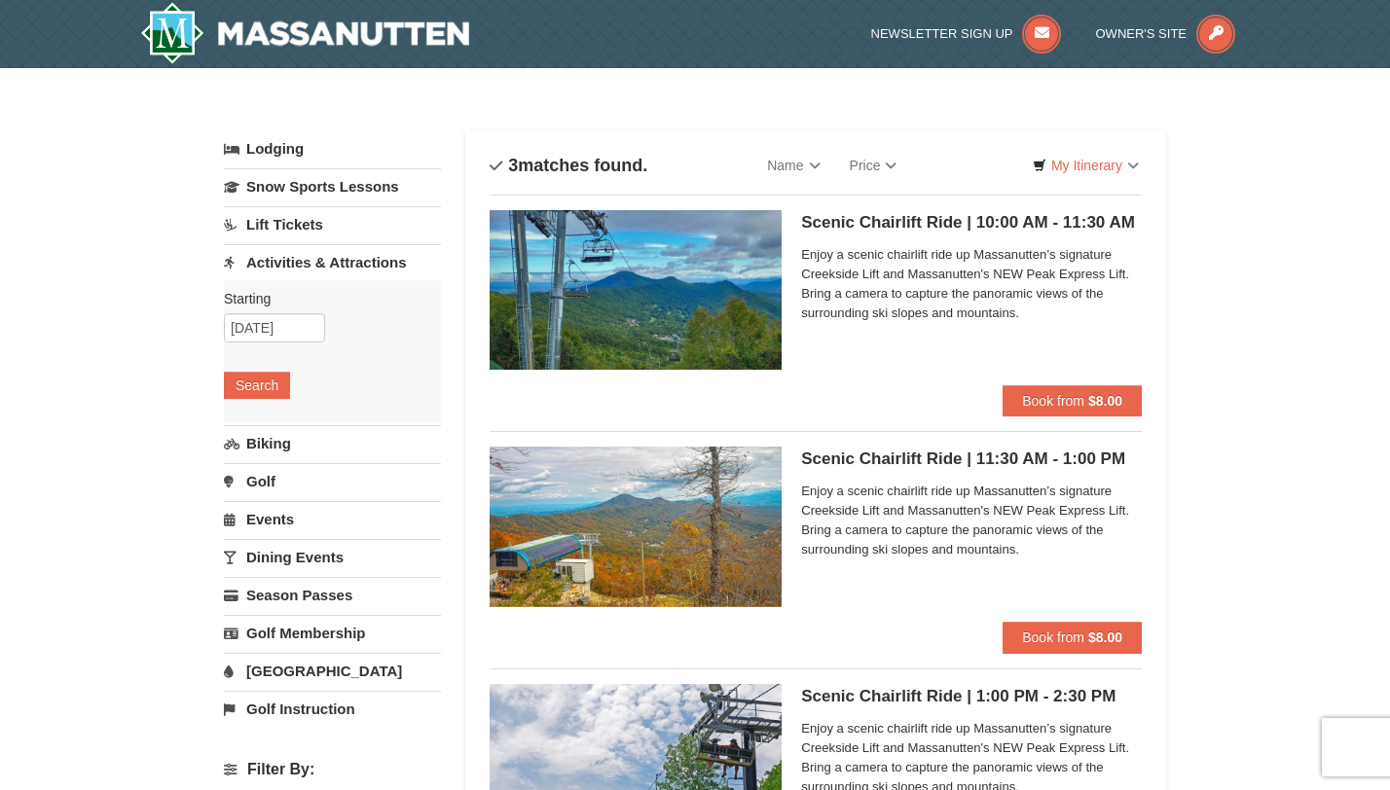
click at [296, 270] on link "Activities & Attractions" at bounding box center [332, 262] width 217 height 36
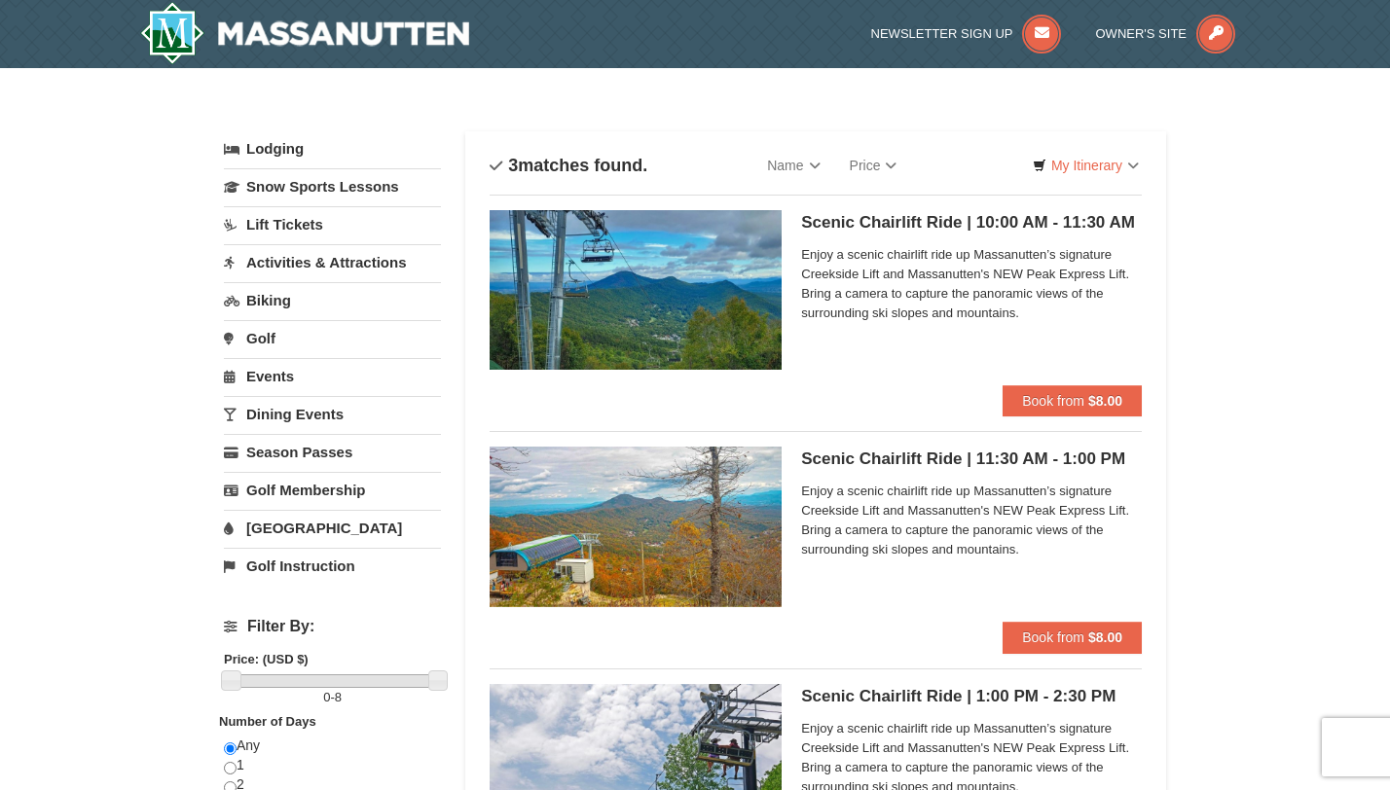
click at [296, 270] on link "Activities & Attractions" at bounding box center [332, 262] width 217 height 36
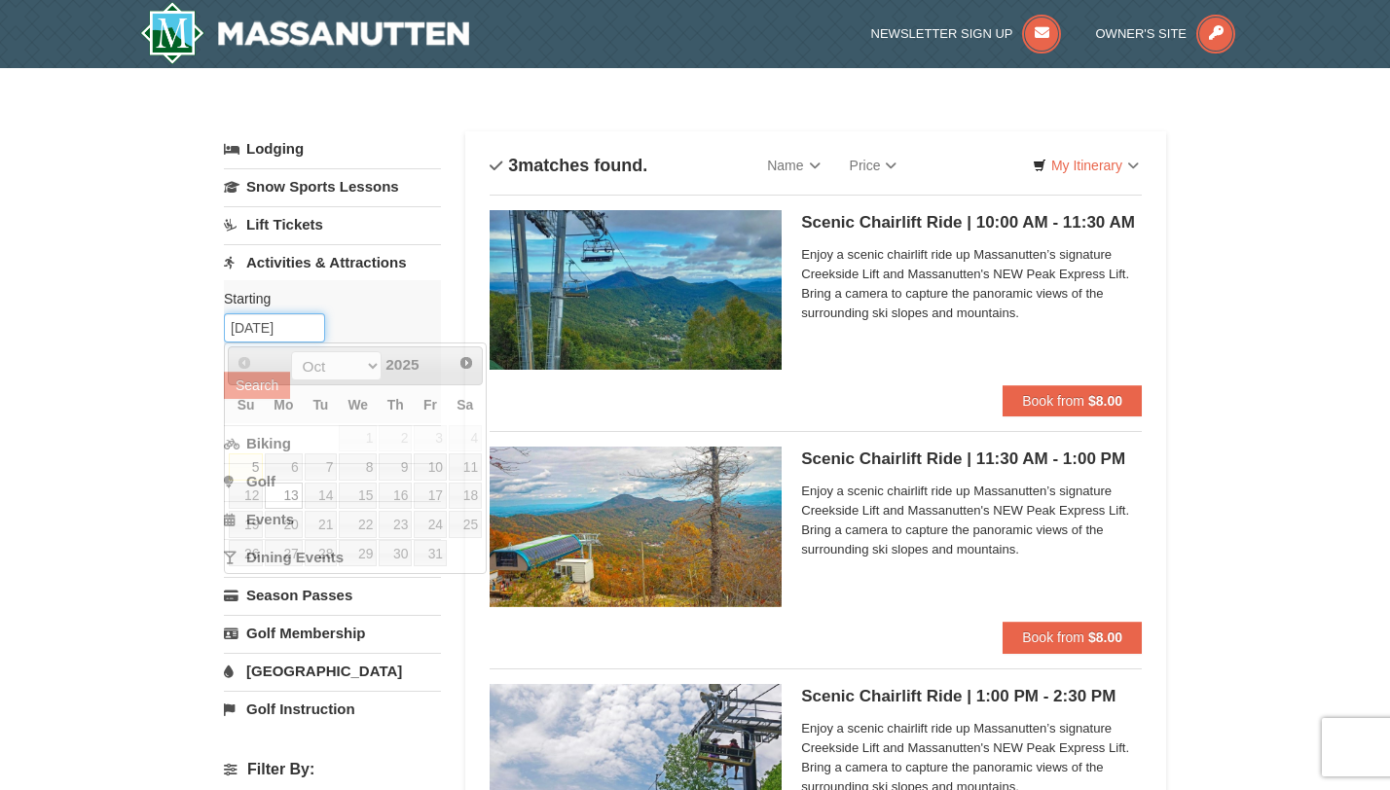
click at [272, 334] on input "10/13/2025" at bounding box center [274, 327] width 101 height 29
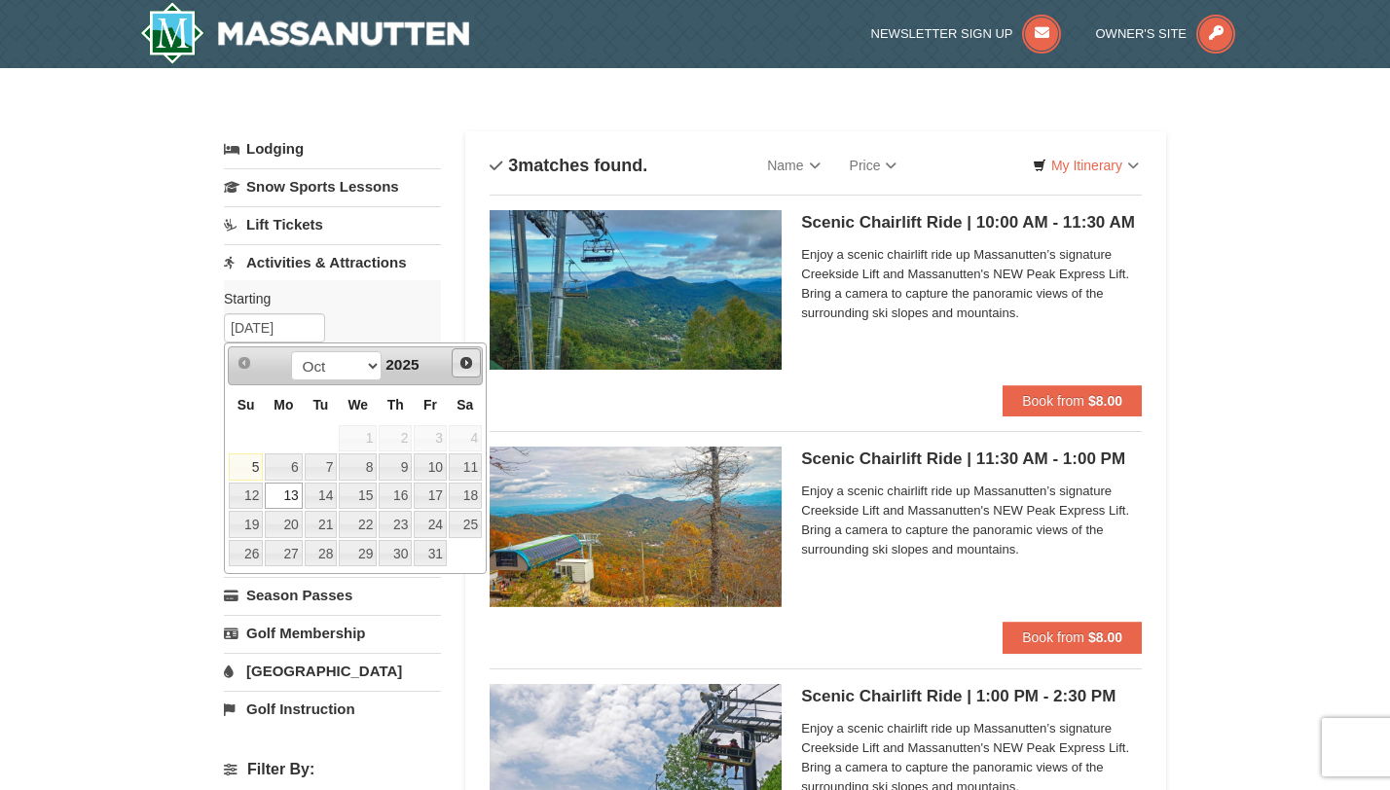
click at [469, 365] on span "Next" at bounding box center [466, 363] width 16 height 16
click at [466, 431] on link "1" at bounding box center [465, 438] width 33 height 27
type input "11/01/2025"
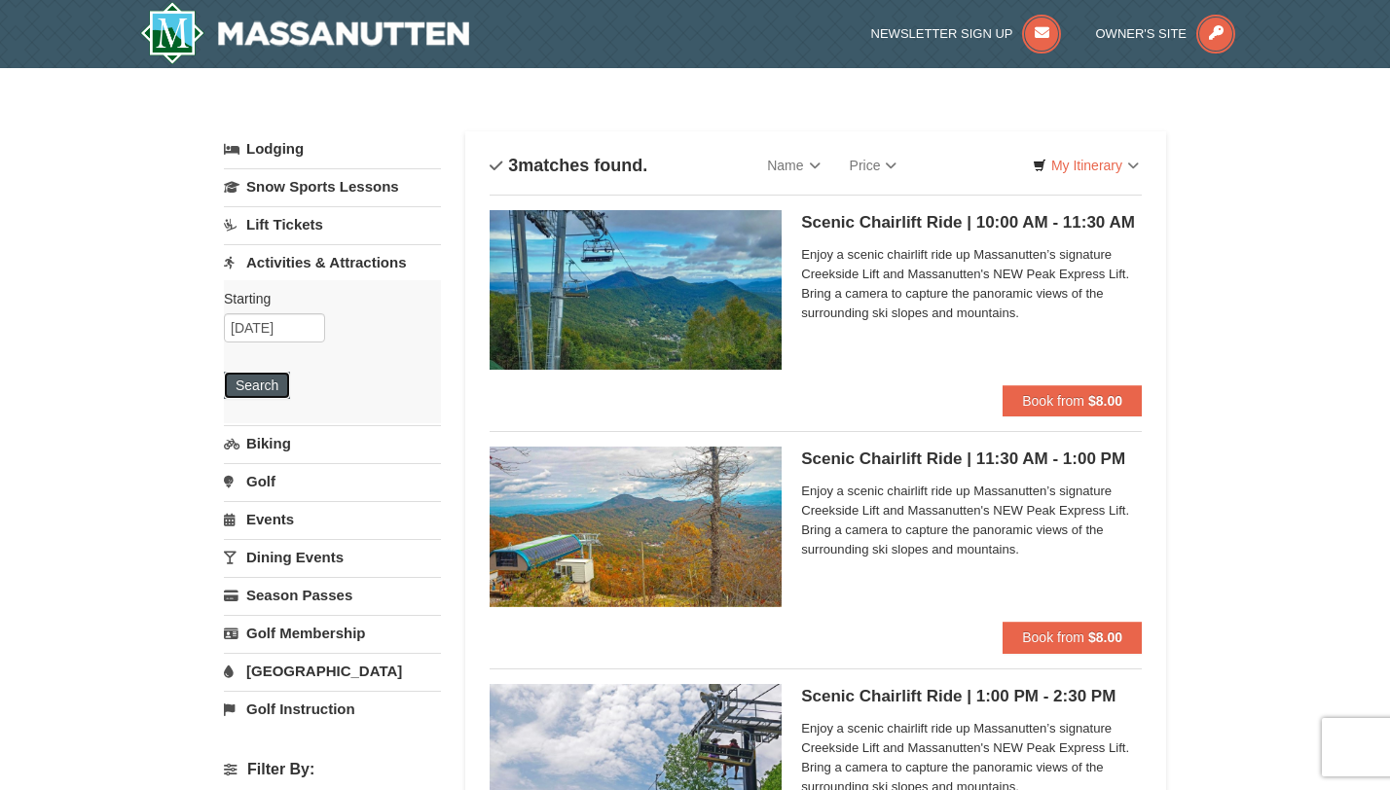
click at [261, 391] on button "Search" at bounding box center [257, 385] width 66 height 27
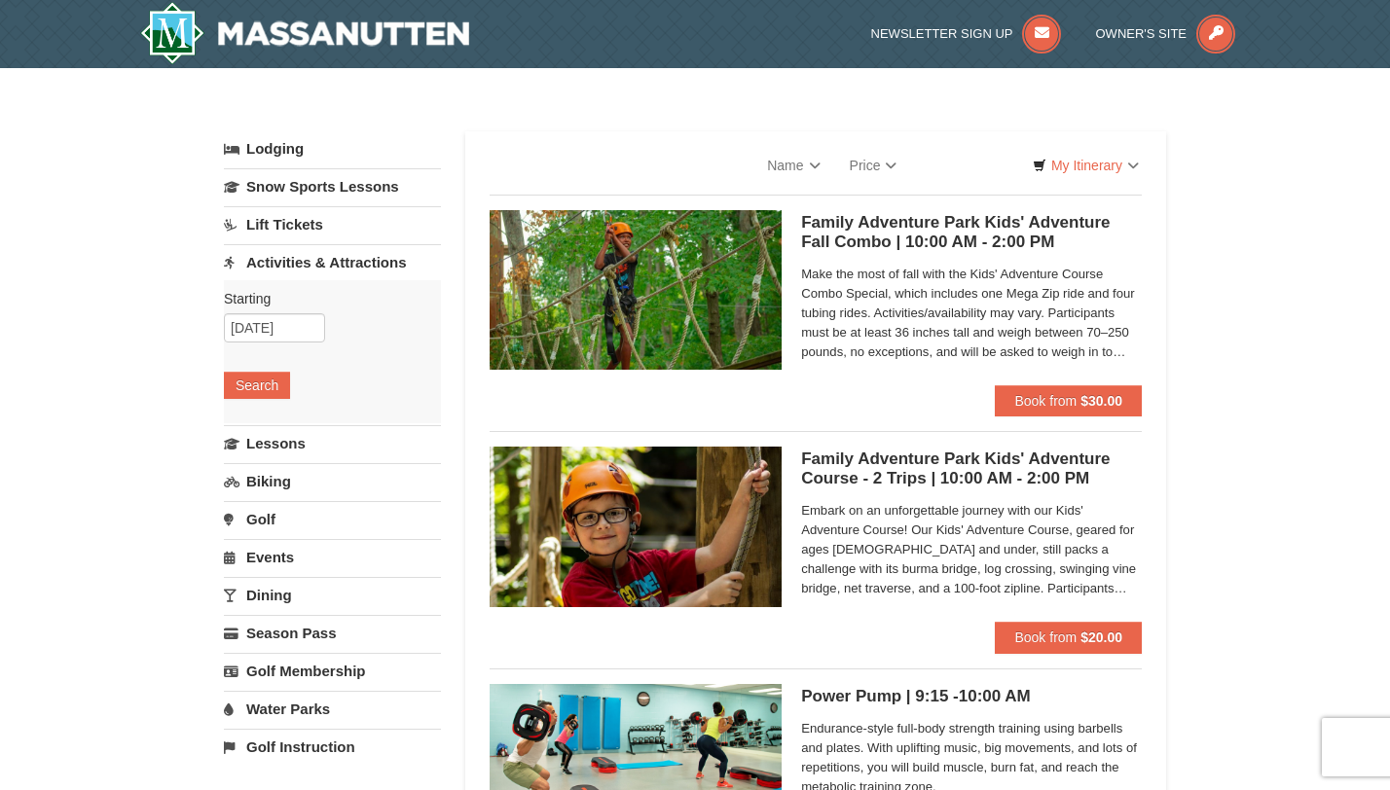
select select "10"
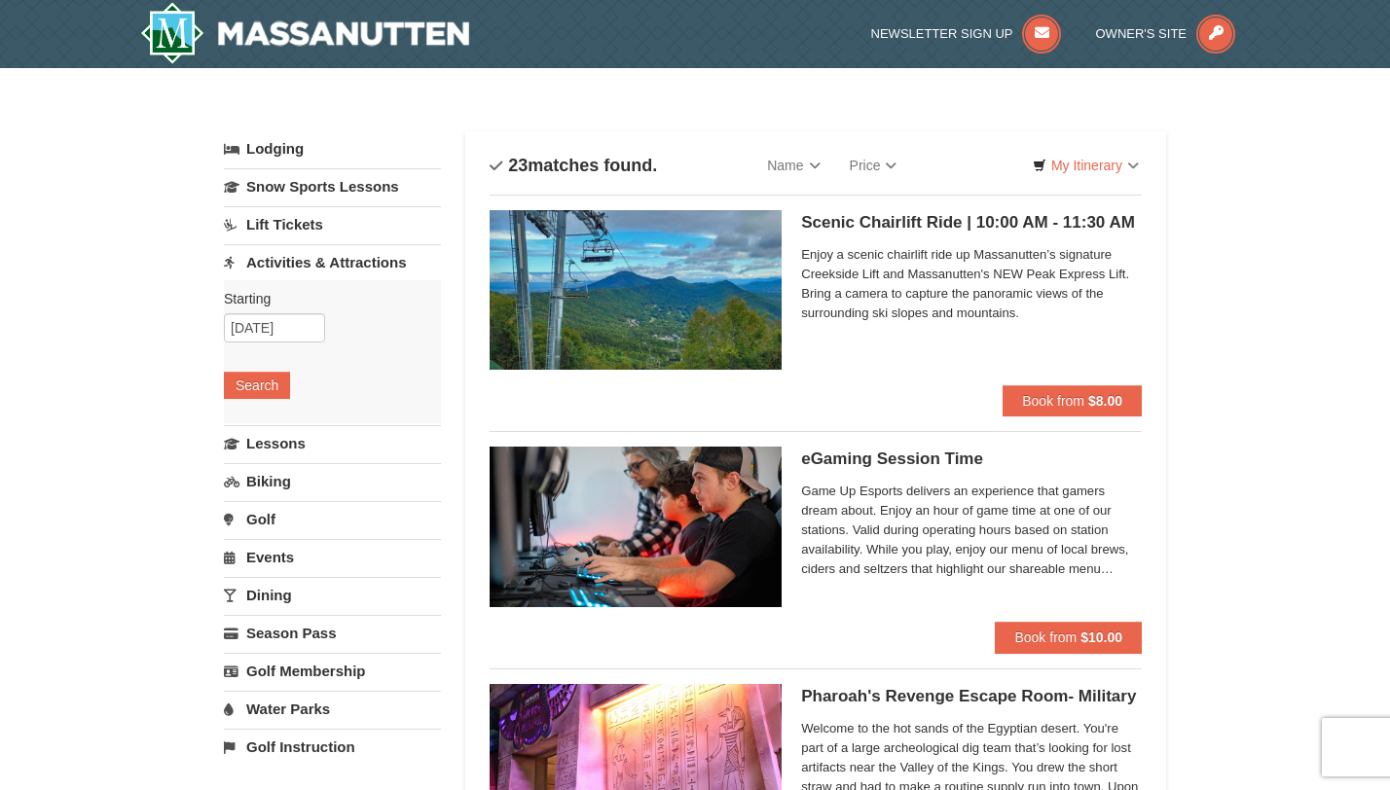
click at [924, 220] on h5 "Scenic Chairlift Ride | 10:00 AM - 11:30 AM Massanutten Scenic Chairlift Rides" at bounding box center [971, 222] width 341 height 19
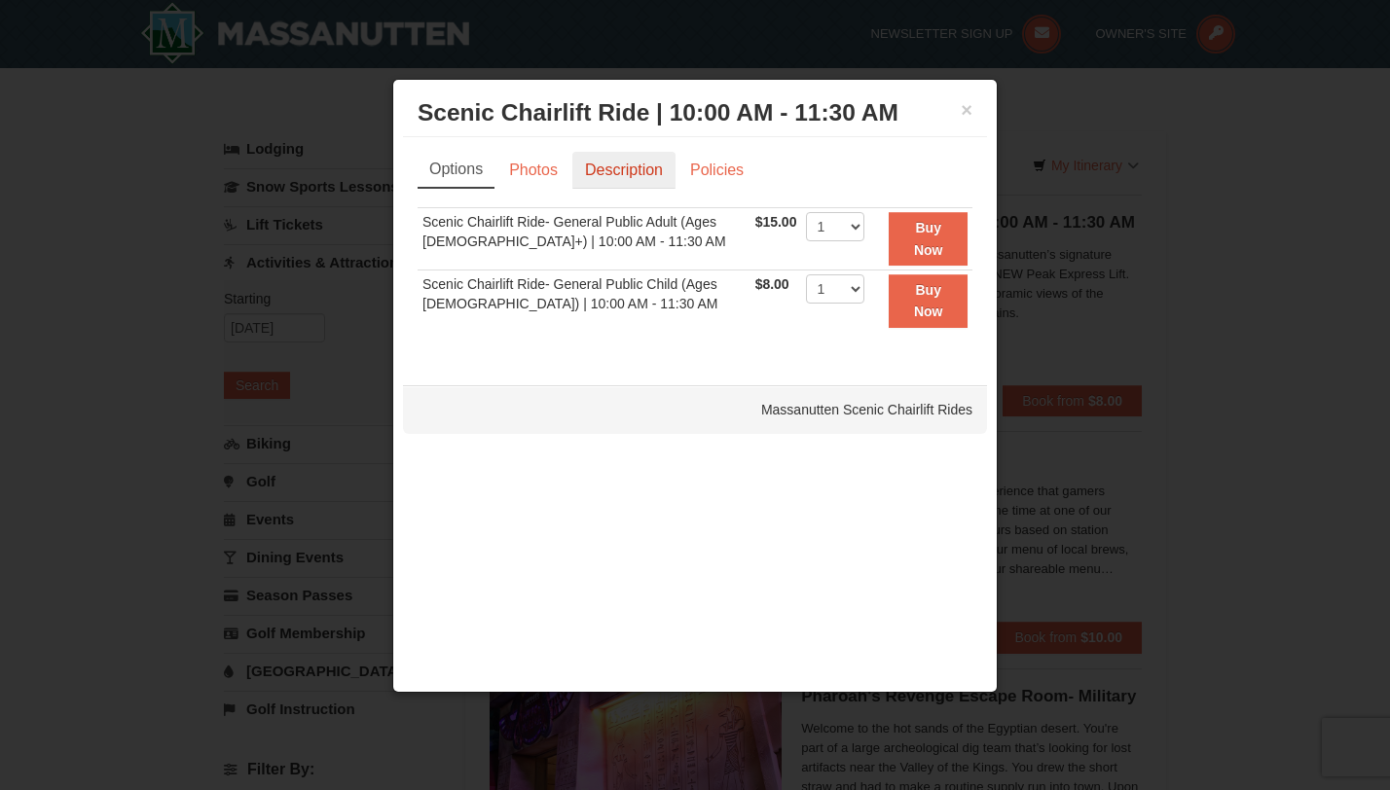
click at [622, 174] on link "Description" at bounding box center [623, 170] width 103 height 37
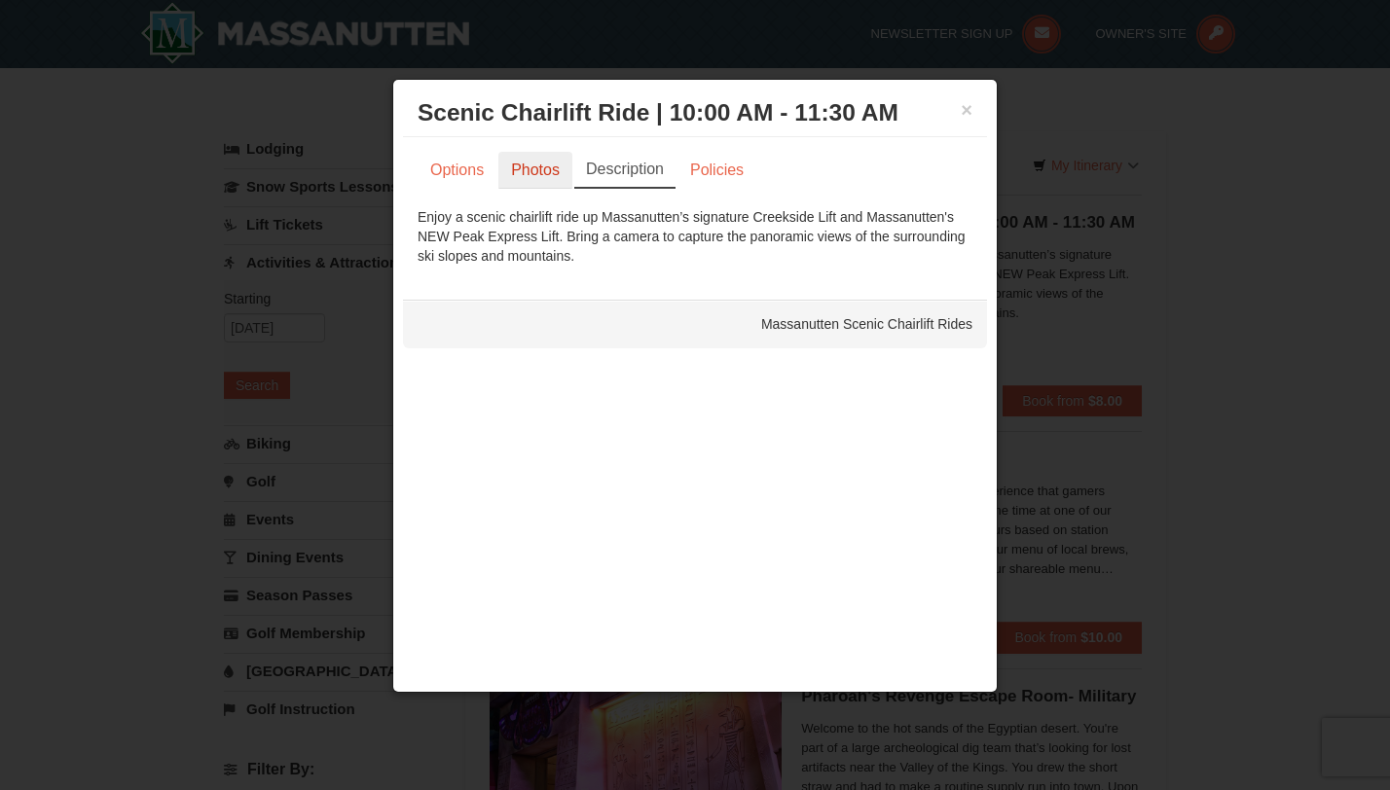
click at [538, 168] on link "Photos" at bounding box center [535, 170] width 74 height 37
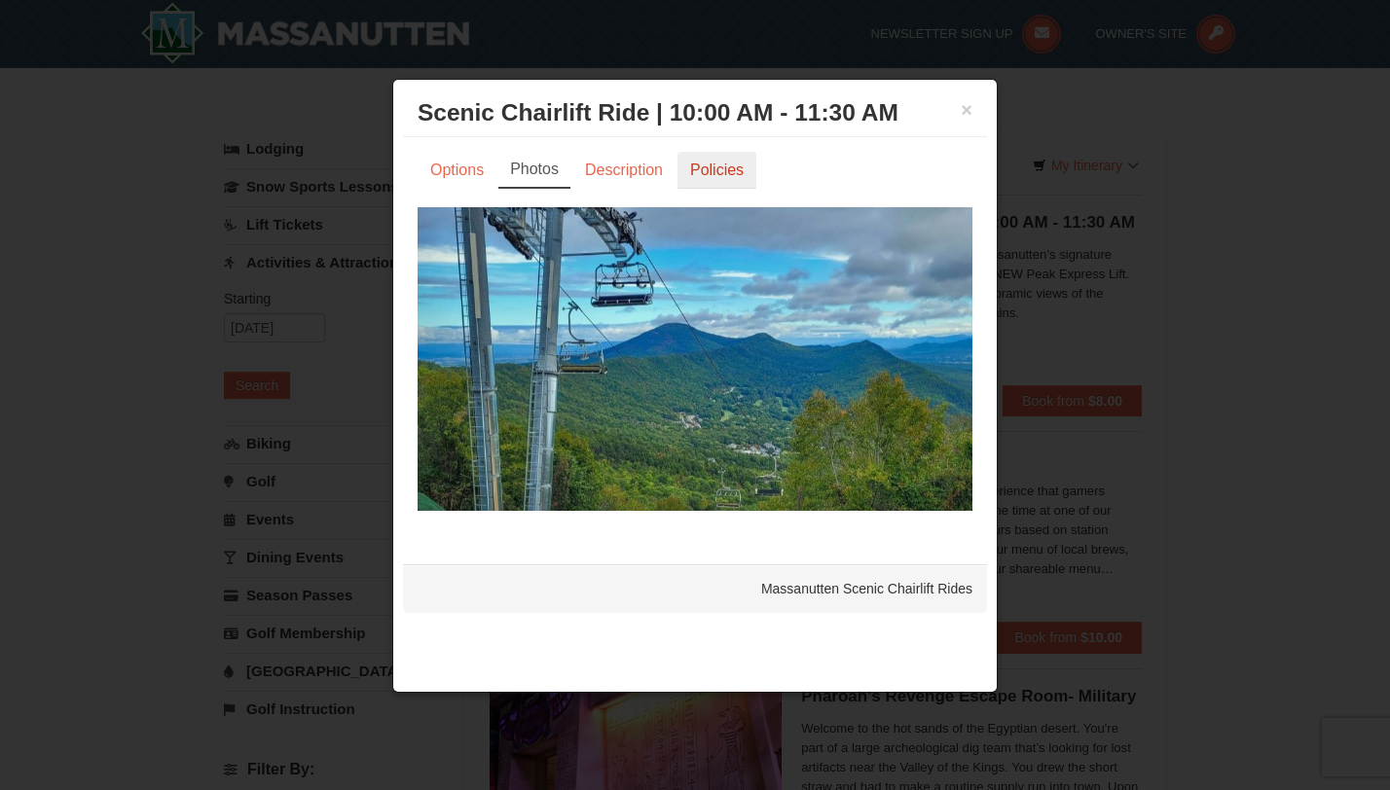
click at [718, 165] on link "Policies" at bounding box center [716, 170] width 79 height 37
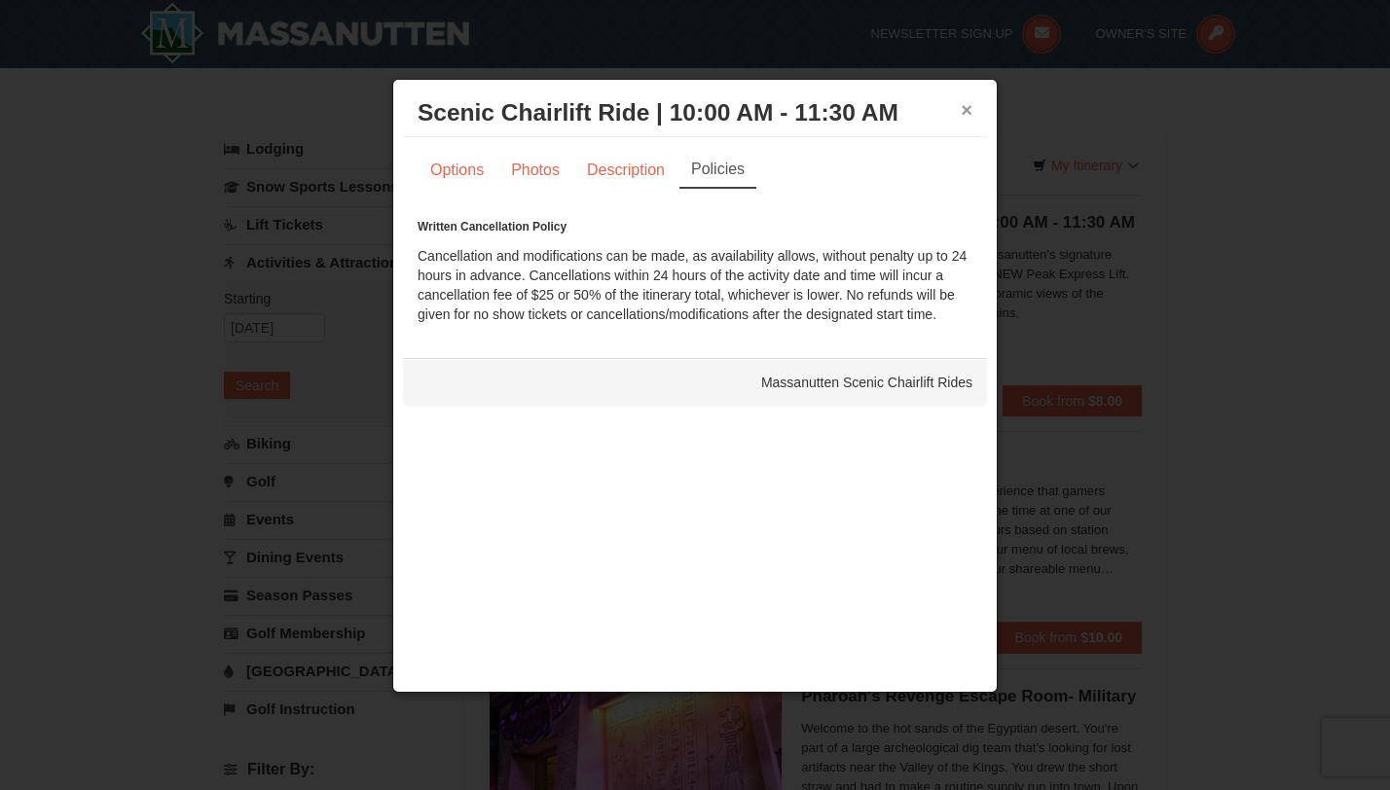
click at [966, 110] on button "×" at bounding box center [967, 109] width 12 height 19
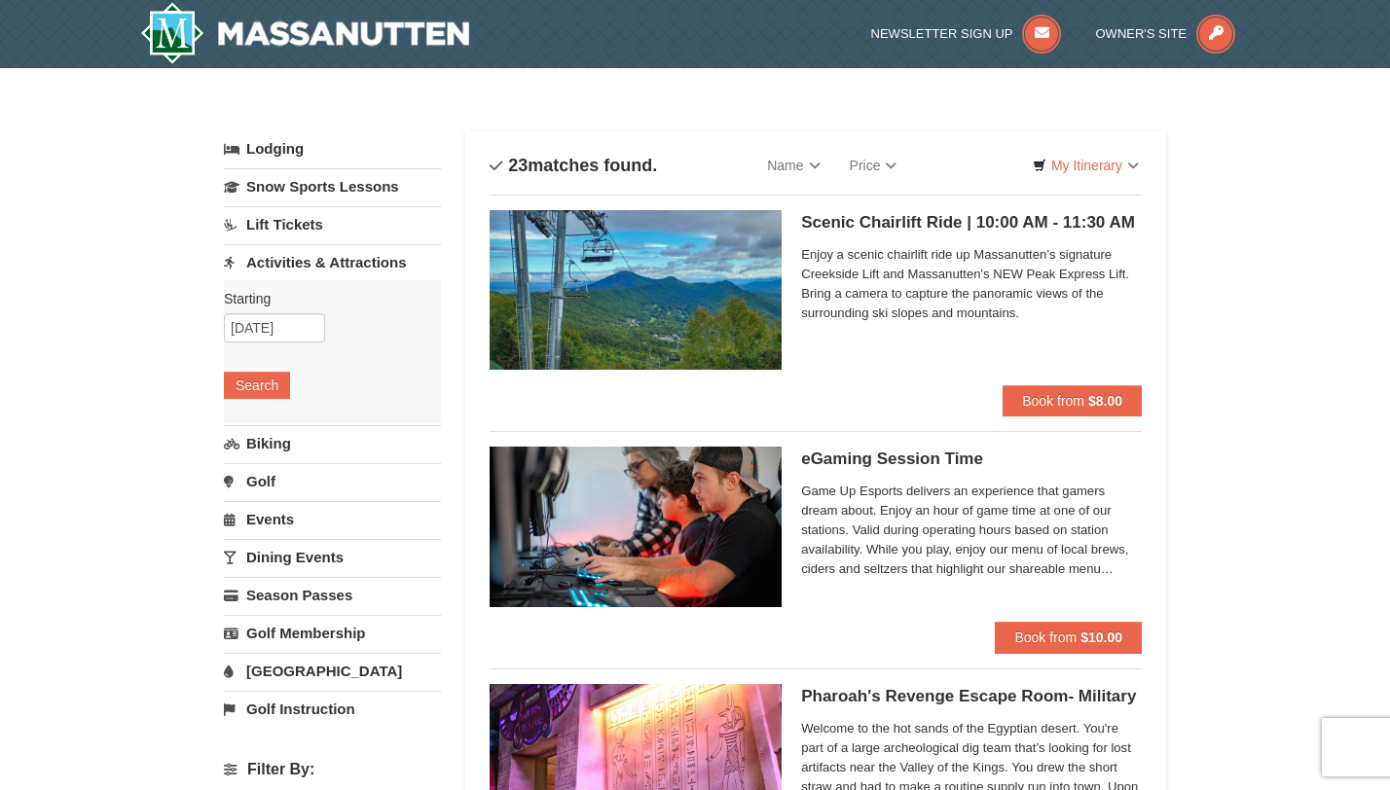
click at [303, 154] on link "Lodging" at bounding box center [332, 148] width 217 height 35
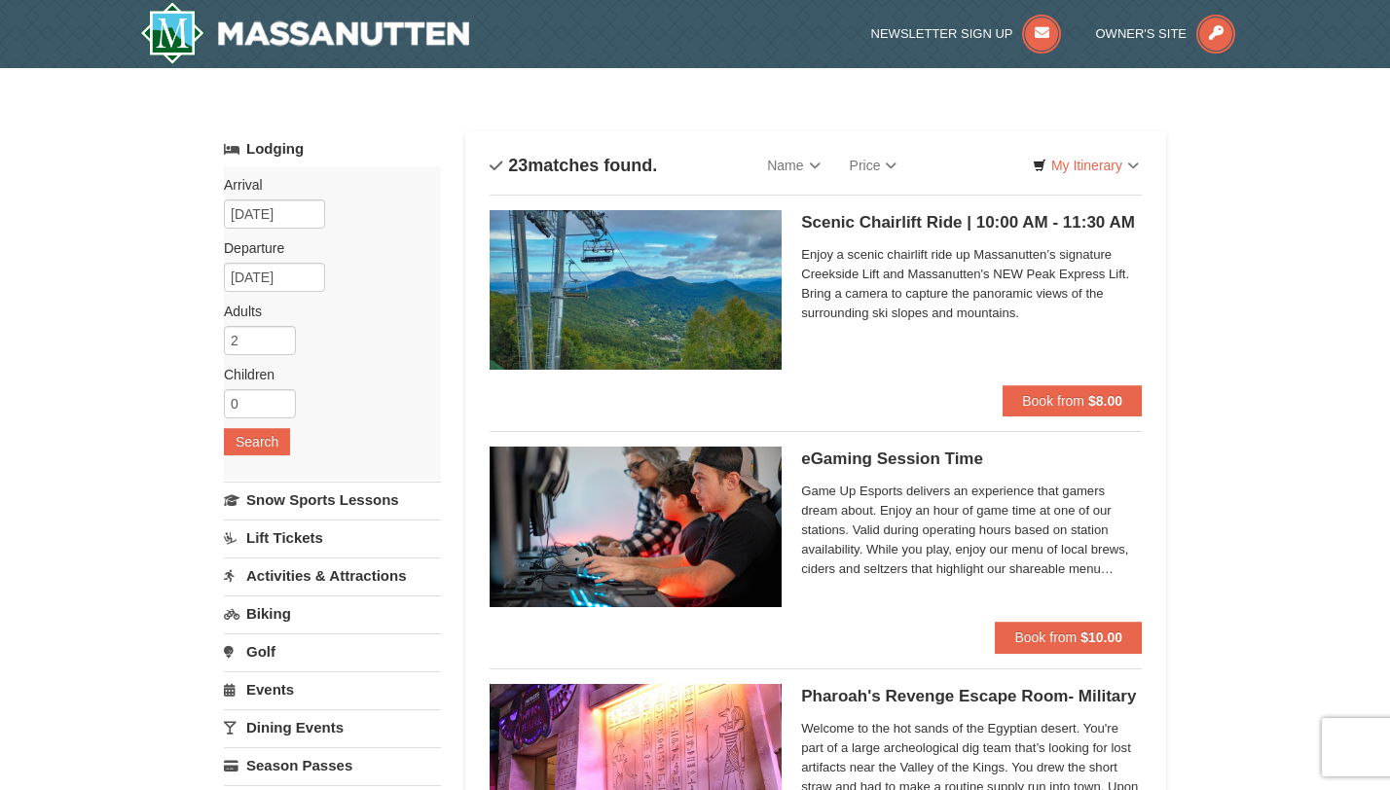
click at [303, 154] on link "Lodging" at bounding box center [332, 148] width 217 height 35
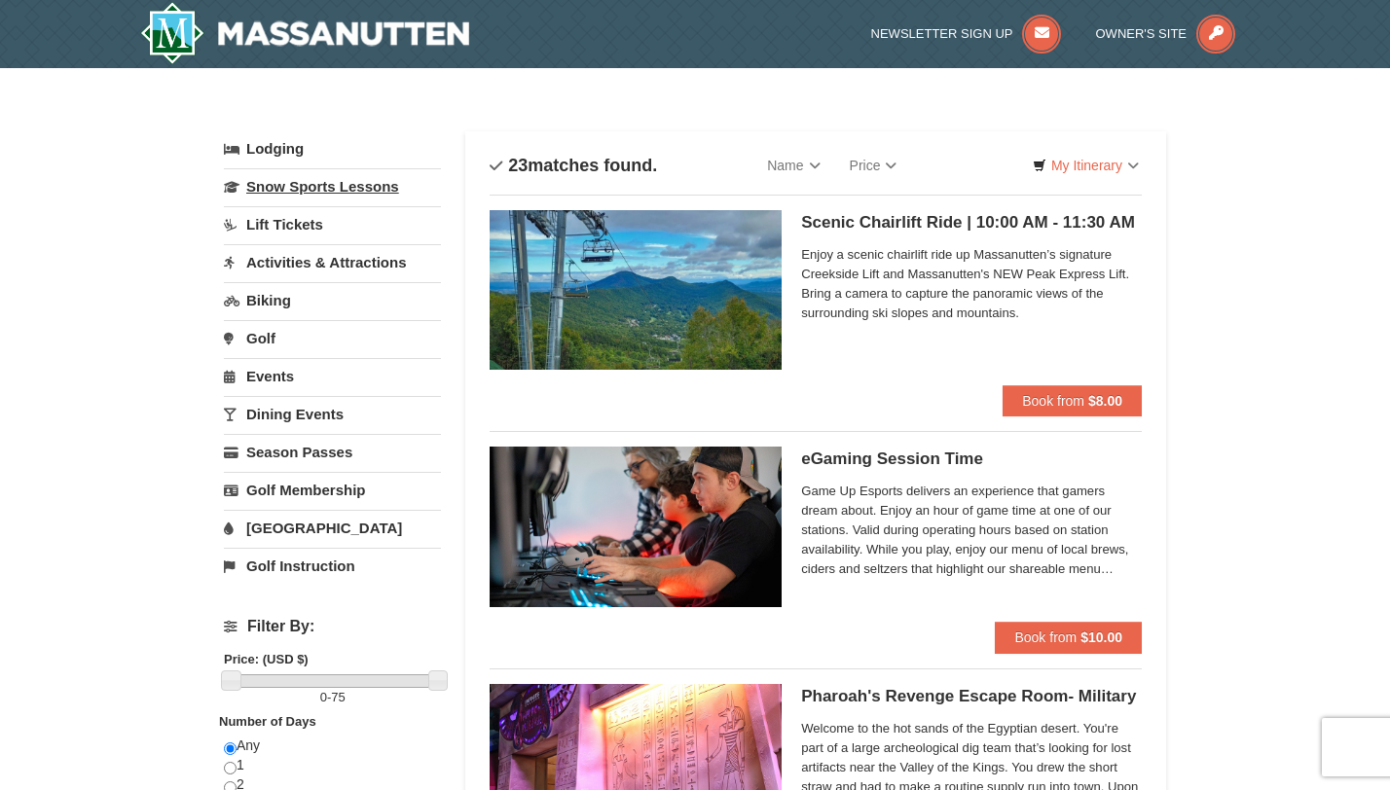
click at [282, 193] on link "Snow Sports Lessons" at bounding box center [332, 186] width 217 height 36
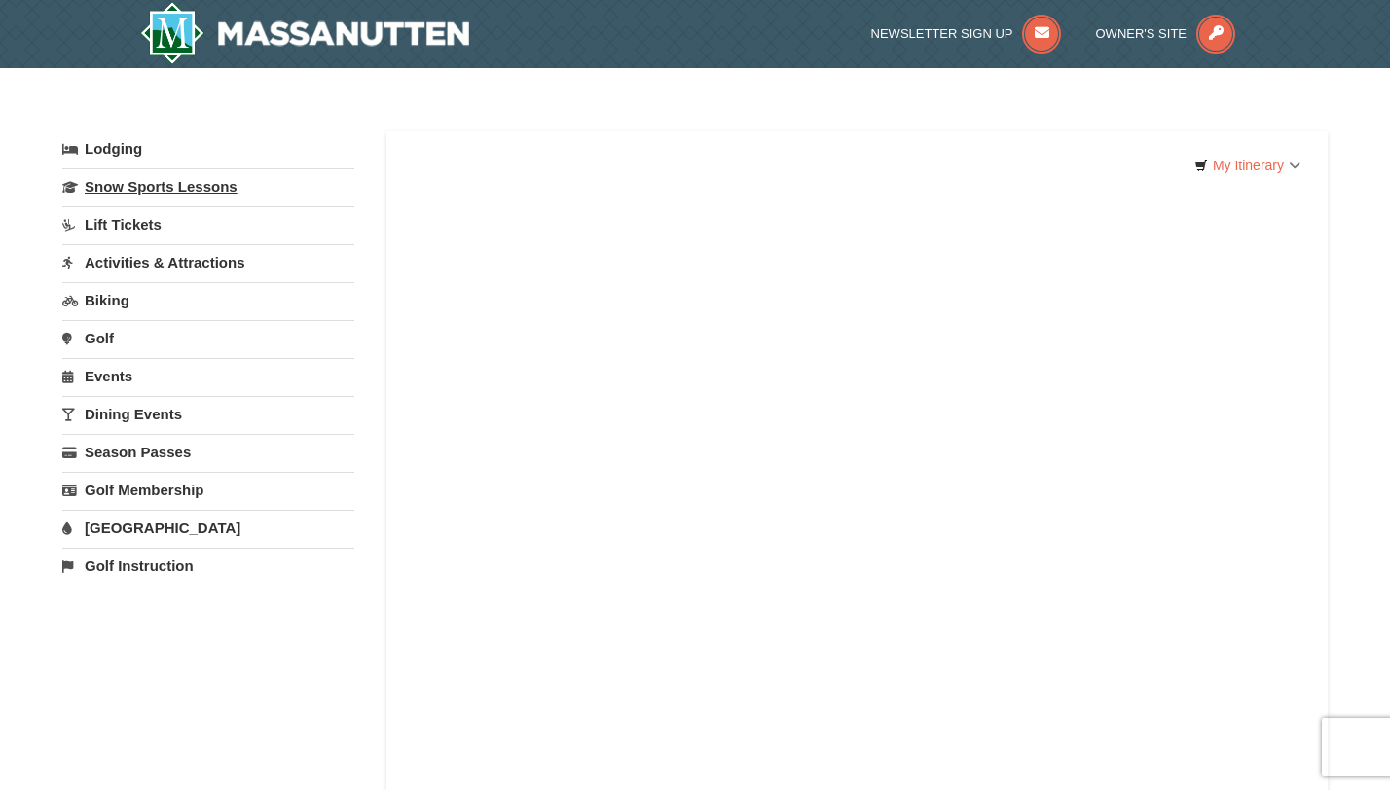
click at [227, 195] on link "Snow Sports Lessons" at bounding box center [208, 186] width 292 height 36
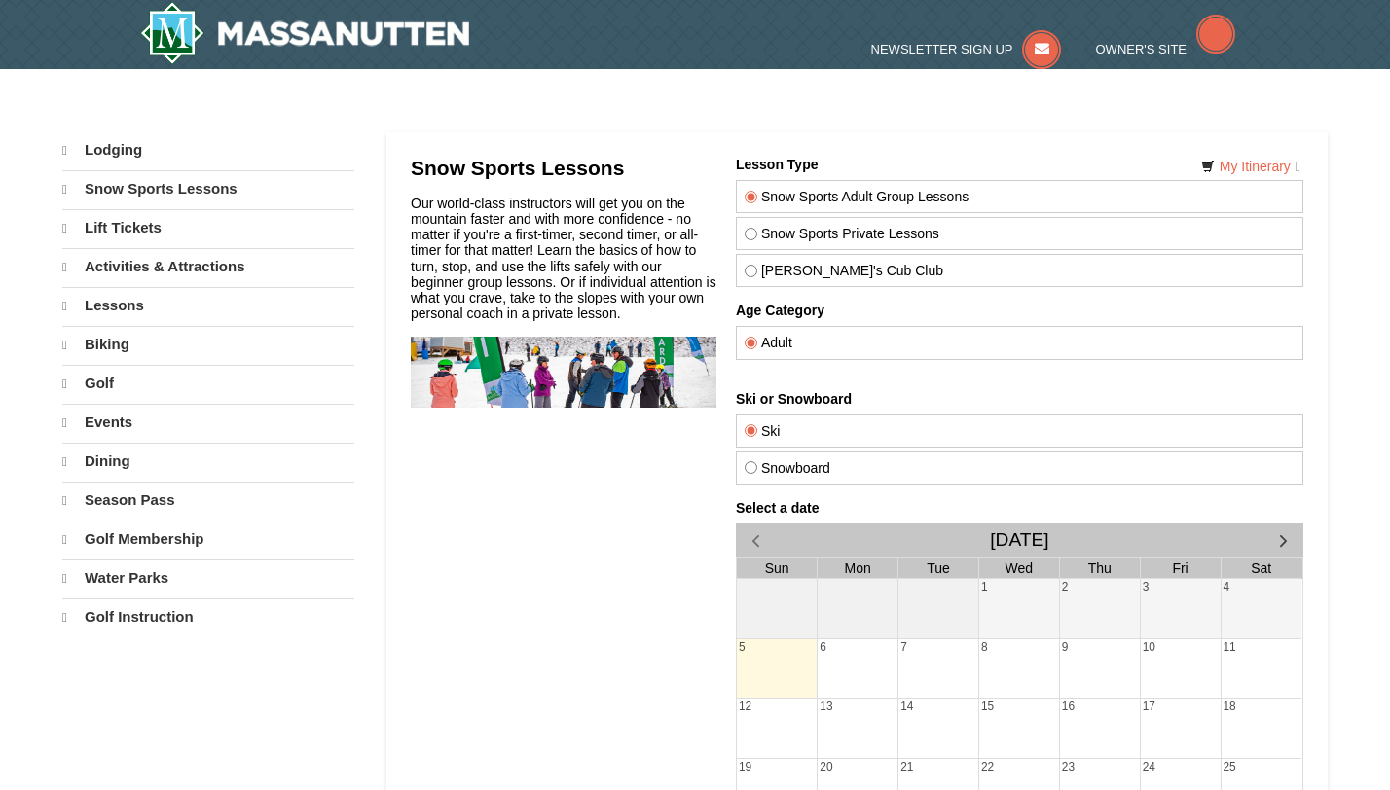
select select "10"
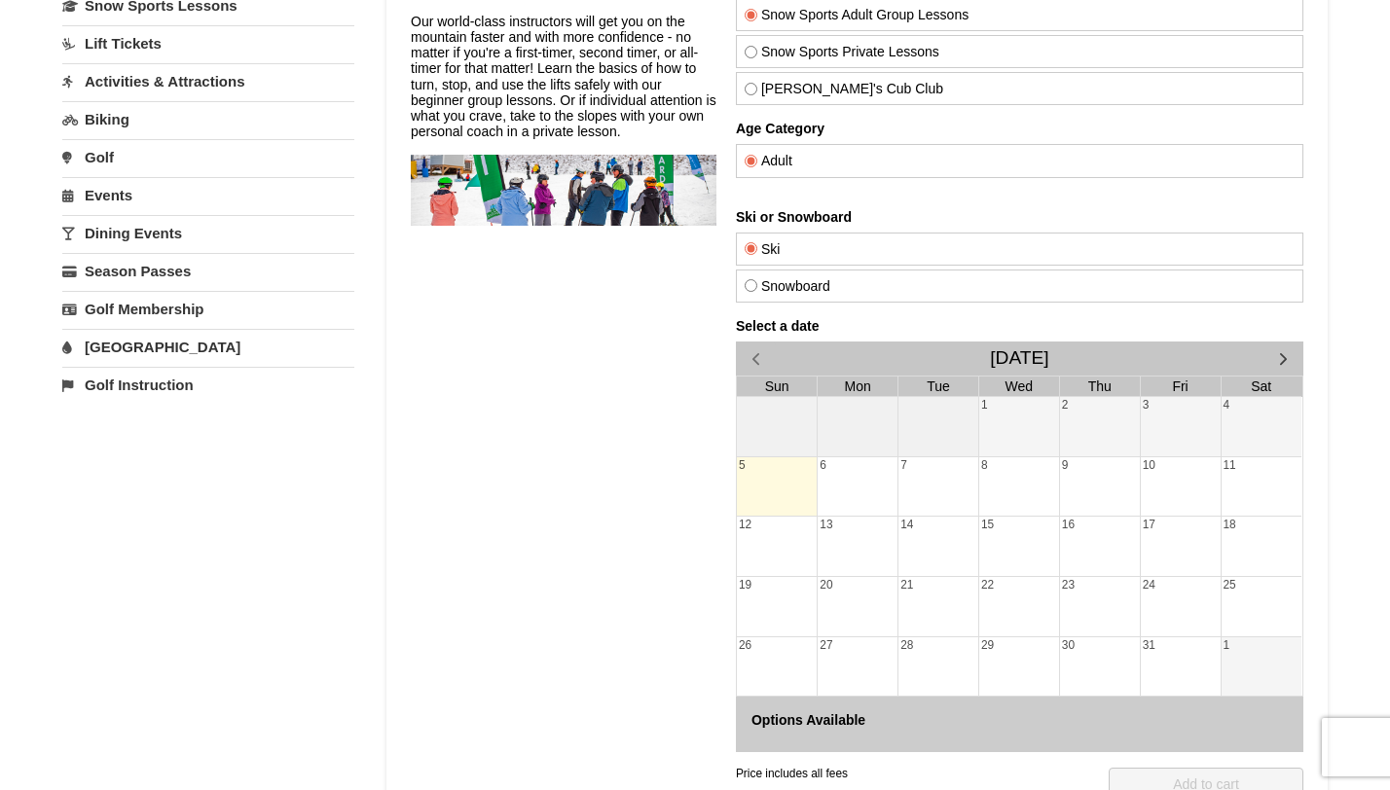
scroll to position [245, 0]
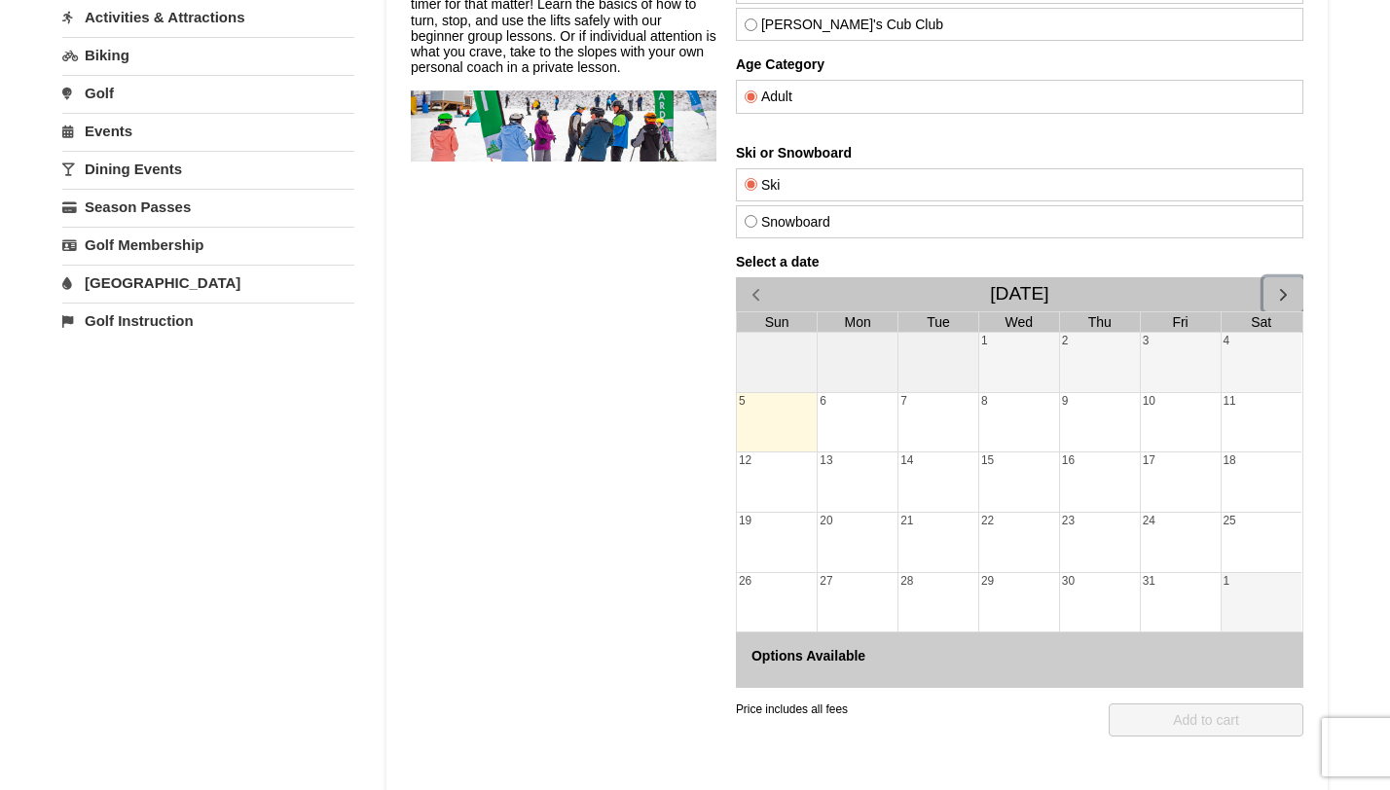
click at [1286, 288] on span "button" at bounding box center [1283, 294] width 20 height 20
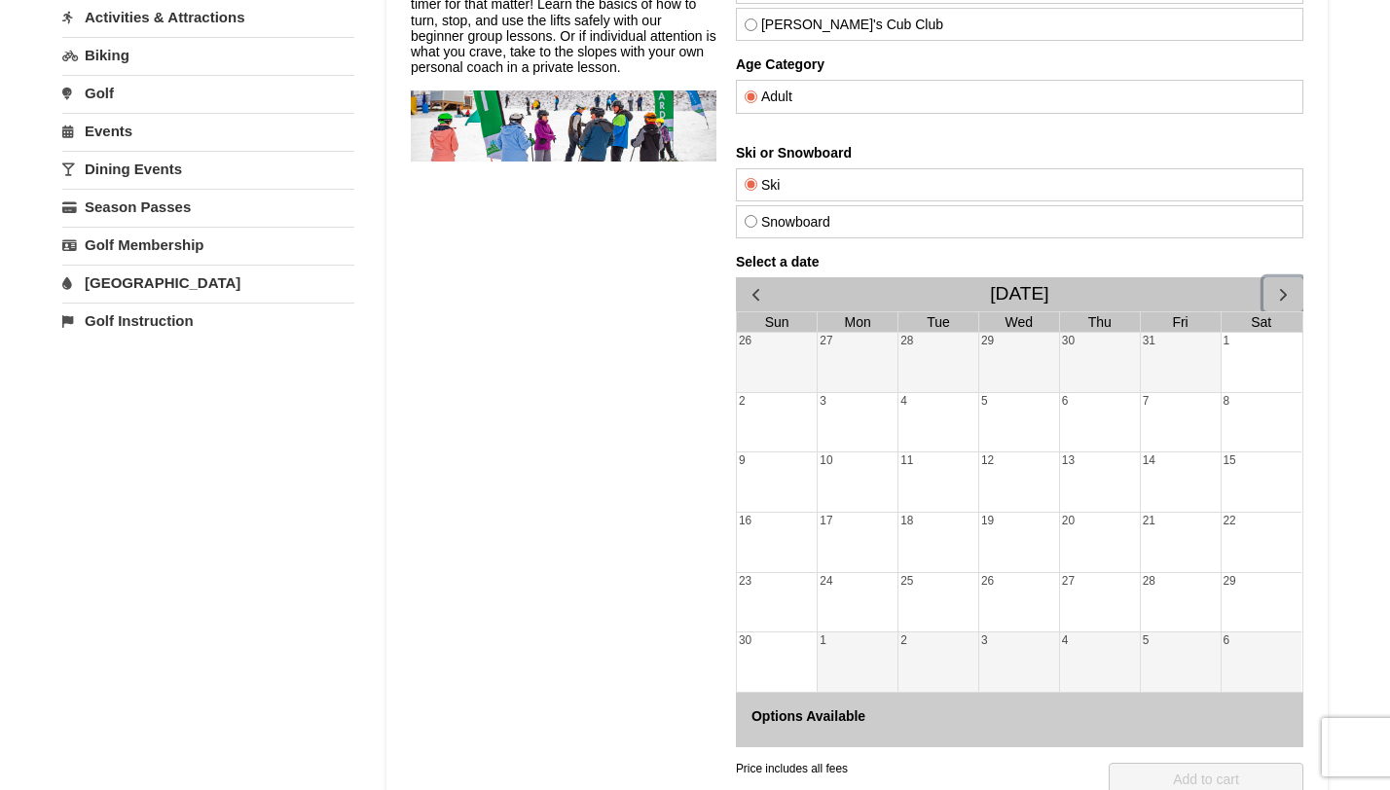
click at [1259, 345] on div "1" at bounding box center [1262, 362] width 80 height 59
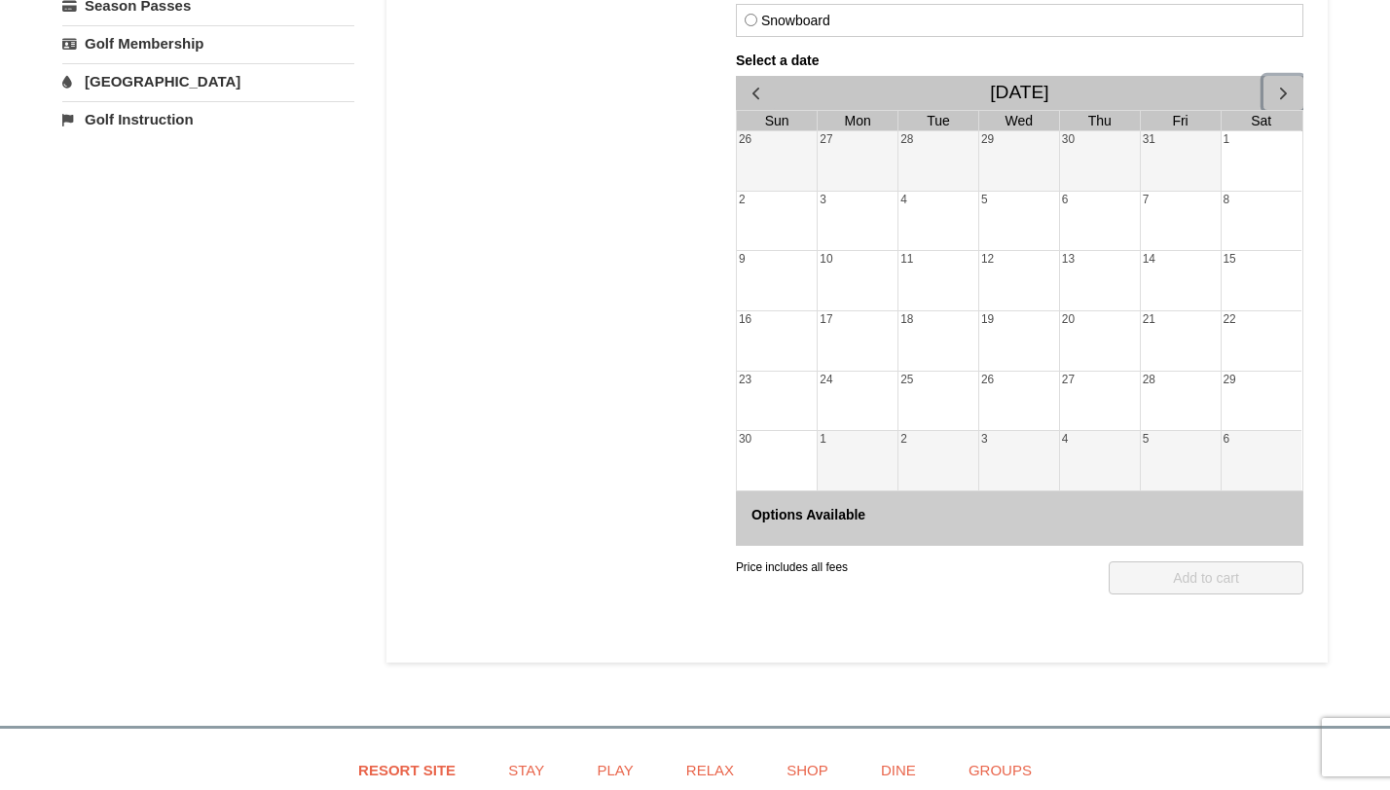
scroll to position [0, 0]
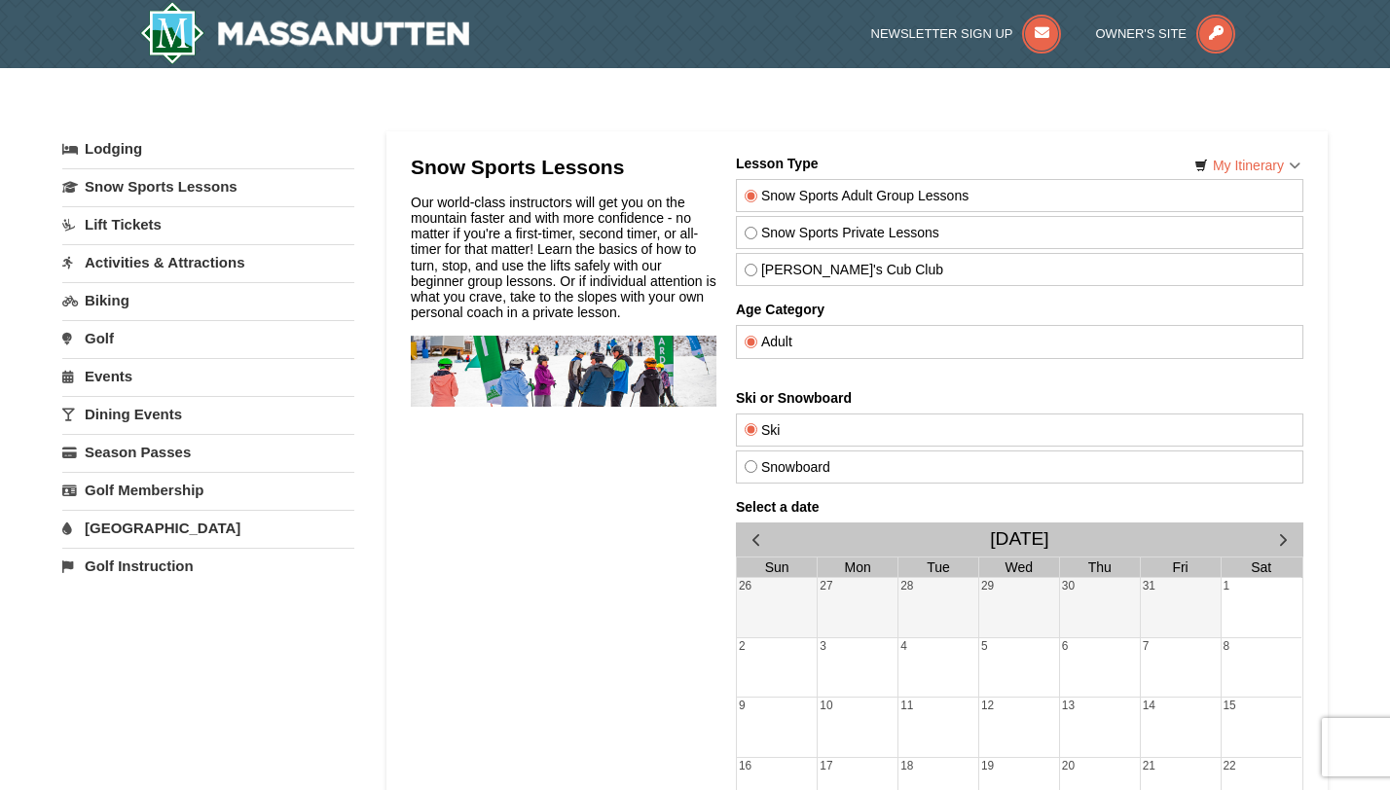
click at [754, 469] on input "Snowboard" at bounding box center [751, 466] width 13 height 13
radio input "true"
click at [142, 381] on link "Events" at bounding box center [208, 376] width 292 height 36
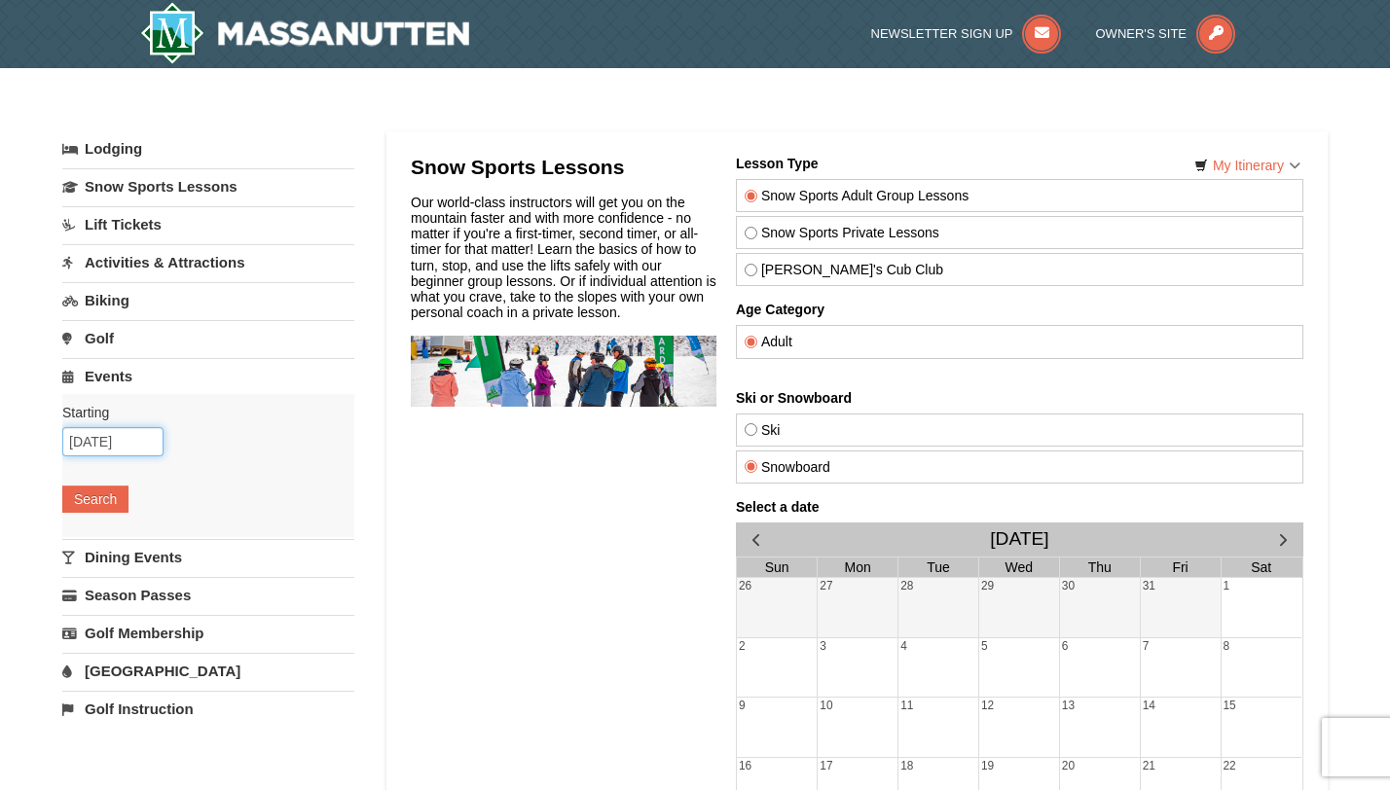
click at [127, 441] on input "[DATE]" at bounding box center [112, 441] width 101 height 29
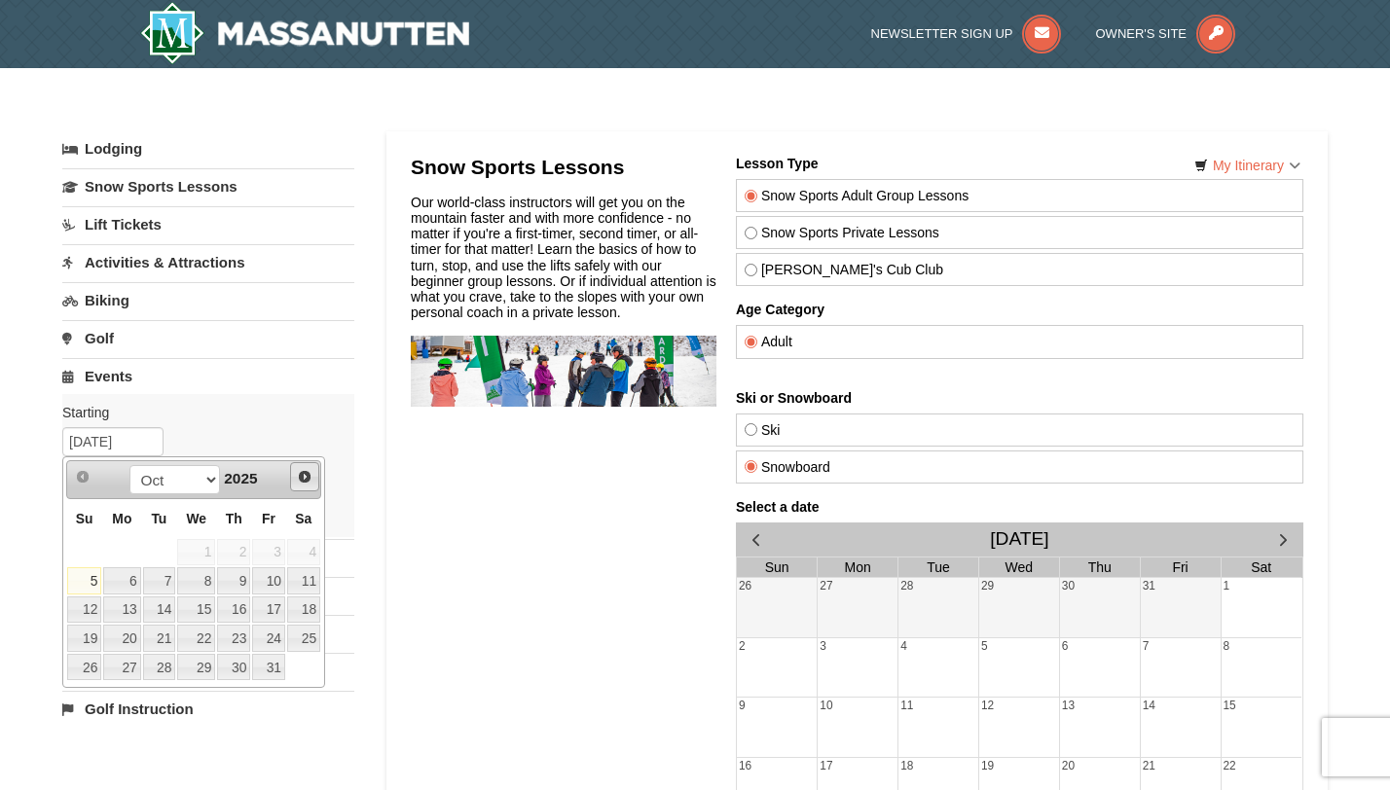
click at [308, 478] on span "Next" at bounding box center [305, 477] width 16 height 16
click at [304, 547] on link "1" at bounding box center [303, 552] width 33 height 27
type input "[DATE]"
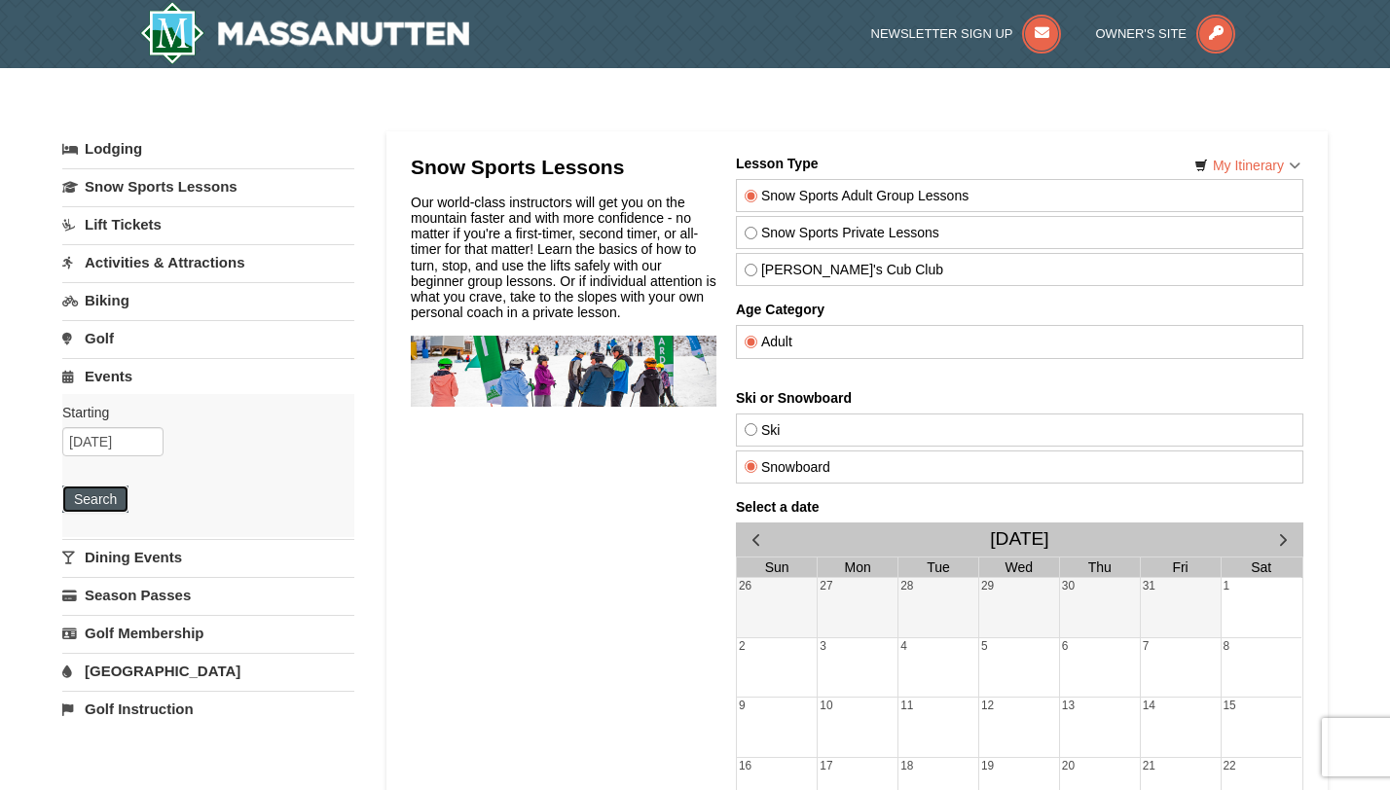
click at [103, 503] on button "Search" at bounding box center [95, 499] width 66 height 27
